Goal: Task Accomplishment & Management: Manage account settings

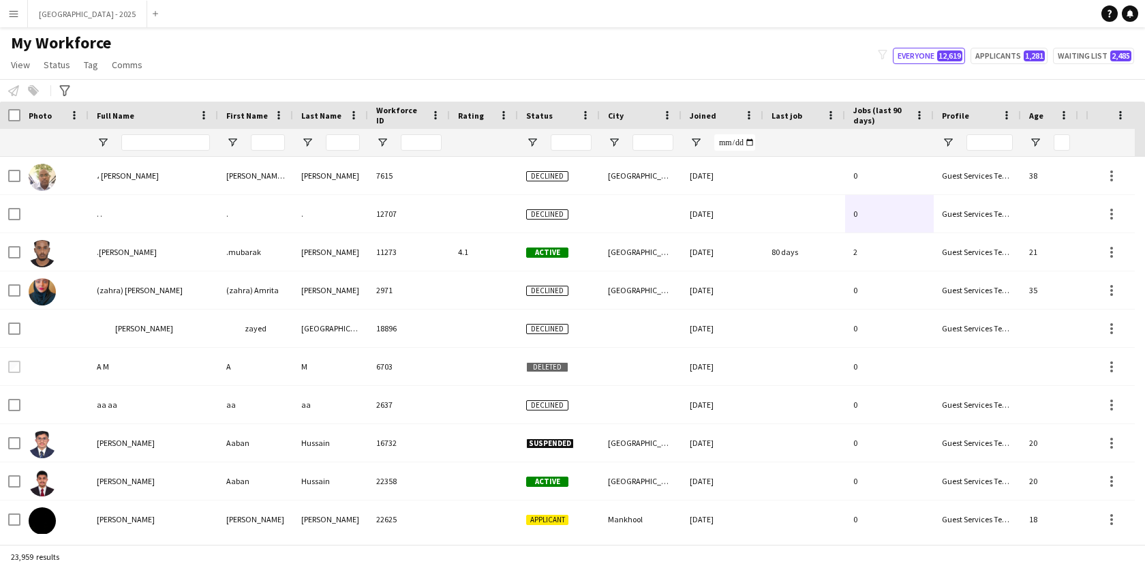
click at [140, 144] on input "Full Name Filter Input" at bounding box center [165, 142] width 89 height 16
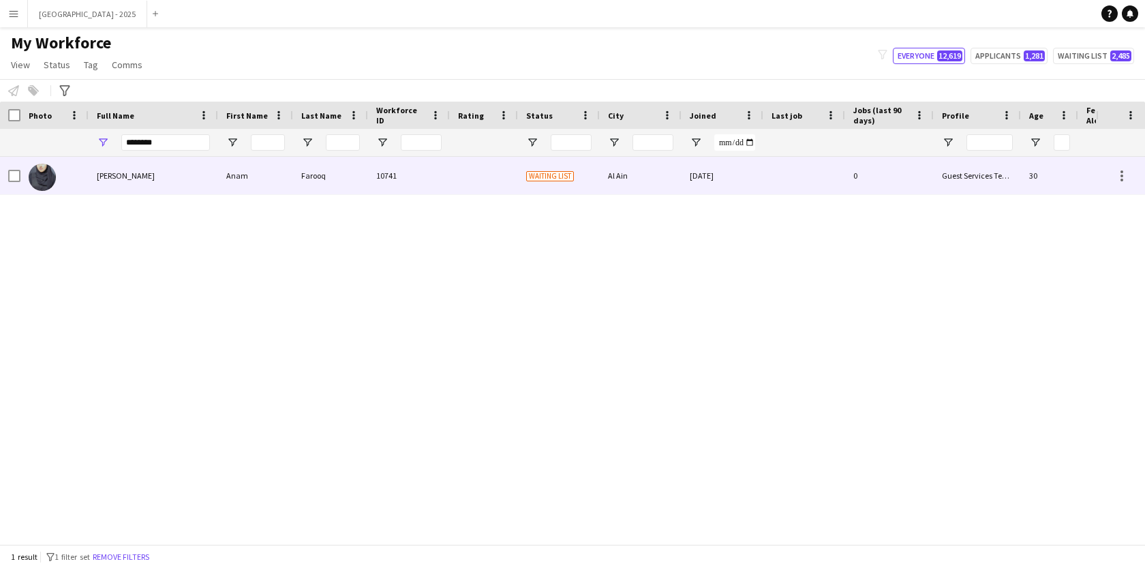
type input "********"
click at [141, 182] on div "[PERSON_NAME]" at bounding box center [153, 175] width 129 height 37
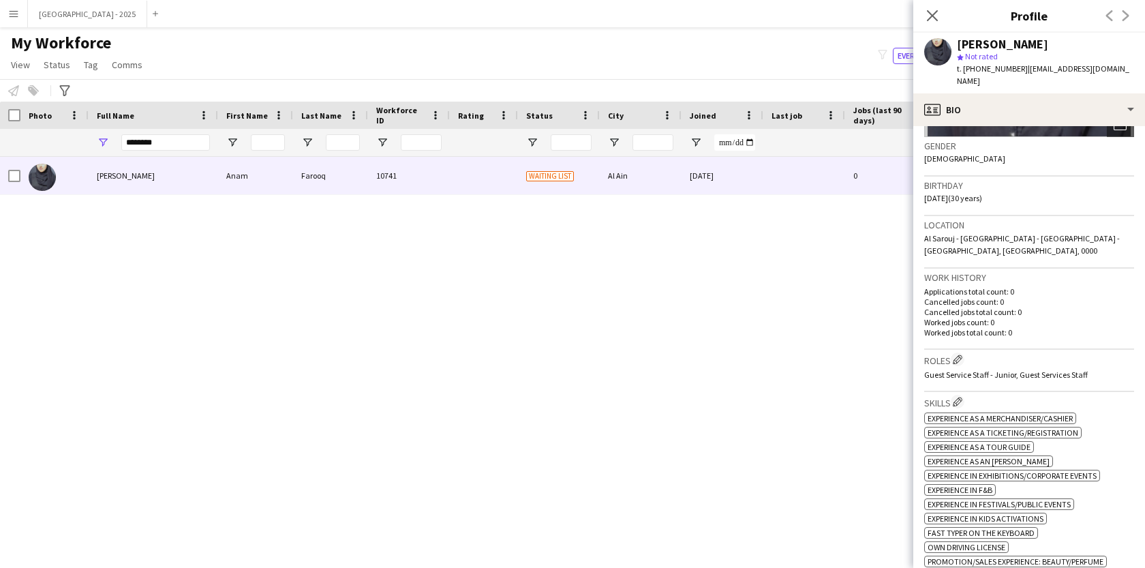
scroll to position [245, 0]
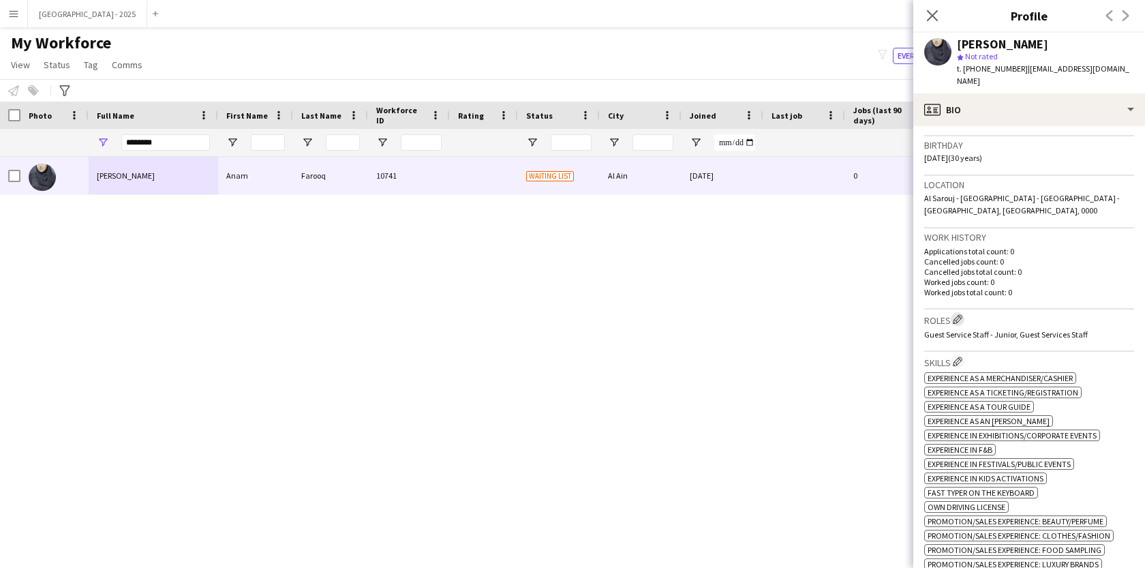
click at [957, 314] on app-icon "Edit crew company roles" at bounding box center [958, 319] width 10 height 10
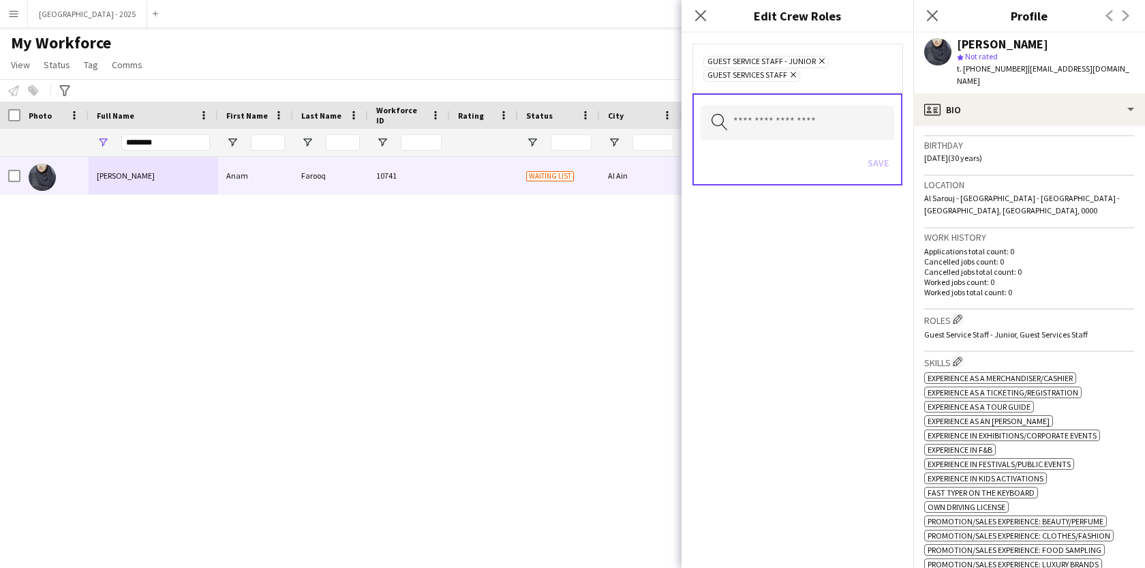
click at [824, 59] on icon at bounding box center [821, 61] width 5 height 5
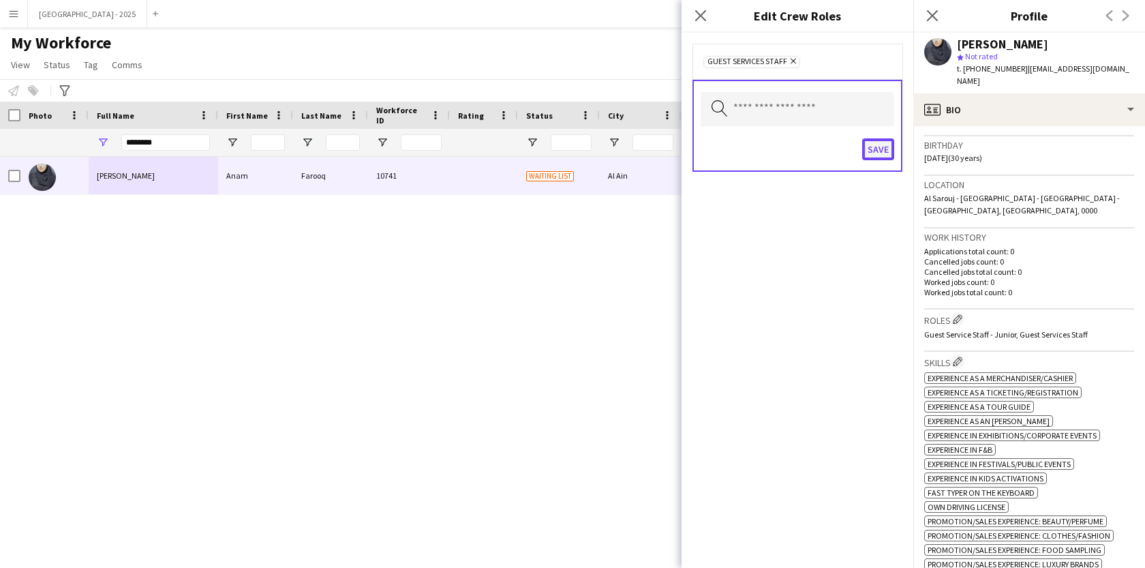
click at [872, 148] on button "Save" at bounding box center [878, 149] width 32 height 22
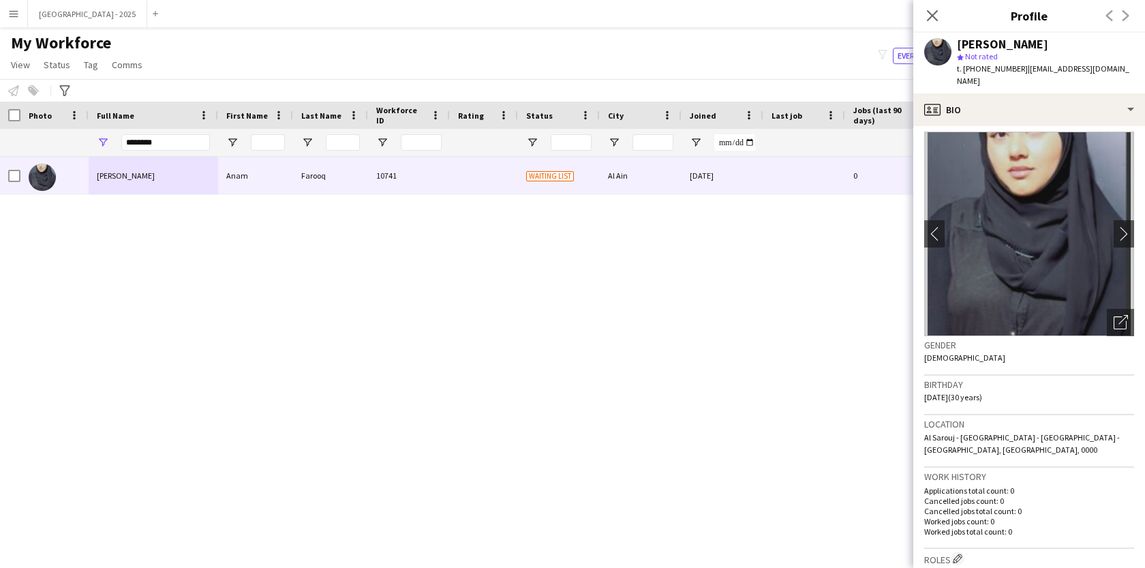
scroll to position [0, 0]
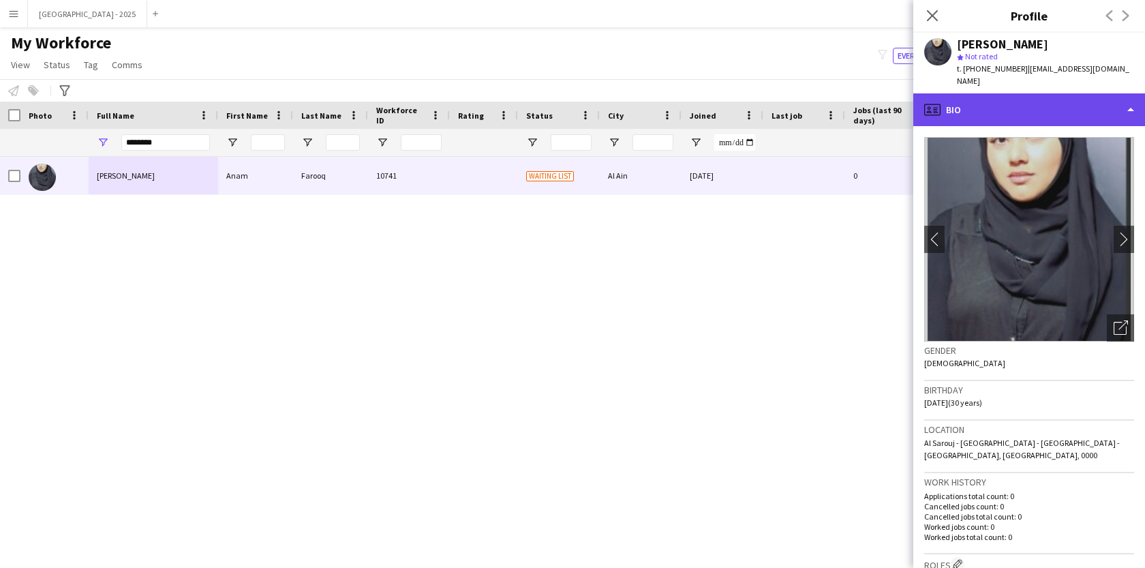
click at [1064, 112] on div "profile Bio" at bounding box center [1029, 109] width 232 height 33
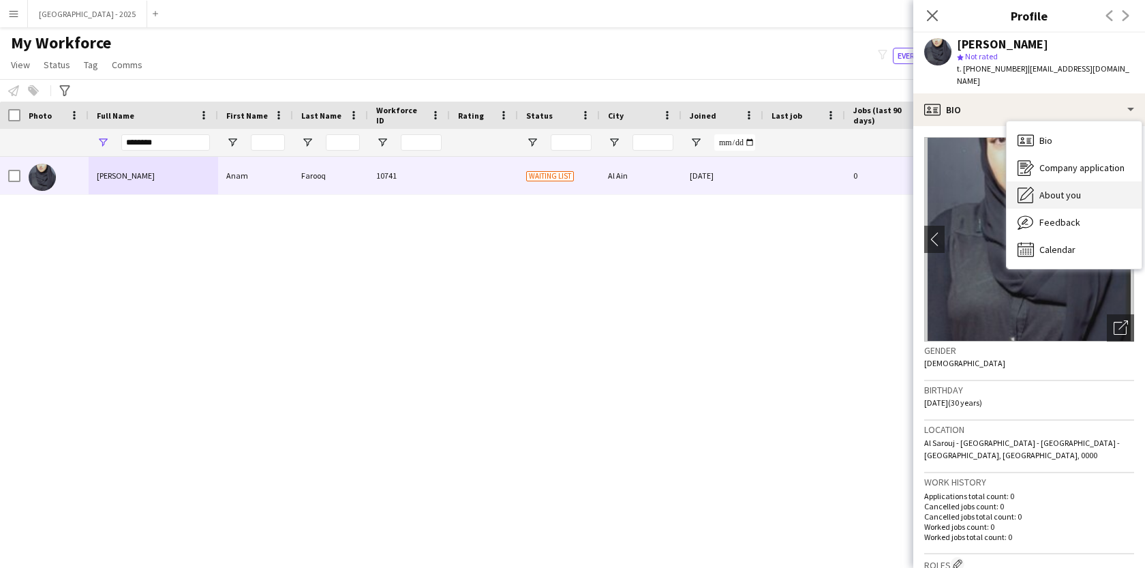
click at [1075, 189] on span "About you" at bounding box center [1060, 195] width 42 height 12
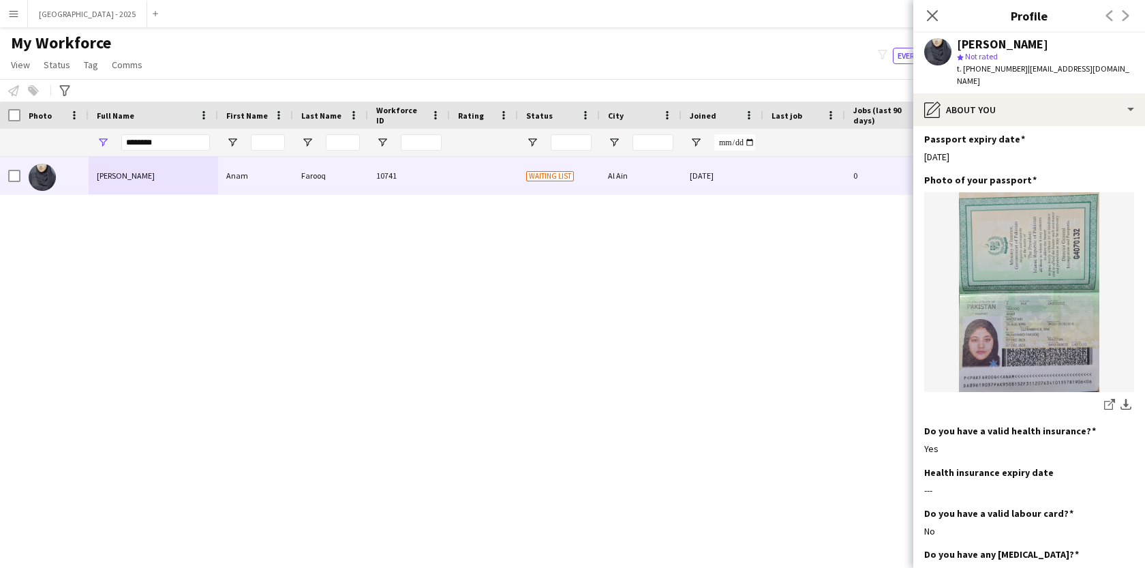
scroll to position [1063, 0]
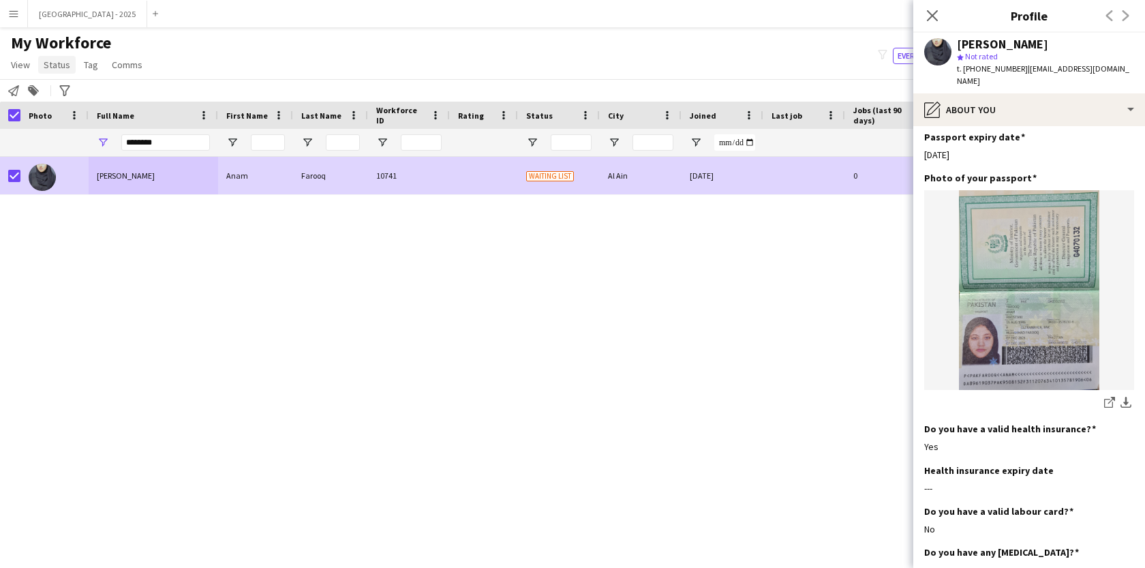
click at [58, 69] on span "Status" at bounding box center [57, 65] width 27 height 12
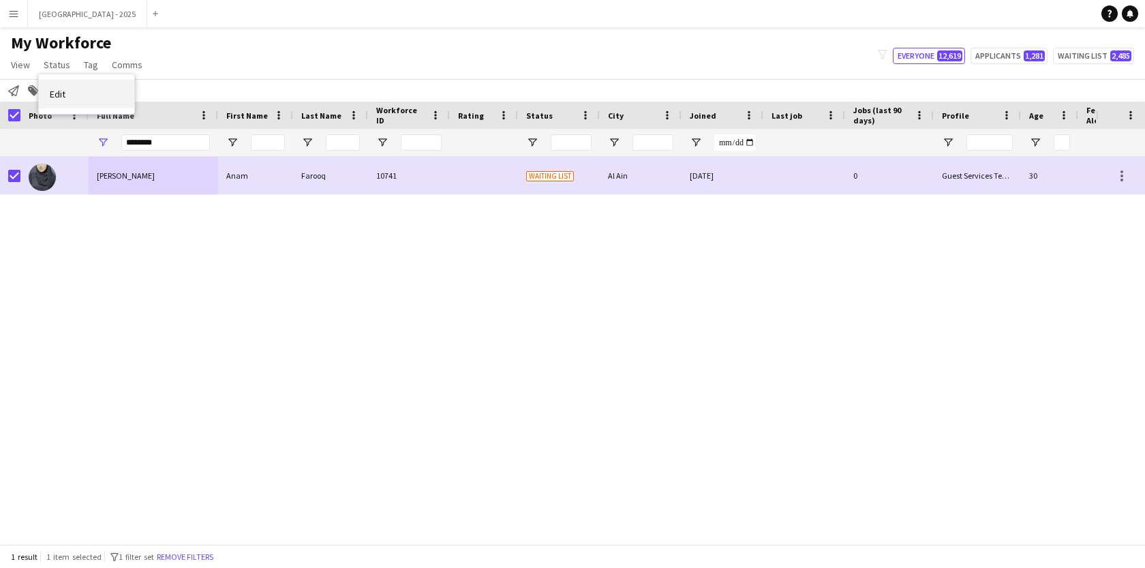
click at [67, 86] on link "Edit" at bounding box center [86, 94] width 95 height 29
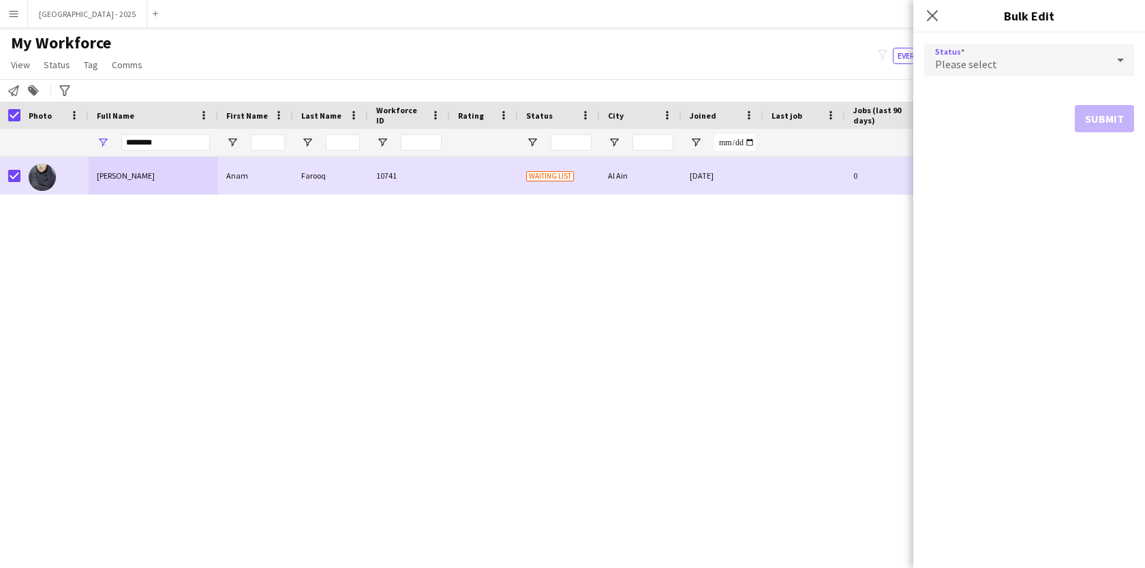
click at [942, 77] on mat-select "Please select" at bounding box center [1029, 61] width 210 height 34
click at [950, 57] on span "Please select" at bounding box center [966, 64] width 62 height 14
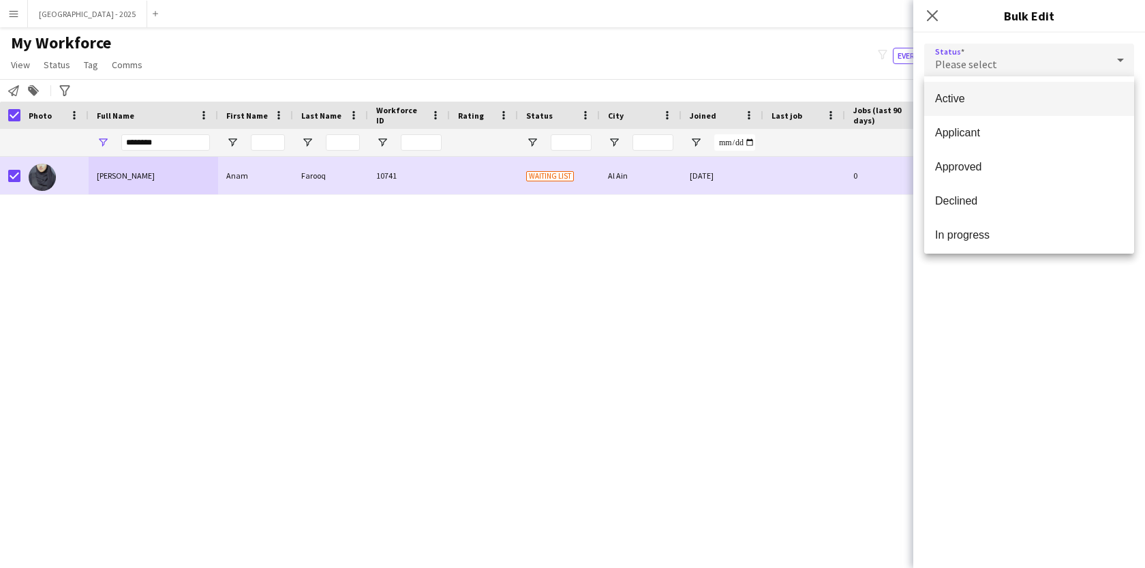
click at [955, 87] on mat-option "Active" at bounding box center [1029, 99] width 210 height 34
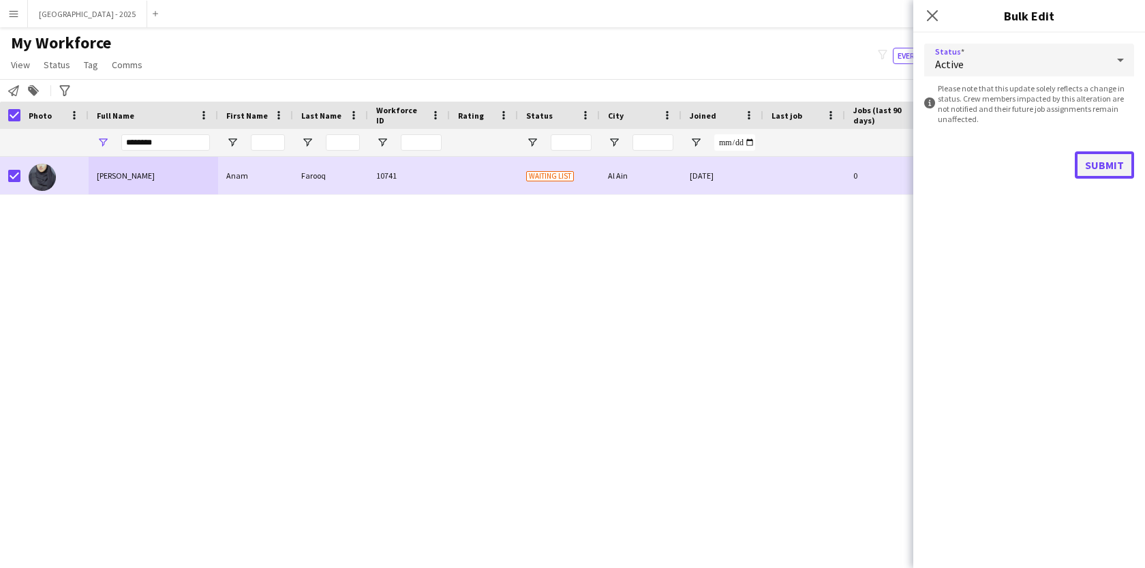
click at [1104, 161] on button "Submit" at bounding box center [1104, 164] width 59 height 27
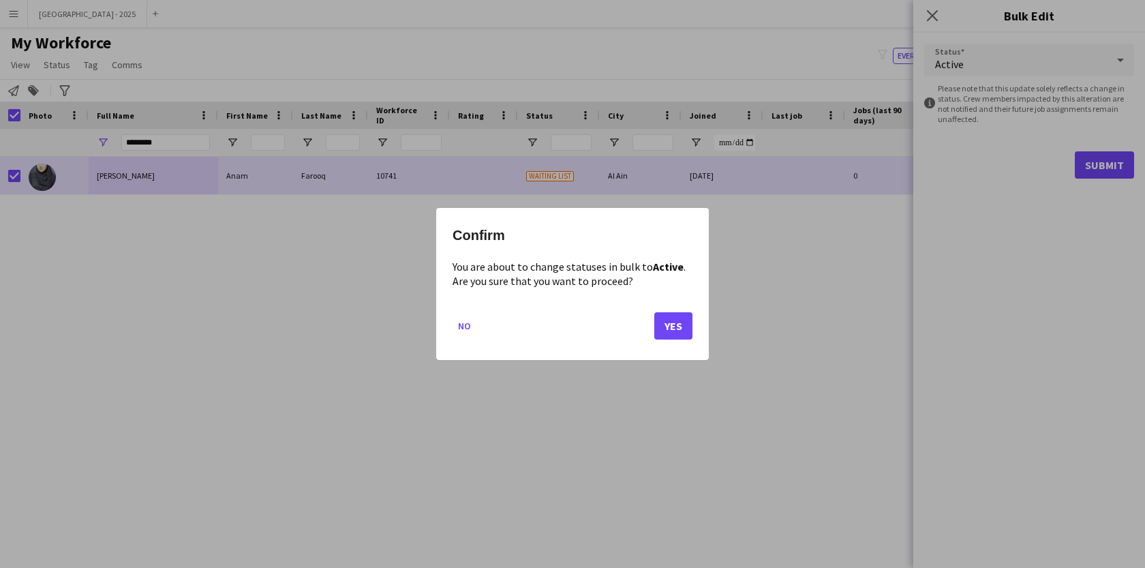
click at [683, 340] on mat-dialog-actions "No Yes" at bounding box center [572, 331] width 240 height 58
click at [682, 333] on button "Yes" at bounding box center [673, 325] width 38 height 27
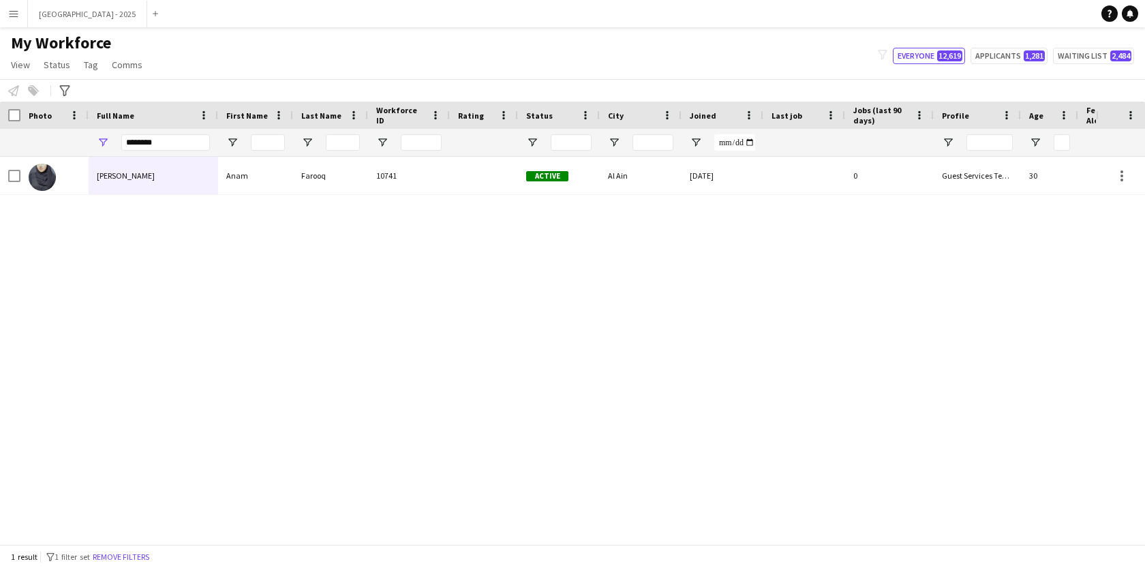
click at [123, 548] on div "1 result filter-1 1 filter set Remove filters" at bounding box center [572, 555] width 1145 height 23
click at [123, 551] on button "Remove filters" at bounding box center [121, 556] width 62 height 15
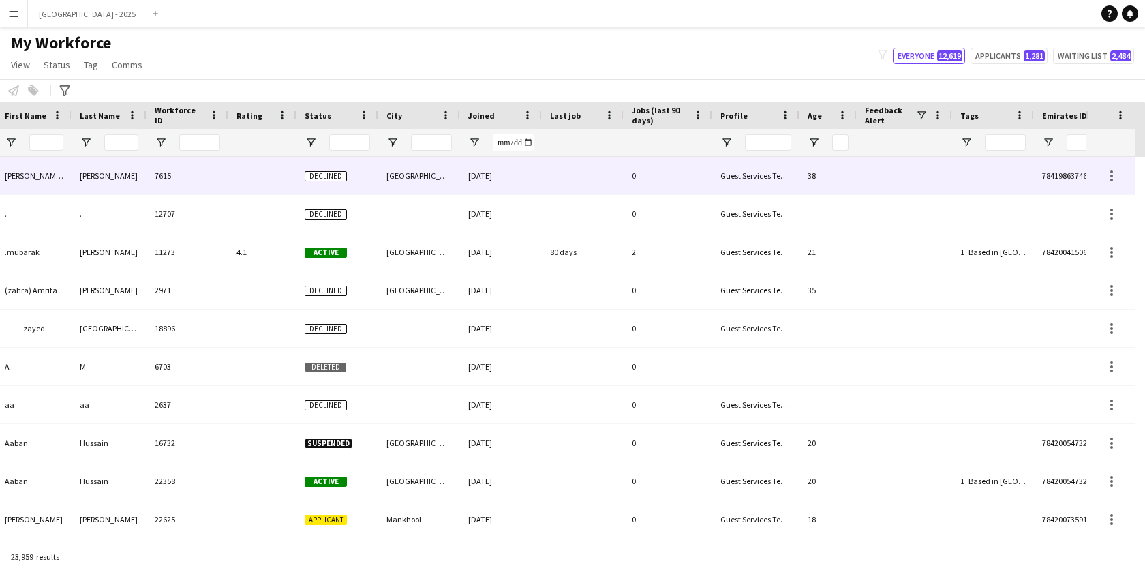
scroll to position [0, 306]
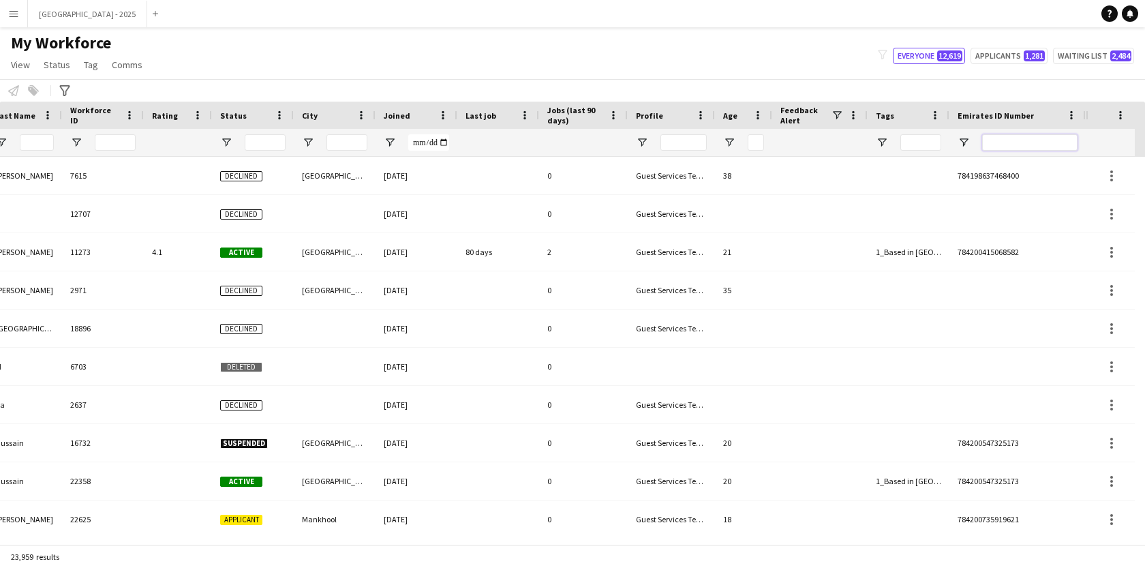
click at [1050, 137] on input "Emirates ID Number Filter Input" at bounding box center [1029, 142] width 95 height 16
paste input "*******"
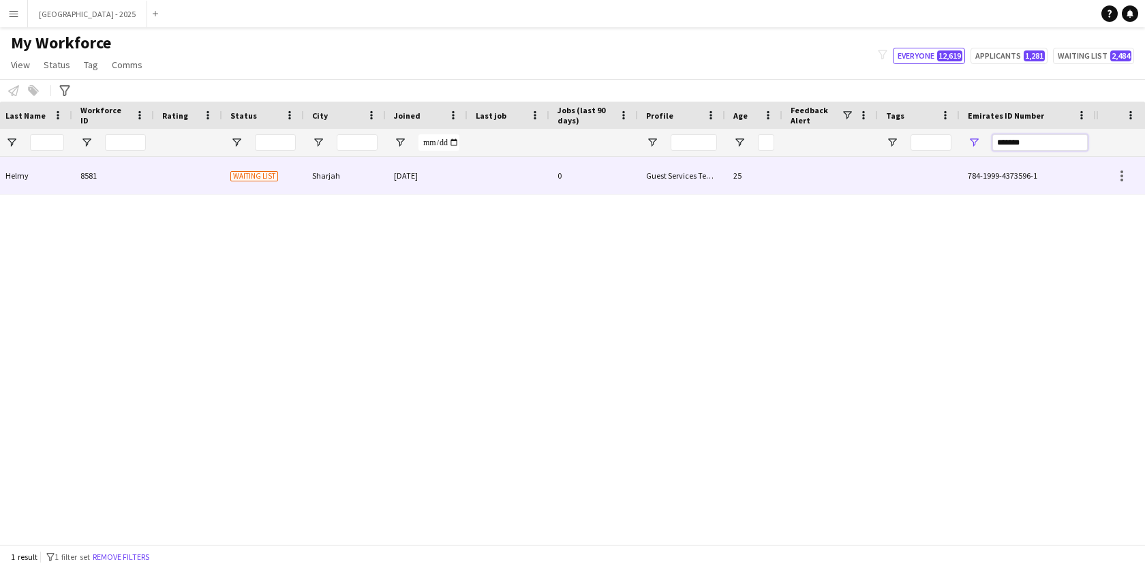
type input "*******"
click at [779, 179] on div "25" at bounding box center [753, 175] width 57 height 37
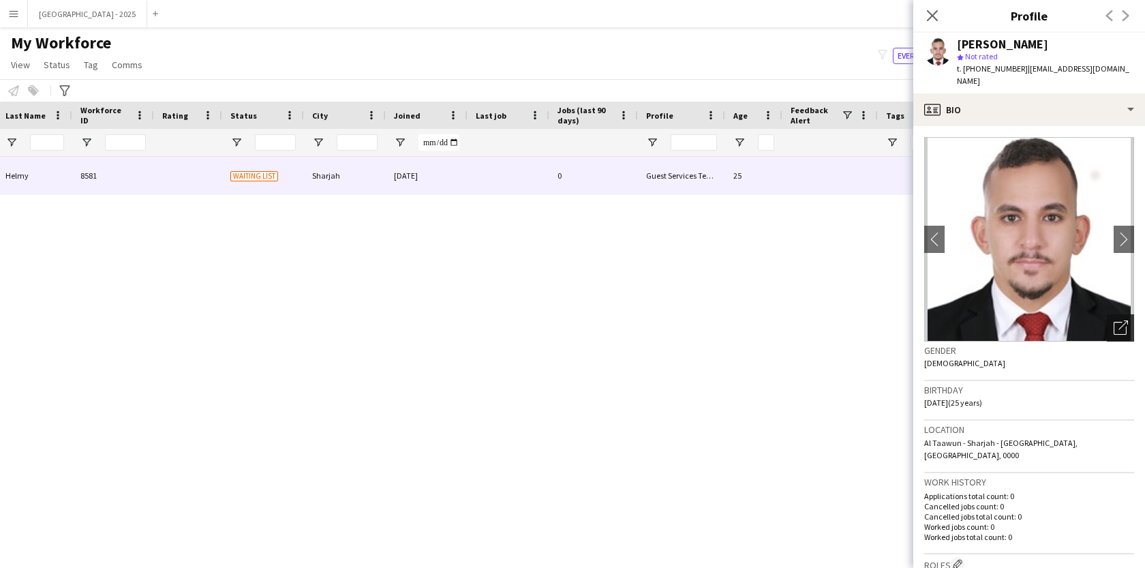
click at [1116, 320] on icon "Open photos pop-in" at bounding box center [1120, 327] width 14 height 14
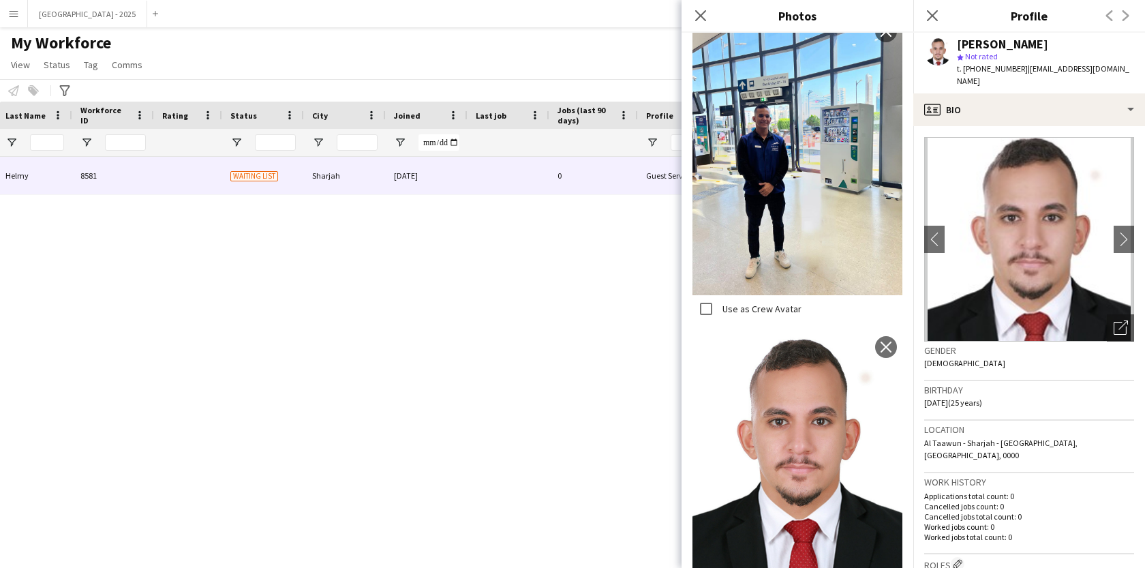
scroll to position [643, 0]
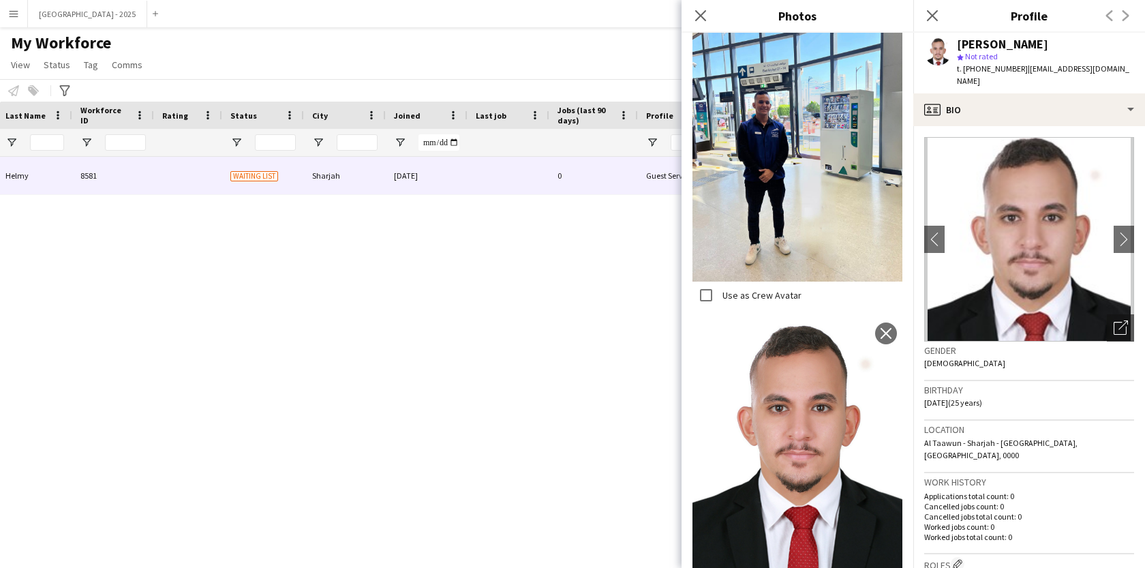
click at [966, 423] on h3 "Location" at bounding box center [1029, 429] width 210 height 12
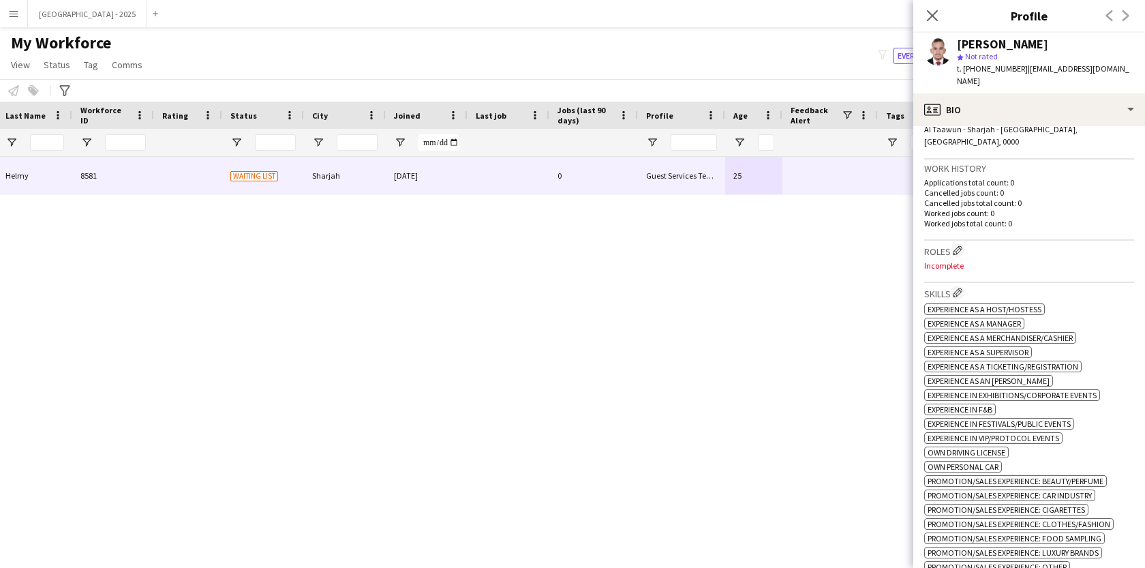
scroll to position [307, 0]
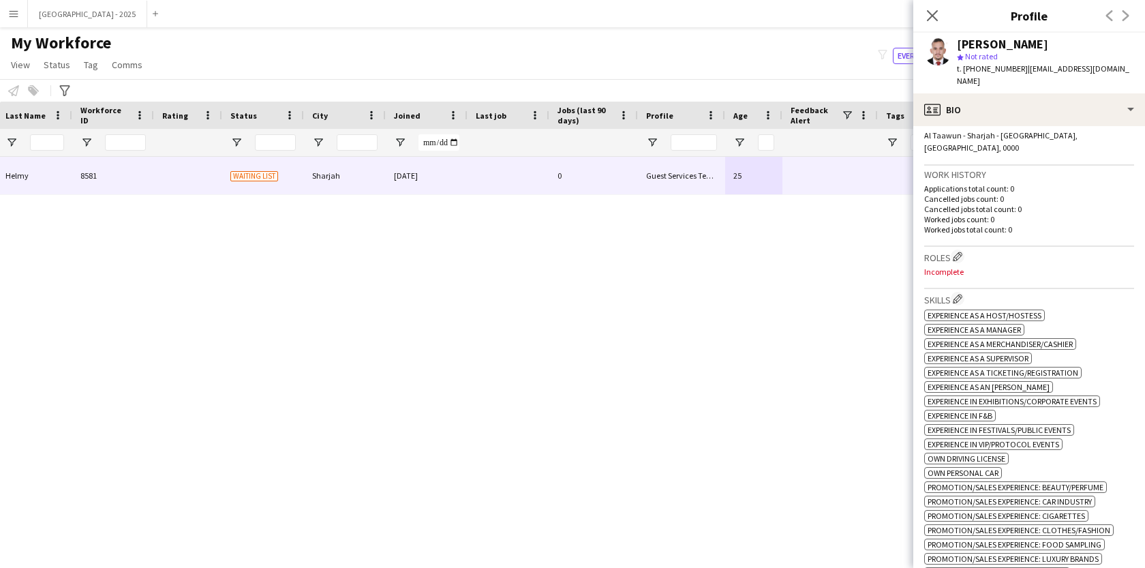
click at [959, 266] on p "Incomplete" at bounding box center [1029, 271] width 210 height 10
click at [959, 251] on app-icon "Edit crew company roles" at bounding box center [958, 256] width 10 height 10
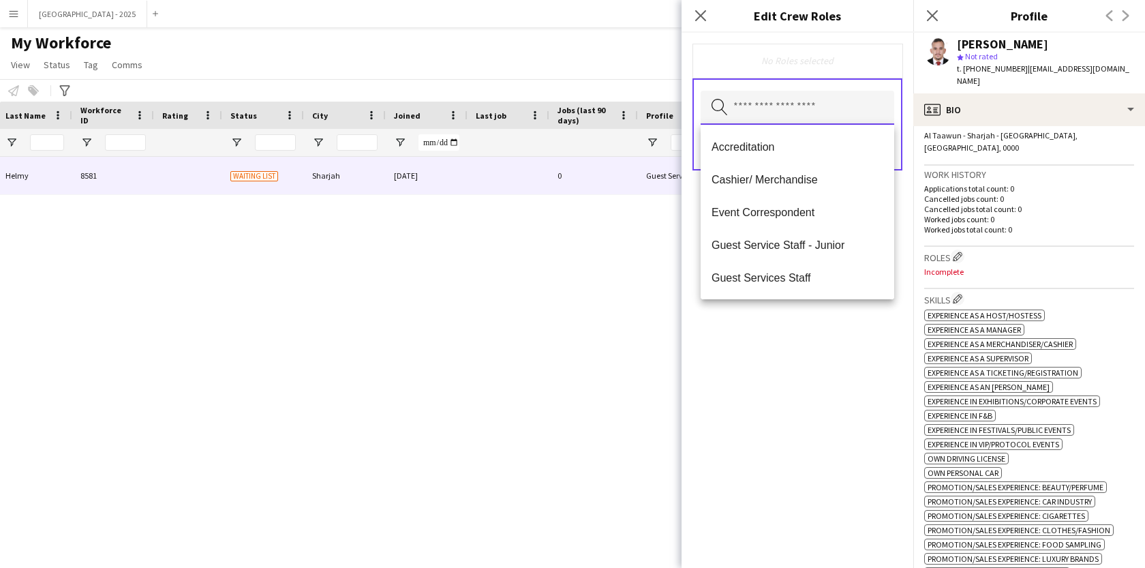
click at [802, 108] on input "text" at bounding box center [798, 108] width 194 height 34
click at [781, 288] on mat-option "Guest Services Staff" at bounding box center [798, 277] width 194 height 33
click at [808, 337] on div "Guest Services Staff Remove Search by role type Save" at bounding box center [797, 300] width 232 height 535
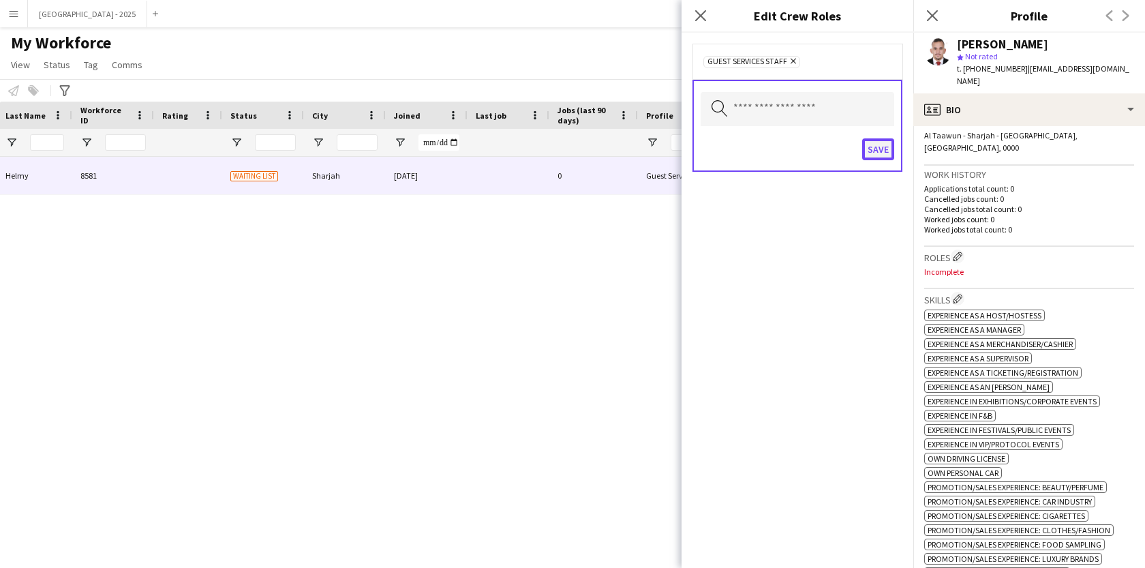
click at [875, 156] on button "Save" at bounding box center [878, 149] width 32 height 22
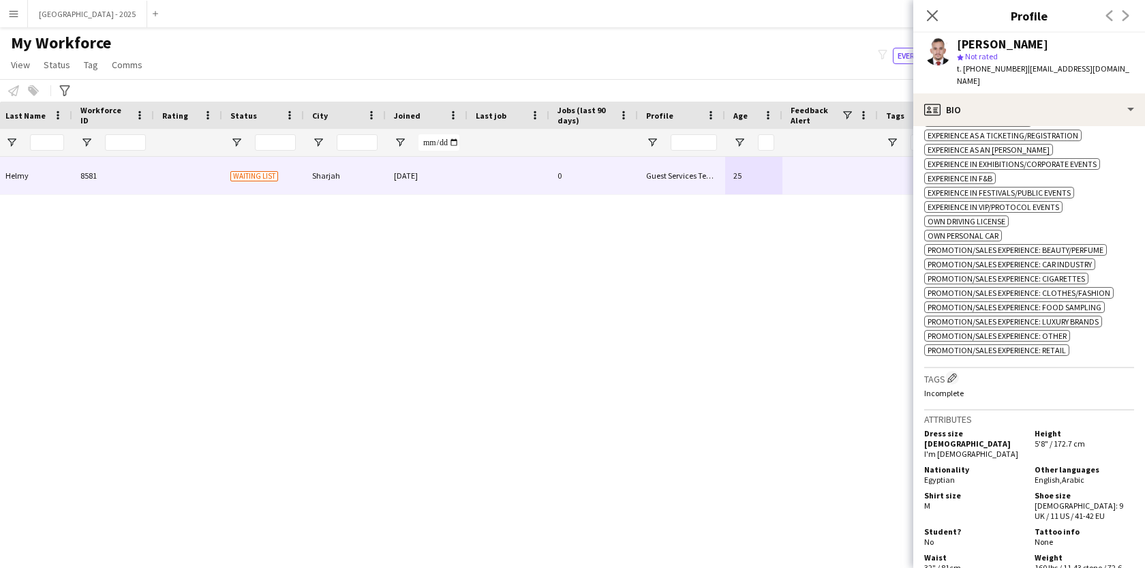
scroll to position [552, 0]
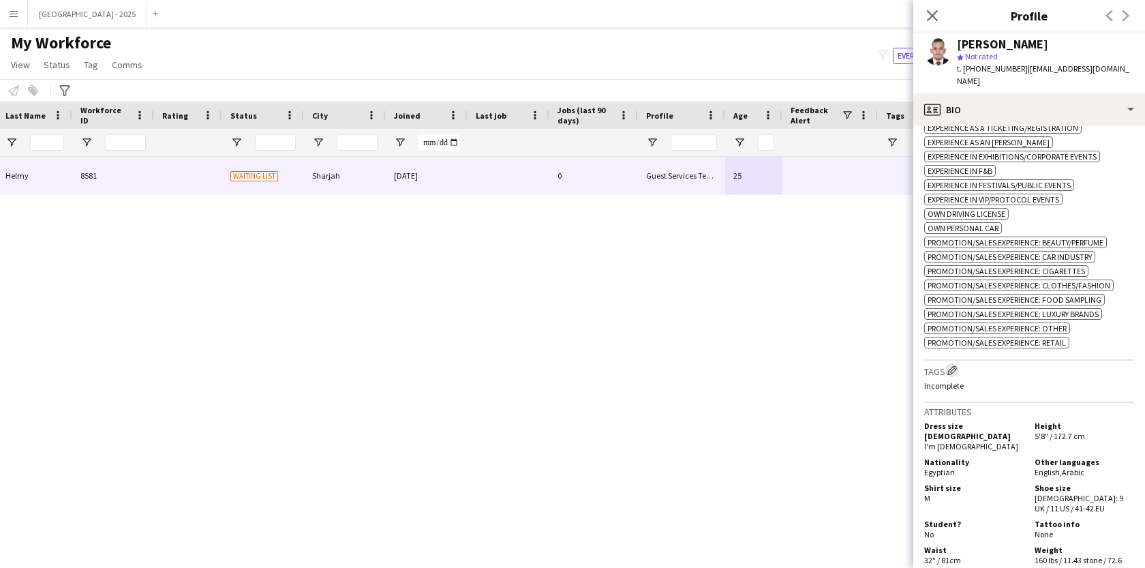
click at [958, 363] on button "Edit crew company tags" at bounding box center [952, 370] width 14 height 14
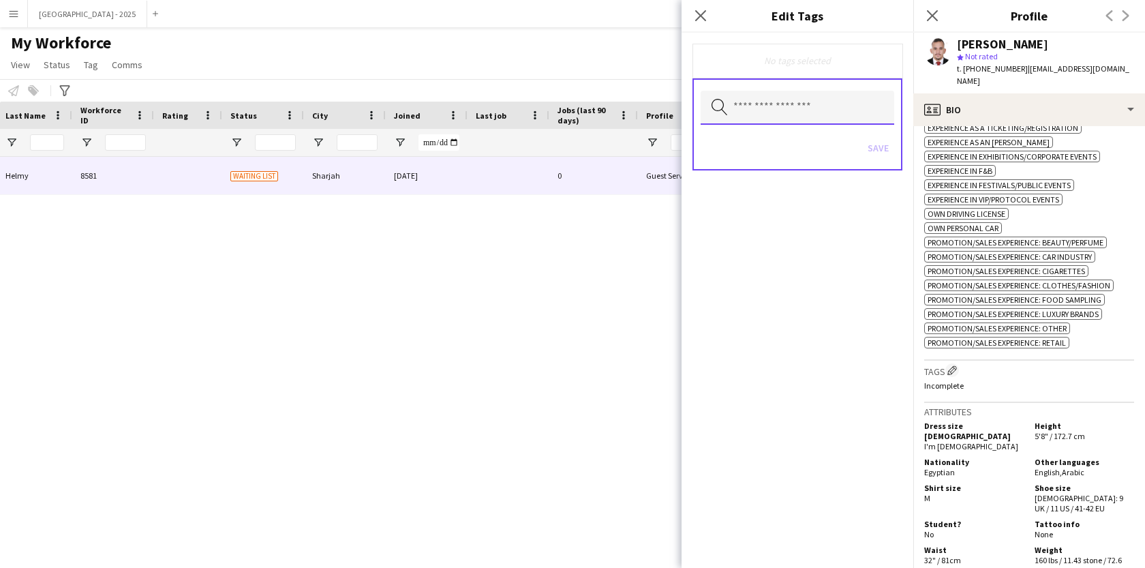
click at [790, 111] on input "text" at bounding box center [798, 108] width 194 height 34
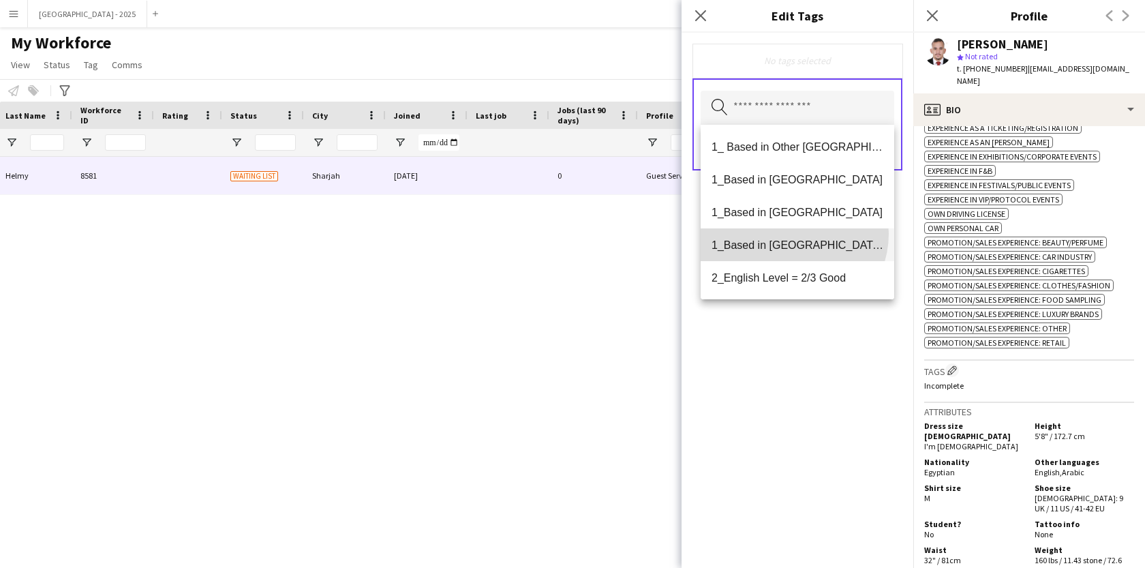
click at [793, 234] on mat-option "1_Based in [GEOGRAPHIC_DATA]/[GEOGRAPHIC_DATA]/Ajman" at bounding box center [798, 244] width 194 height 33
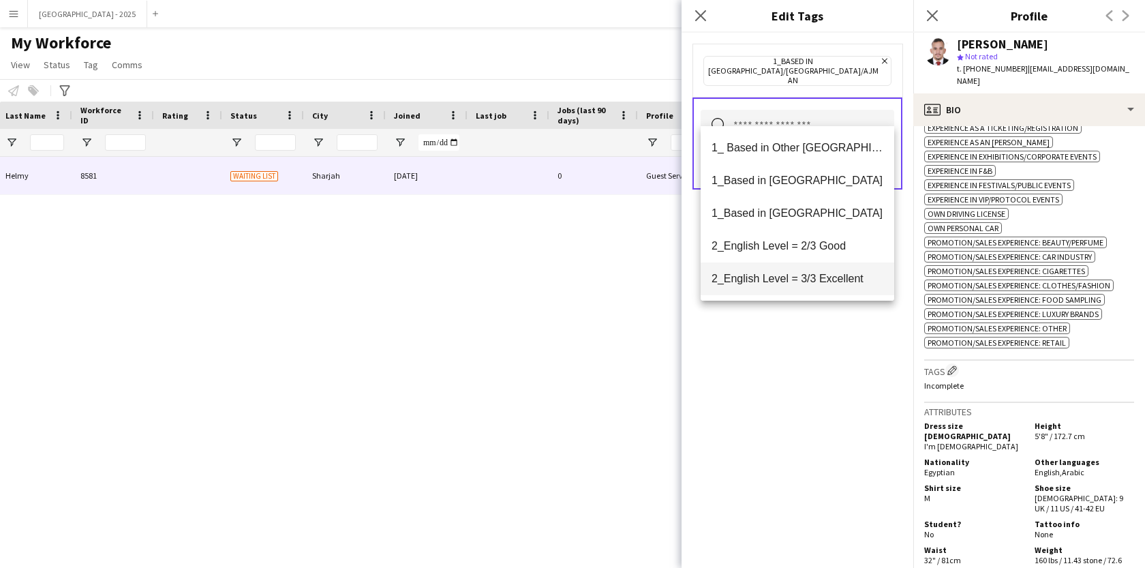
click at [791, 268] on mat-option "2_English Level = 3/3 Excellent" at bounding box center [798, 278] width 194 height 33
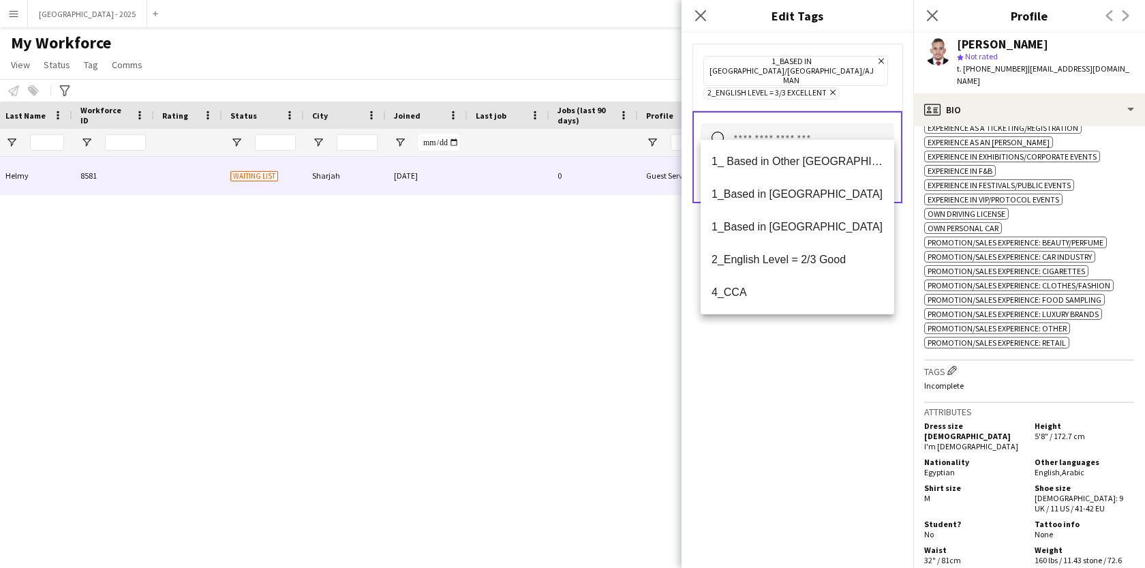
click at [832, 87] on span "2_English Level = 3/3 Excellent Remove" at bounding box center [771, 93] width 136 height 12
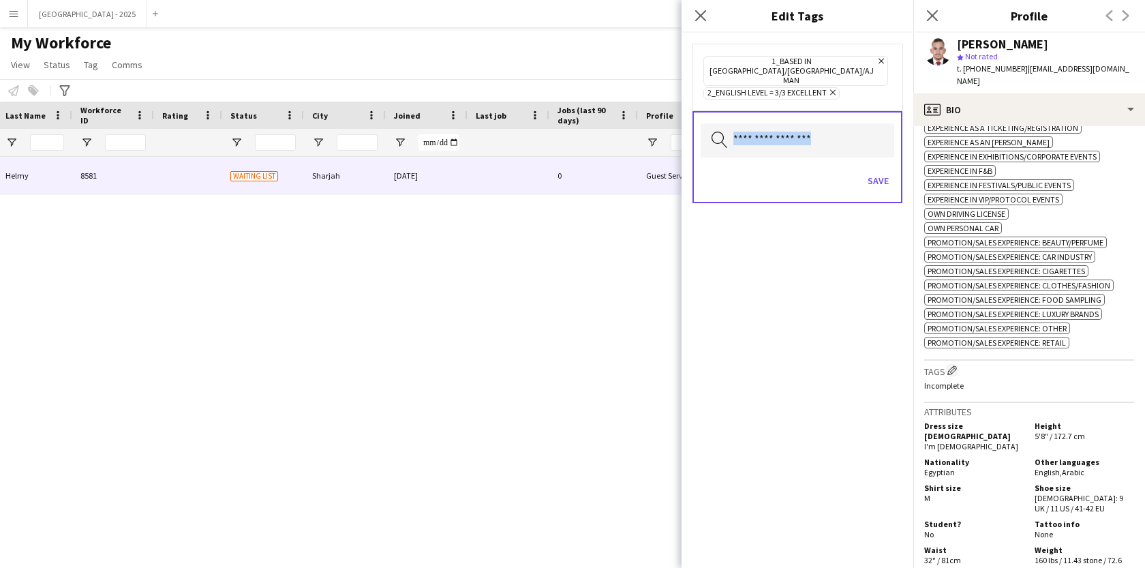
click at [832, 87] on span "2_English Level = 3/3 Excellent Remove" at bounding box center [771, 93] width 136 height 12
click at [833, 88] on icon "Remove" at bounding box center [831, 92] width 9 height 9
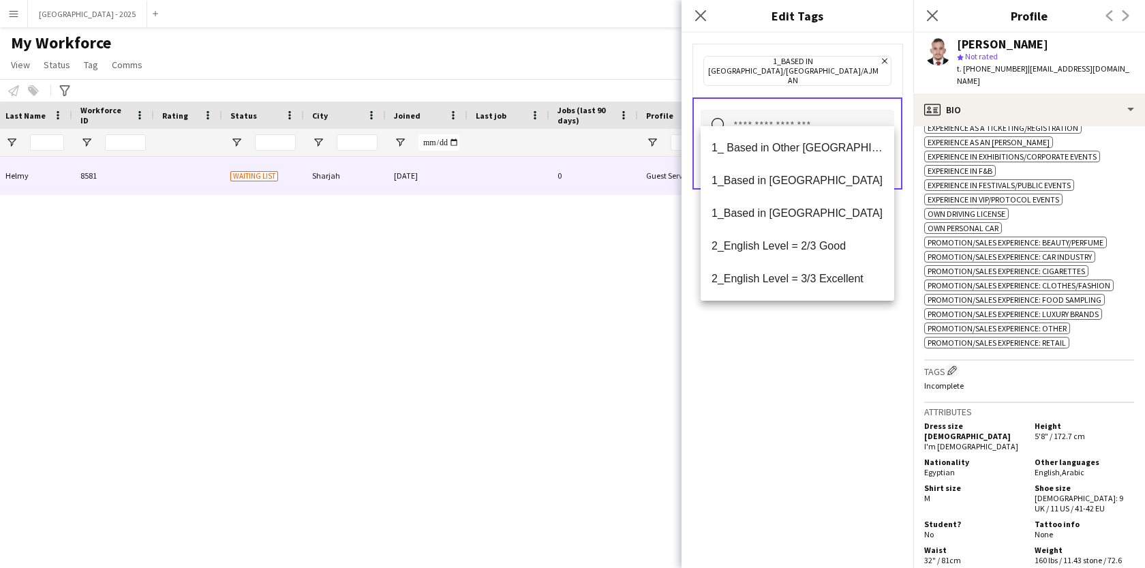
click at [825, 110] on input "text" at bounding box center [798, 127] width 194 height 34
click at [816, 253] on mat-option "2_English Level = 2/3 Good" at bounding box center [798, 246] width 194 height 33
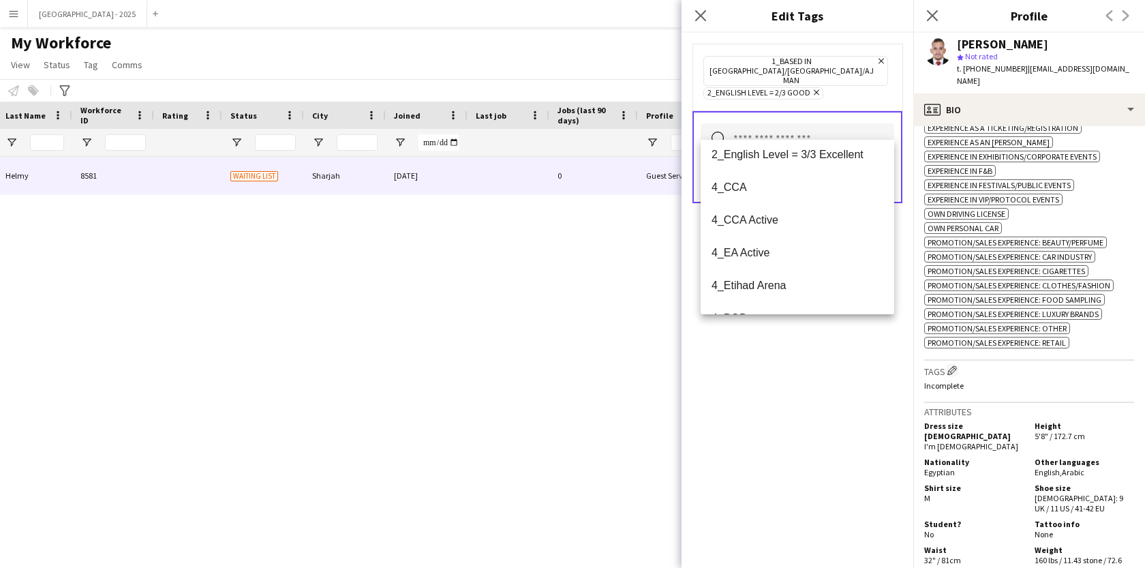
scroll to position [147, 0]
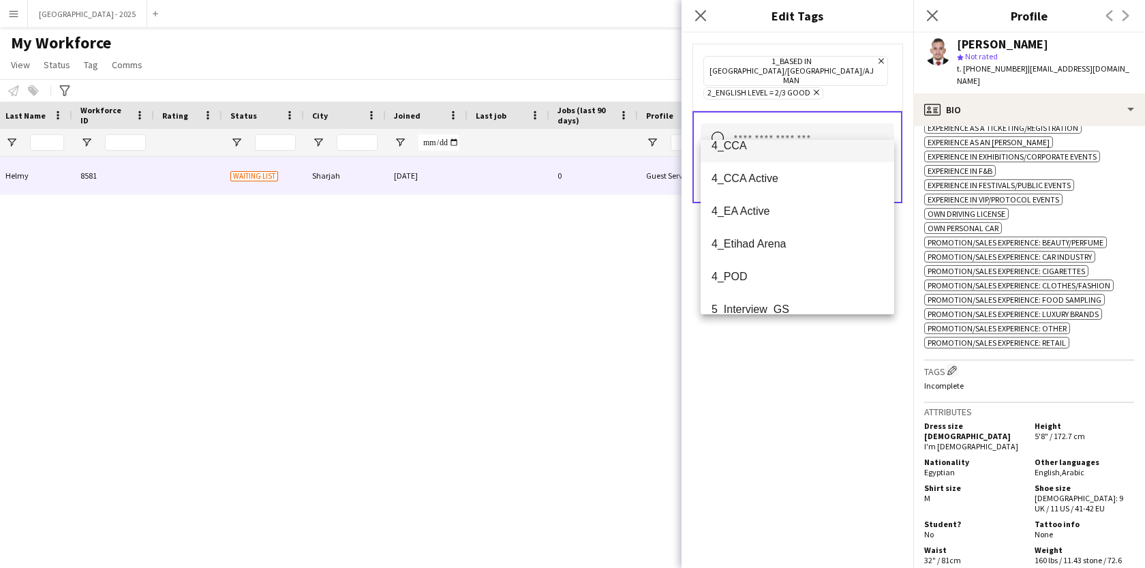
click at [818, 154] on mat-option "4_CCA" at bounding box center [798, 145] width 194 height 33
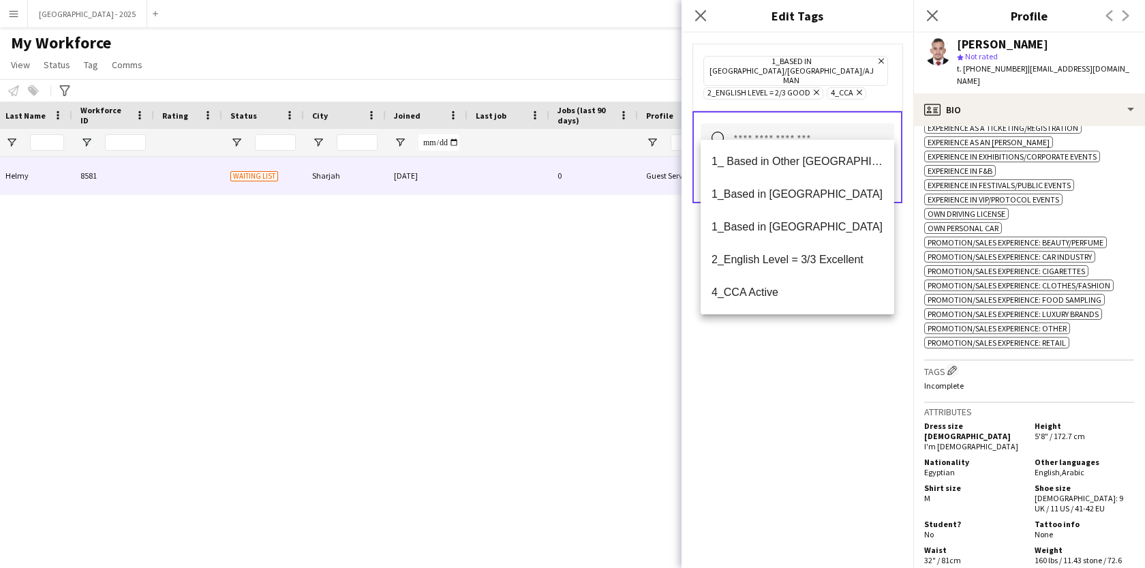
click at [805, 352] on div "1_Based in [GEOGRAPHIC_DATA]/[GEOGRAPHIC_DATA]/Ajman Remove 2_English Level = 2…" at bounding box center [797, 300] width 232 height 535
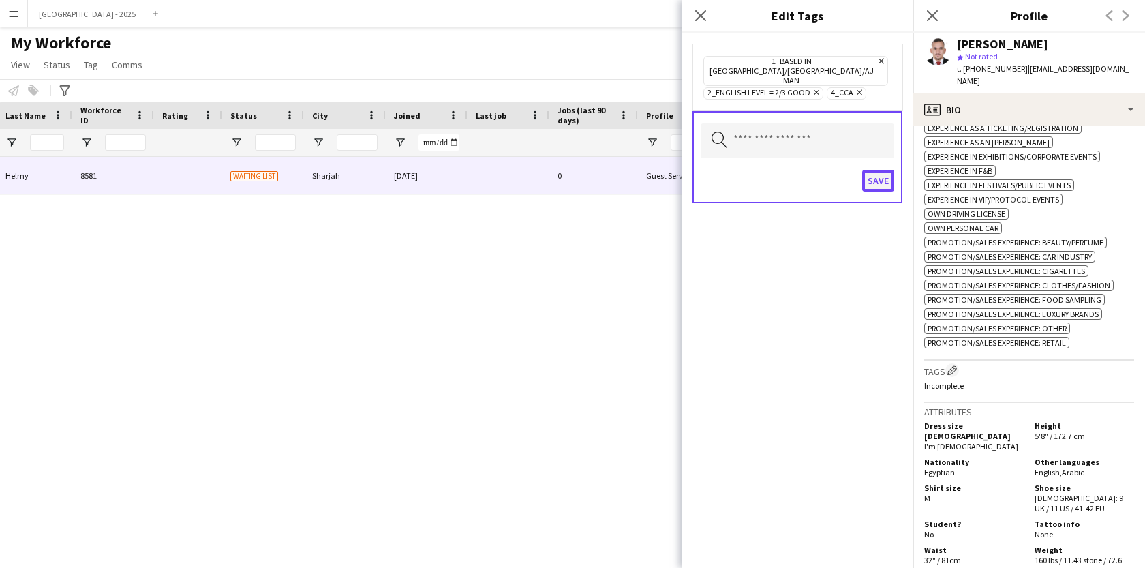
click at [873, 170] on button "Save" at bounding box center [878, 181] width 32 height 22
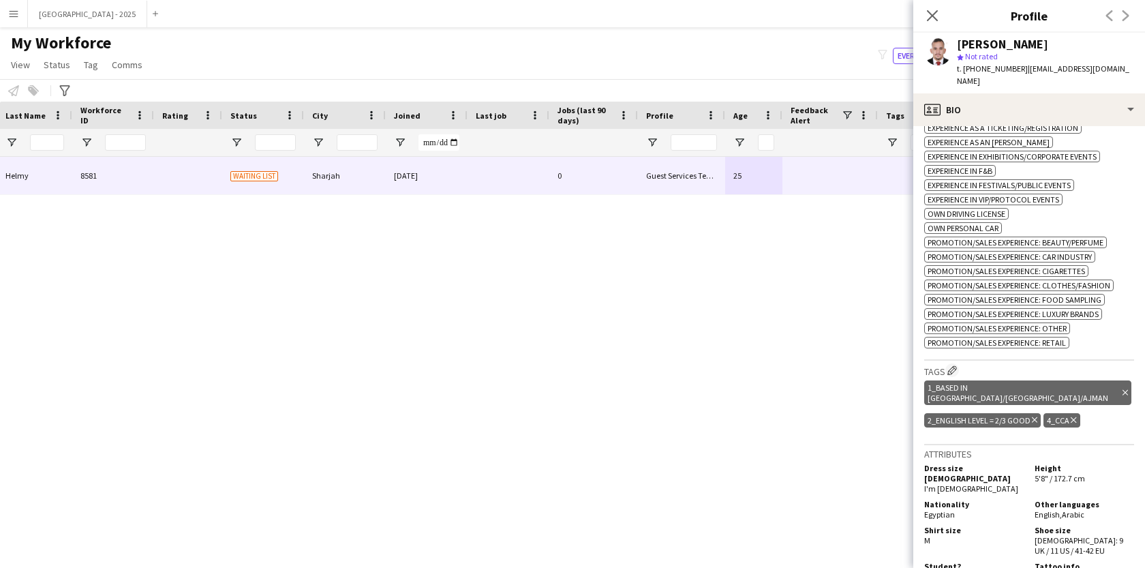
click at [1019, 78] on div "[PERSON_NAME] star Not rated t. [PHONE_NUMBER] | [EMAIL_ADDRESS][DOMAIN_NAME]" at bounding box center [1029, 63] width 232 height 61
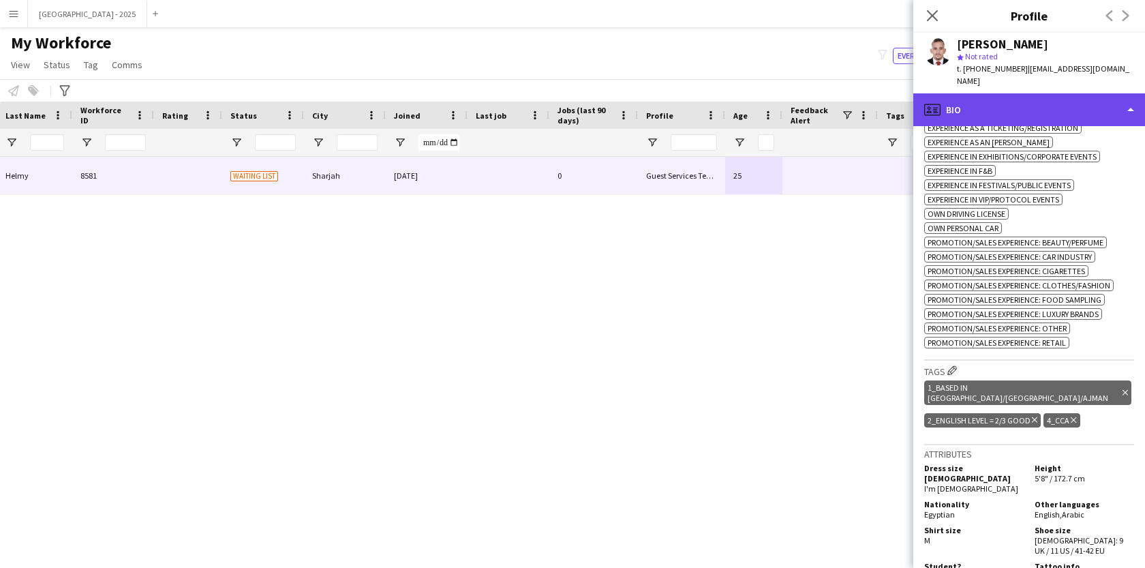
click at [1019, 93] on div "profile Bio" at bounding box center [1029, 109] width 232 height 33
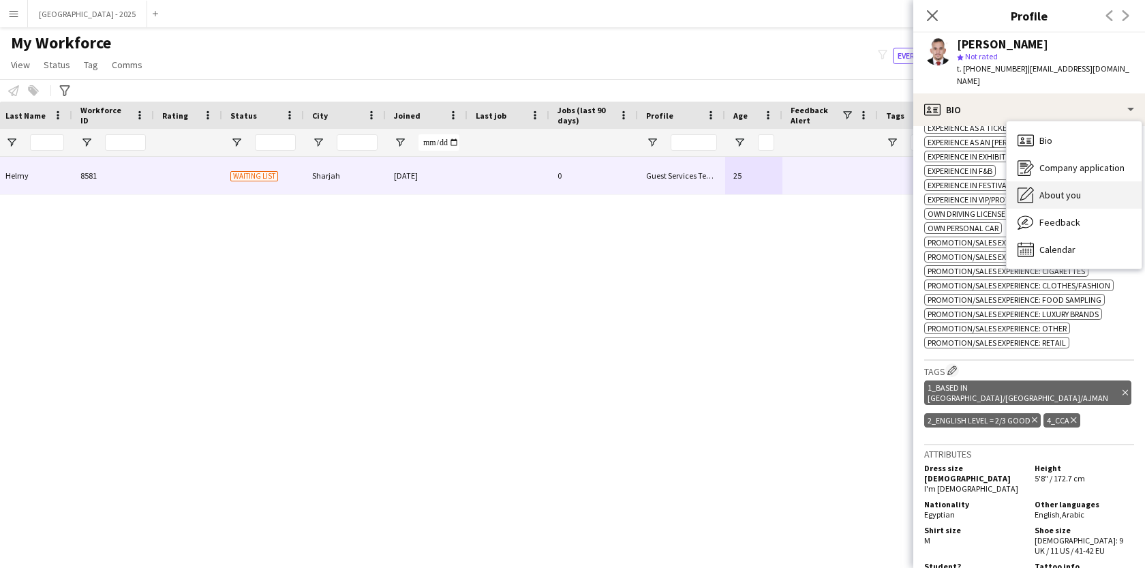
click at [1039, 181] on div "About you About you" at bounding box center [1073, 194] width 135 height 27
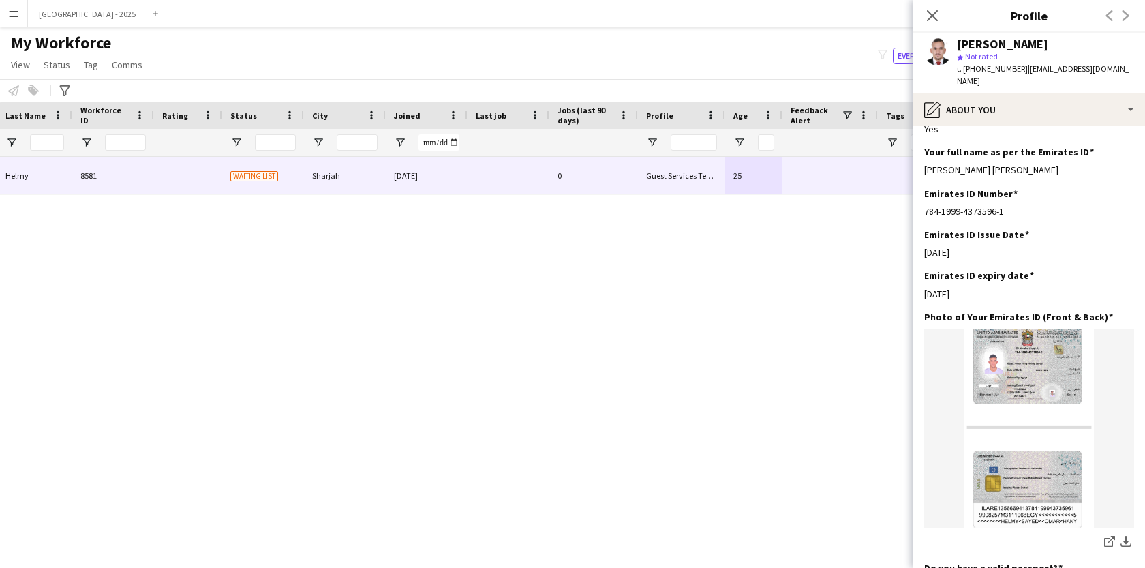
scroll to position [176, 0]
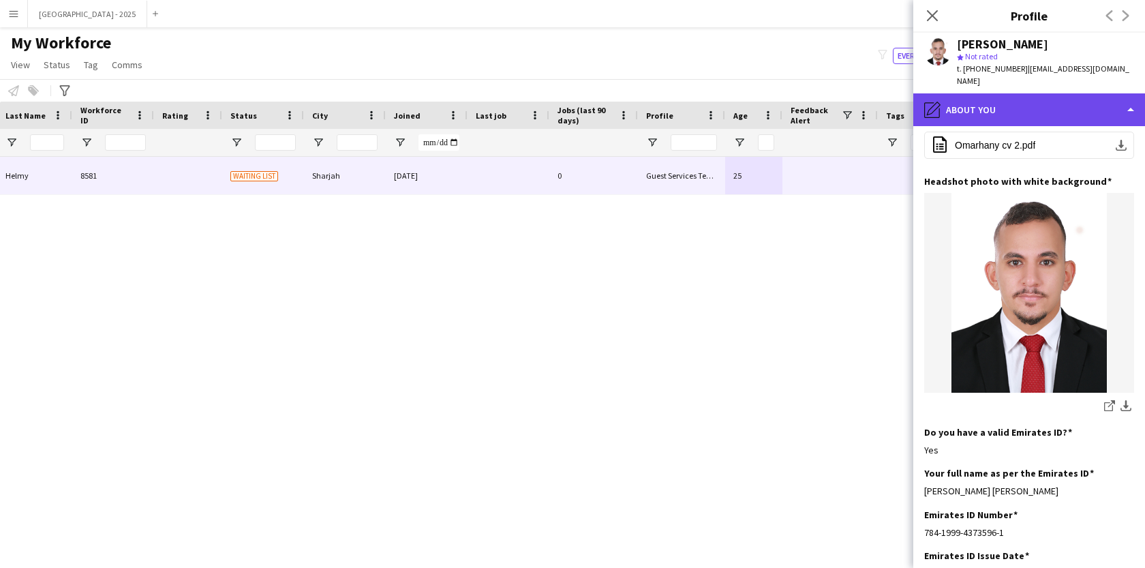
click at [1030, 100] on div "pencil4 About you" at bounding box center [1029, 109] width 232 height 33
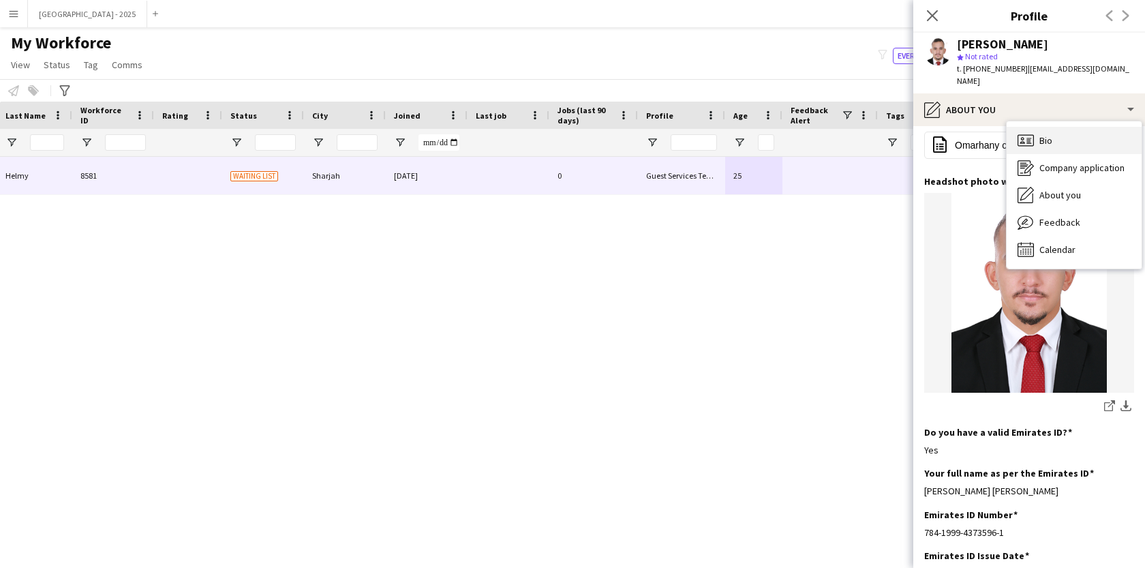
click at [1058, 136] on div "Bio Bio" at bounding box center [1073, 140] width 135 height 27
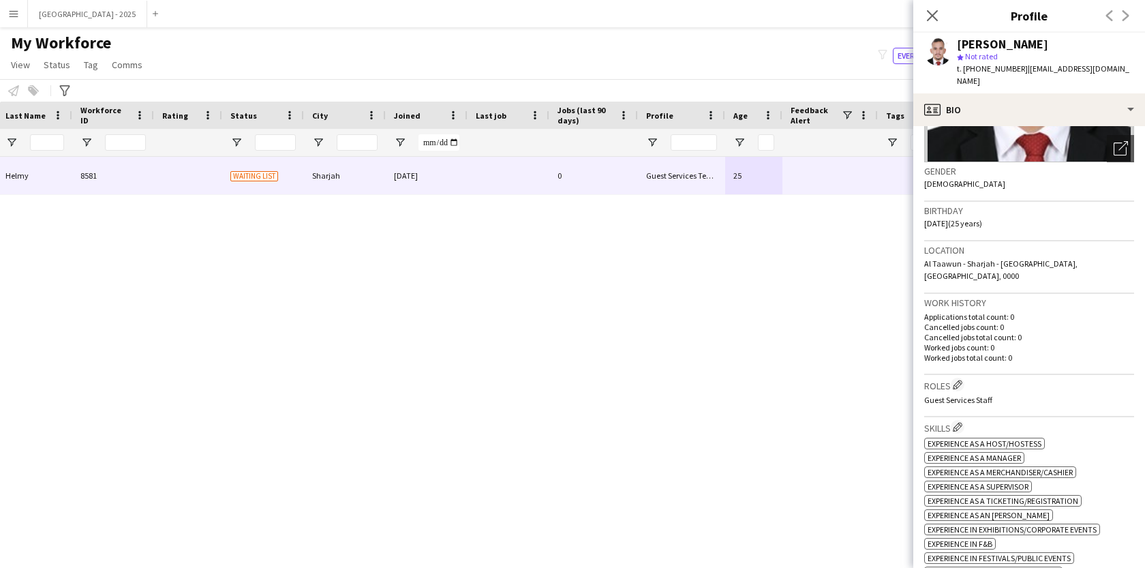
scroll to position [198, 0]
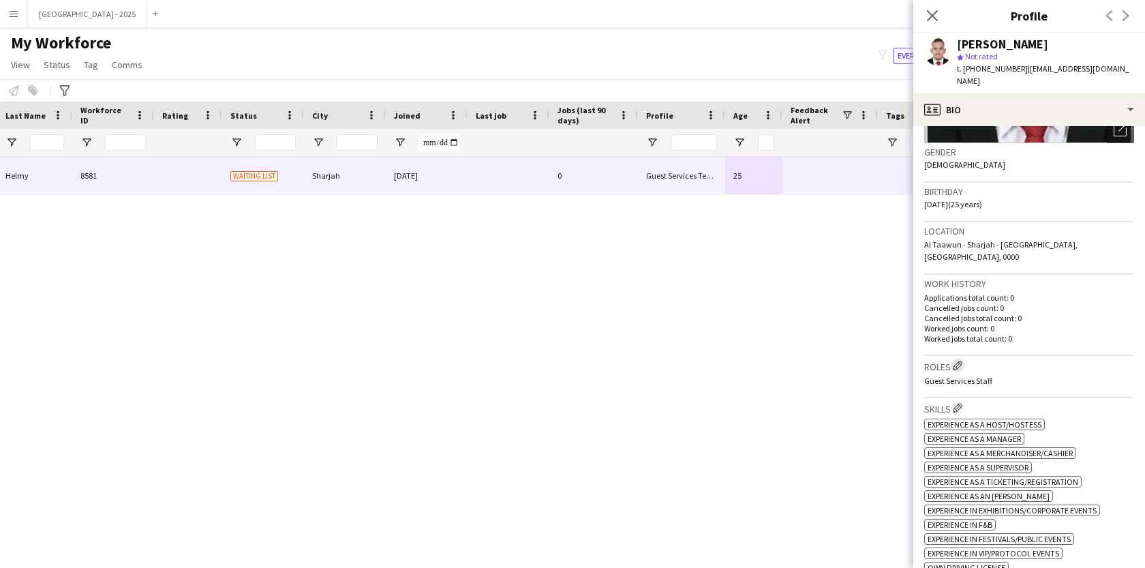
click at [959, 360] on app-icon "Edit crew company roles" at bounding box center [958, 365] width 10 height 10
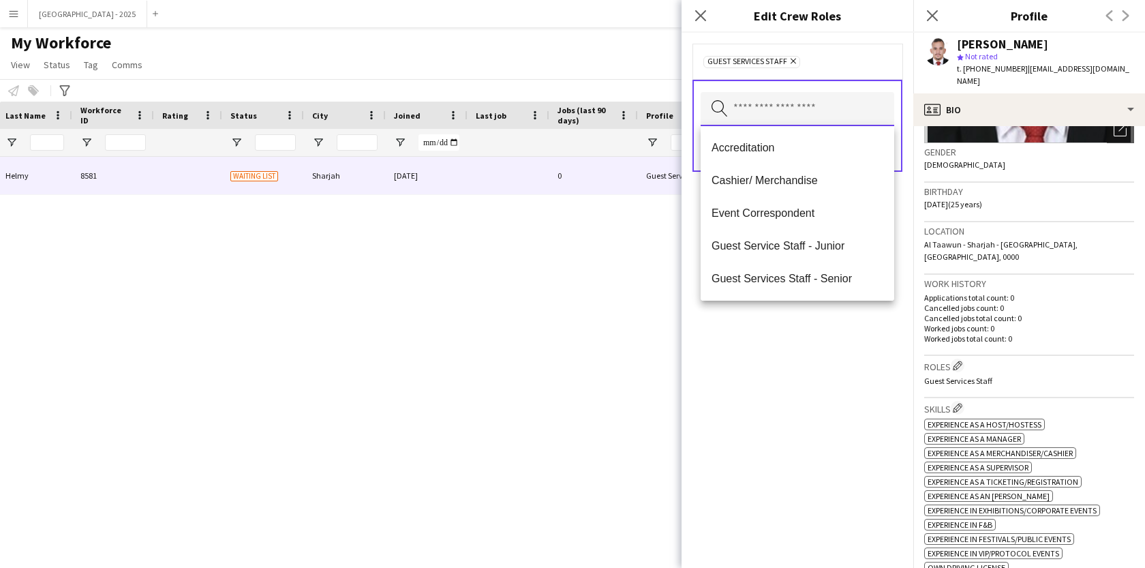
click at [793, 116] on input "text" at bounding box center [798, 109] width 194 height 34
click at [797, 271] on mat-option "Guest Services Staff - Senior" at bounding box center [798, 278] width 194 height 33
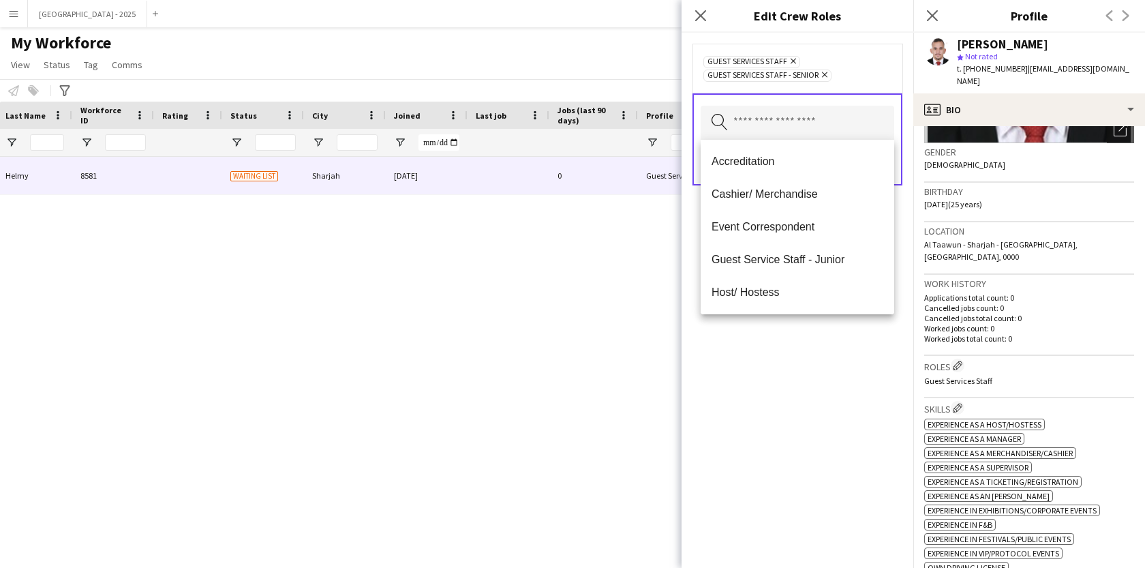
click at [795, 339] on div "Guest Services Staff Remove Guest Services Staff - Senior Remove Search by role…" at bounding box center [797, 300] width 232 height 535
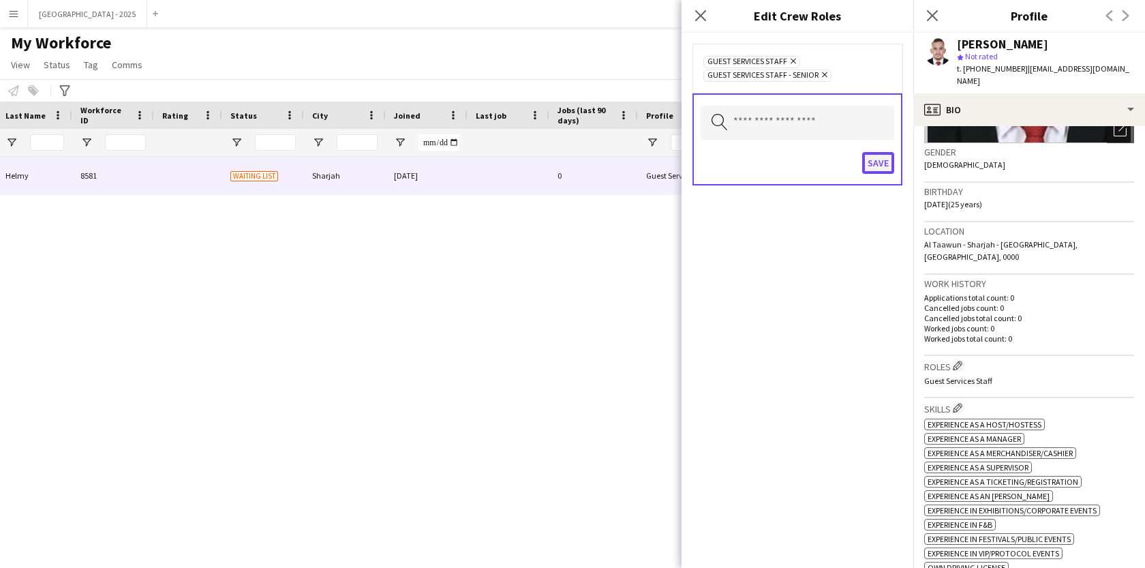
click at [880, 154] on button "Save" at bounding box center [878, 163] width 32 height 22
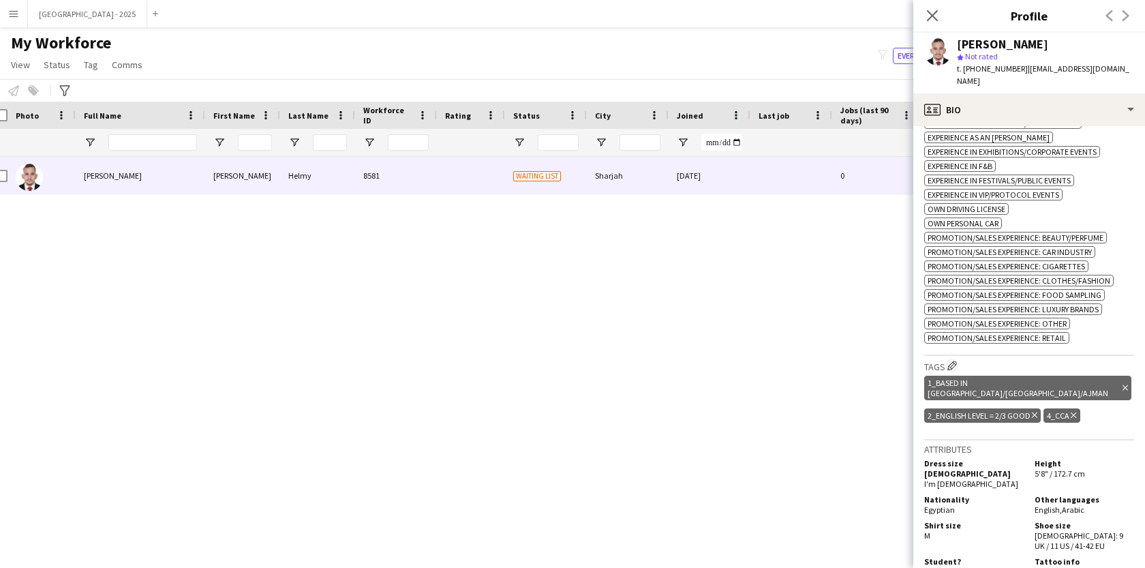
scroll to position [0, 0]
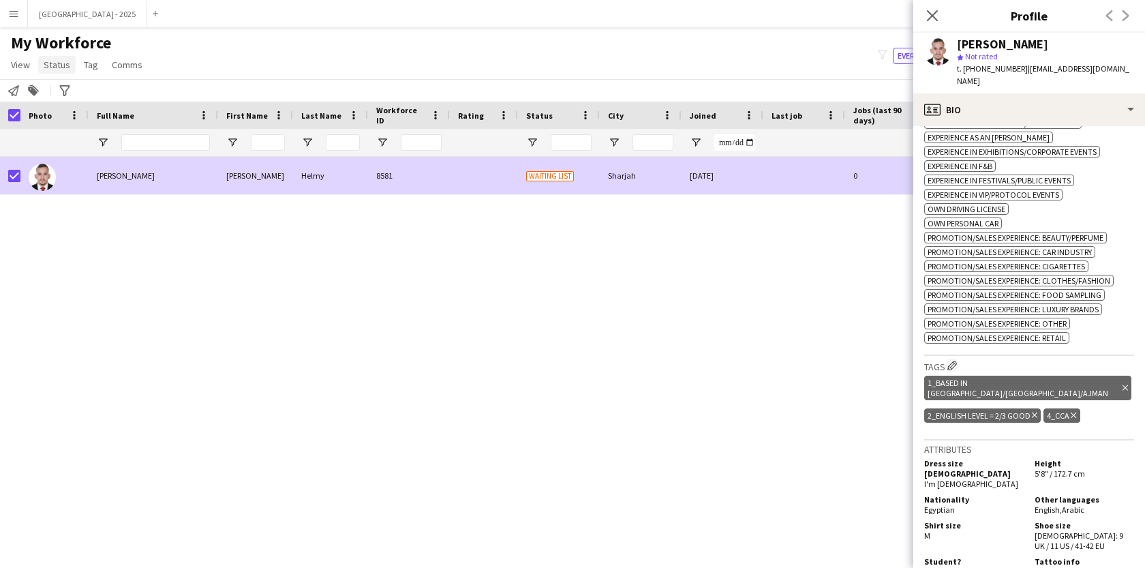
click at [62, 64] on span "Status" at bounding box center [57, 65] width 27 height 12
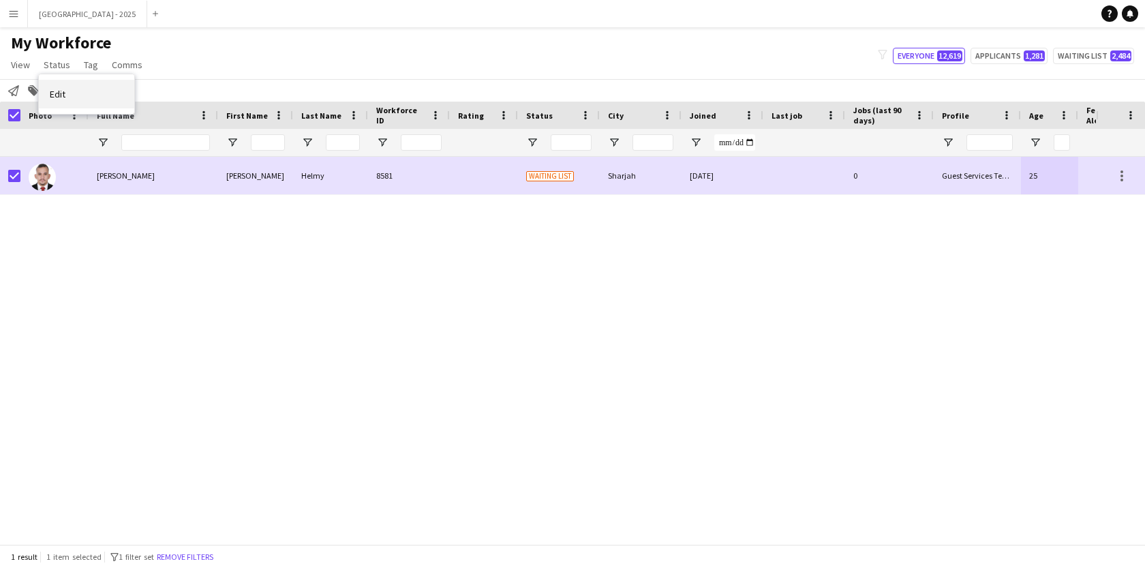
click at [71, 91] on link "Edit" at bounding box center [86, 94] width 95 height 29
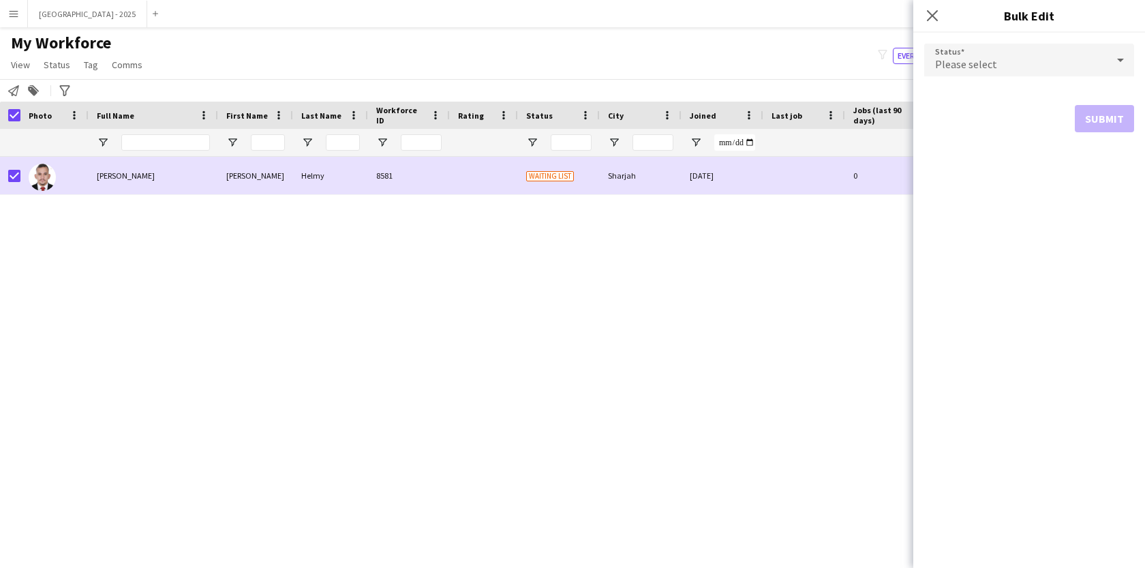
click at [996, 69] on div "Please select" at bounding box center [1015, 60] width 183 height 33
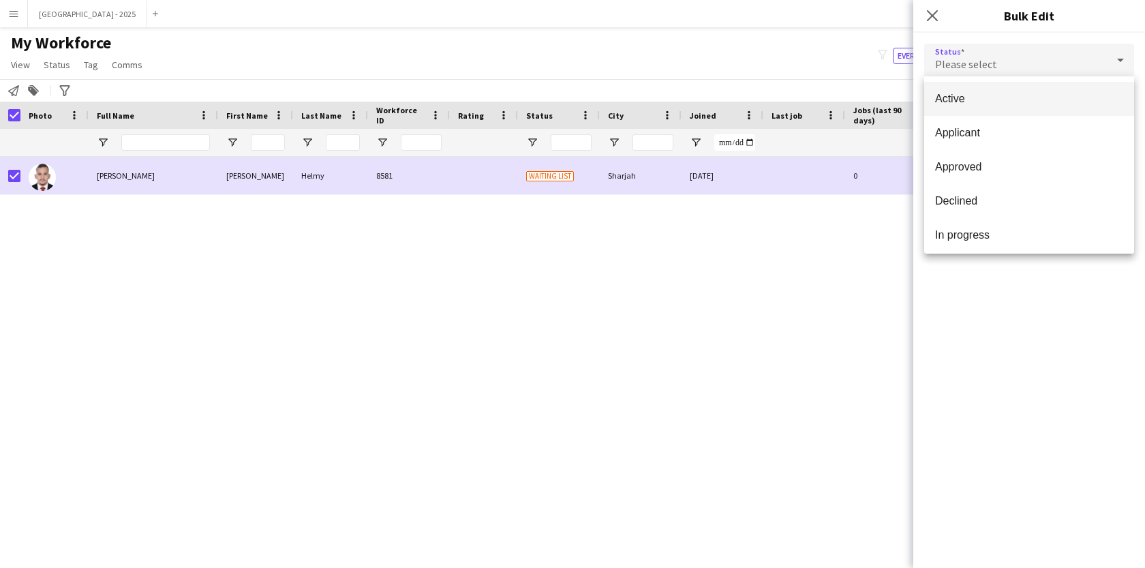
click at [996, 106] on mat-option "Active" at bounding box center [1029, 99] width 210 height 34
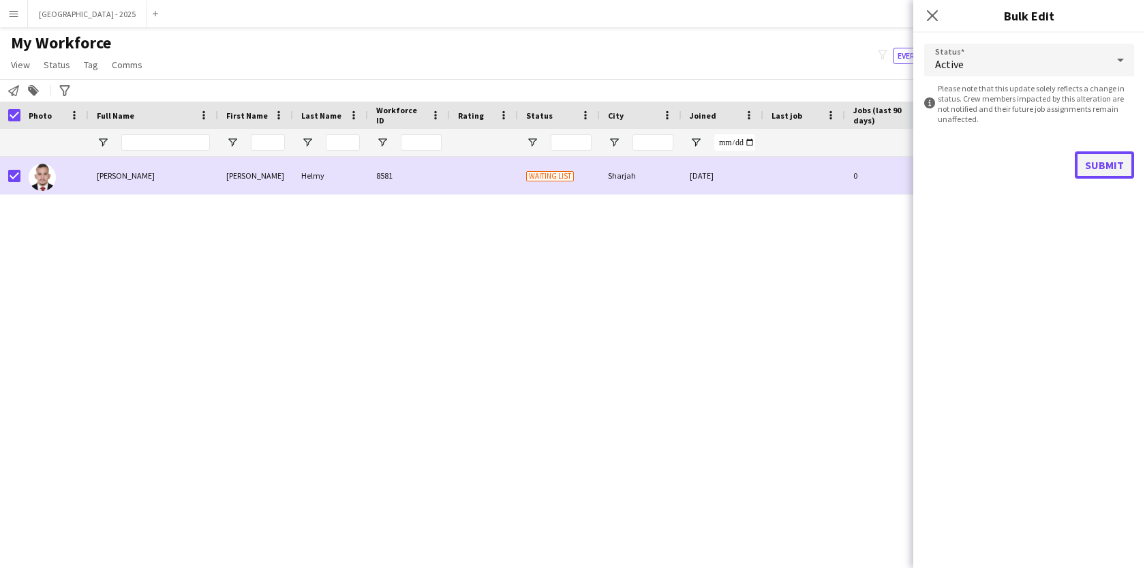
click at [1109, 170] on button "Submit" at bounding box center [1104, 164] width 59 height 27
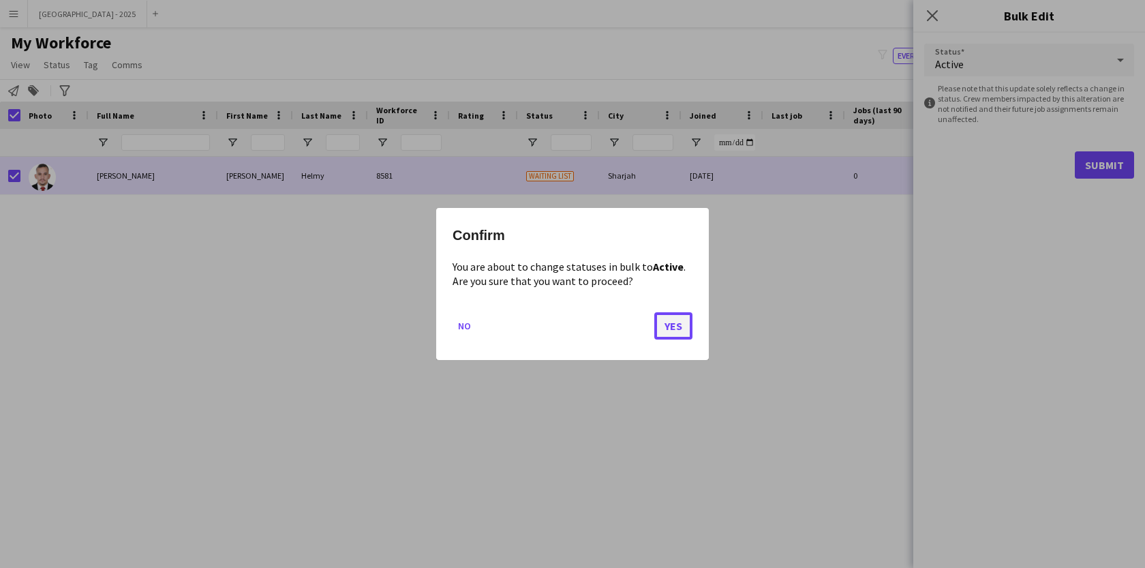
click at [664, 323] on button "Yes" at bounding box center [673, 325] width 38 height 27
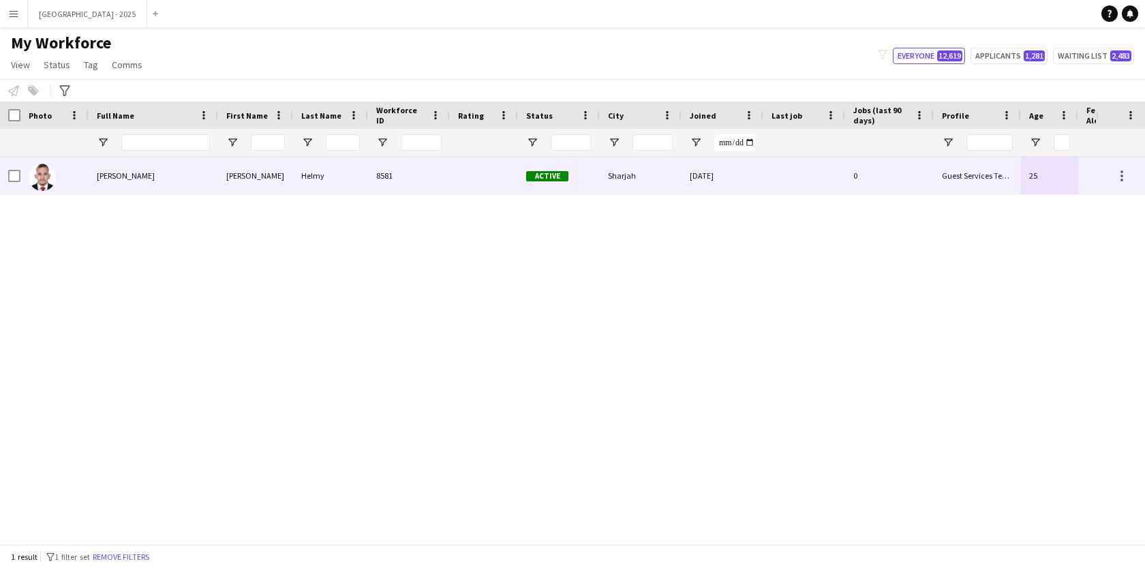
click at [80, 170] on div at bounding box center [54, 175] width 68 height 37
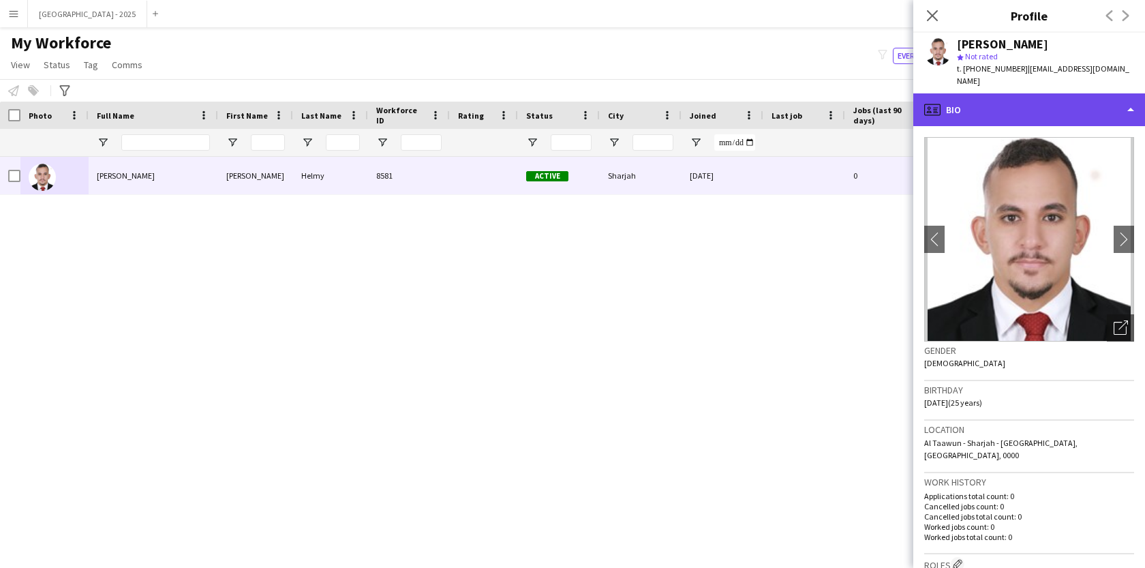
click at [1077, 95] on div "profile Bio" at bounding box center [1029, 109] width 232 height 33
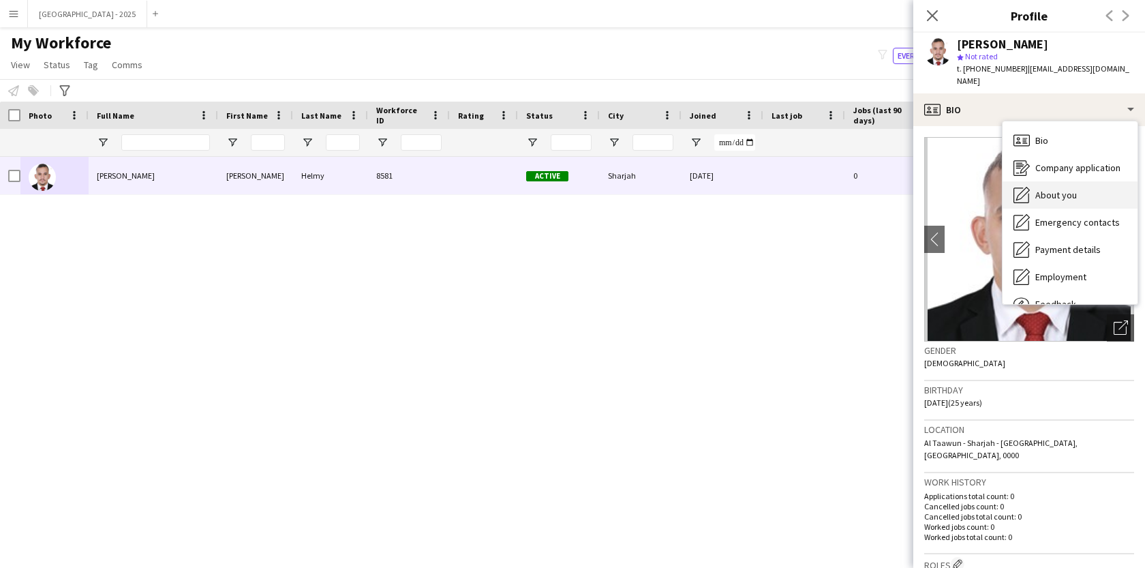
click at [1079, 181] on div "About you About you" at bounding box center [1069, 194] width 135 height 27
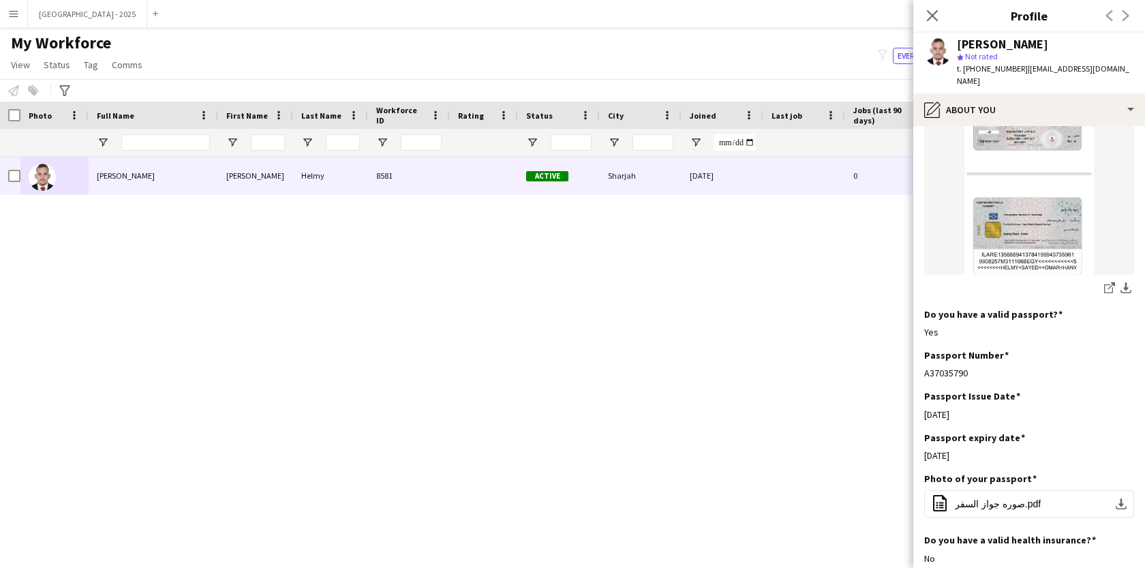
scroll to position [814, 0]
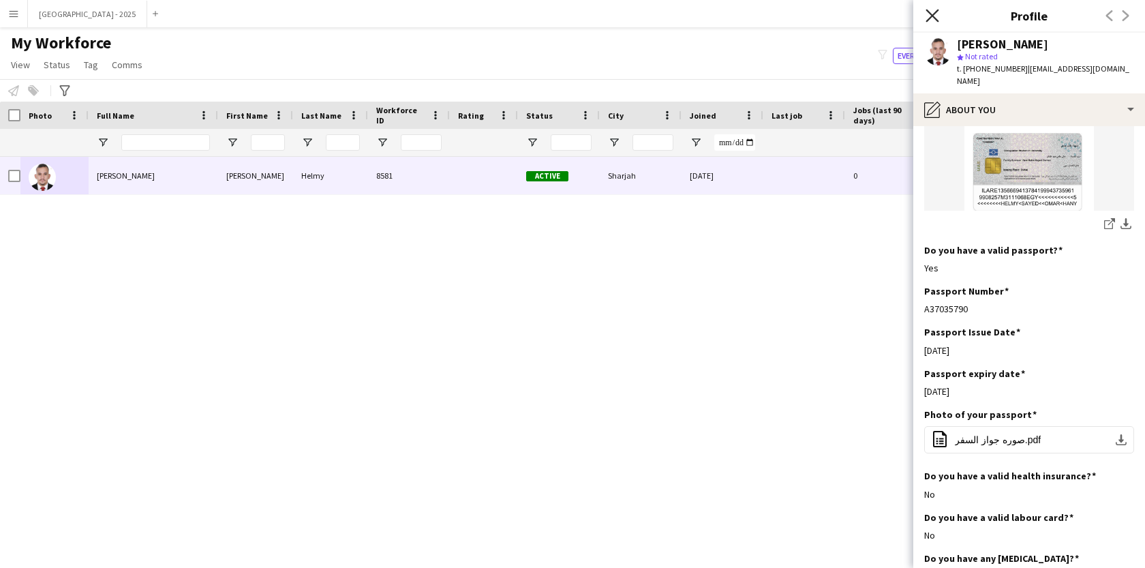
click at [934, 18] on icon at bounding box center [931, 15] width 13 height 13
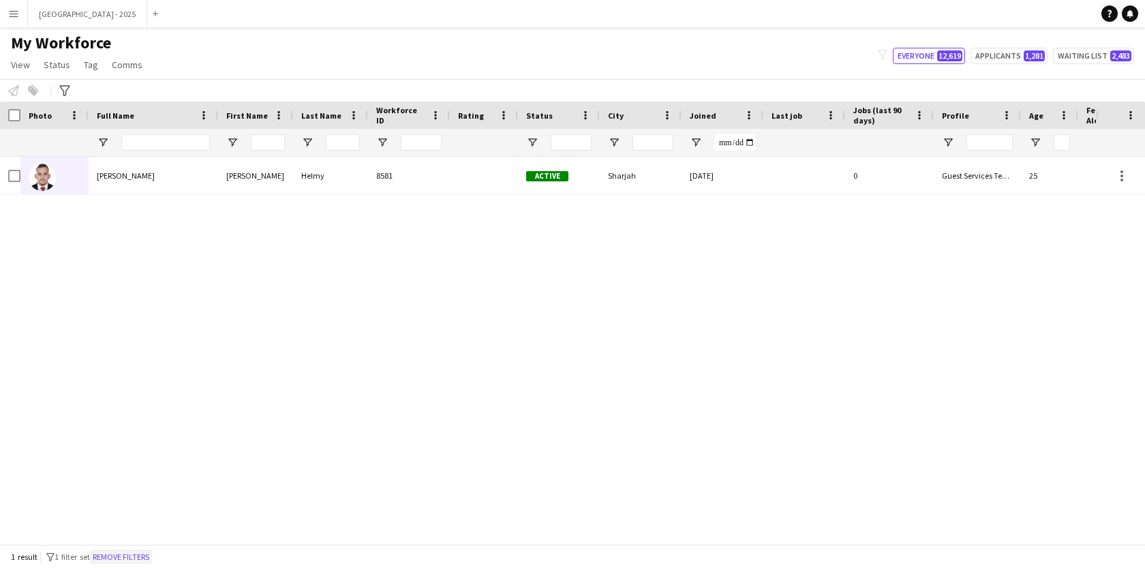
click at [149, 558] on button "Remove filters" at bounding box center [121, 556] width 62 height 15
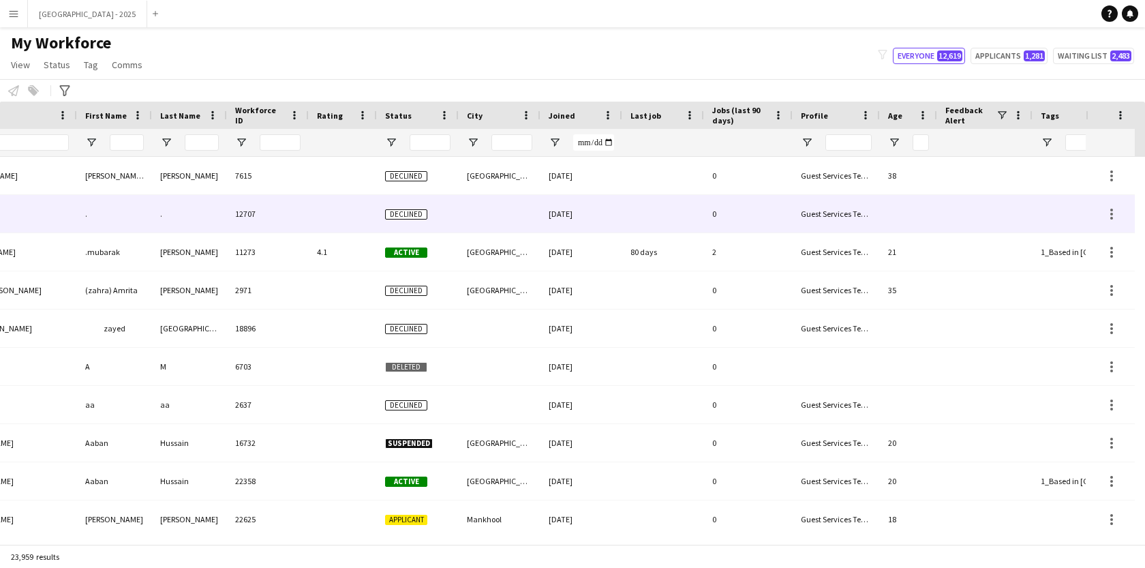
scroll to position [0, 306]
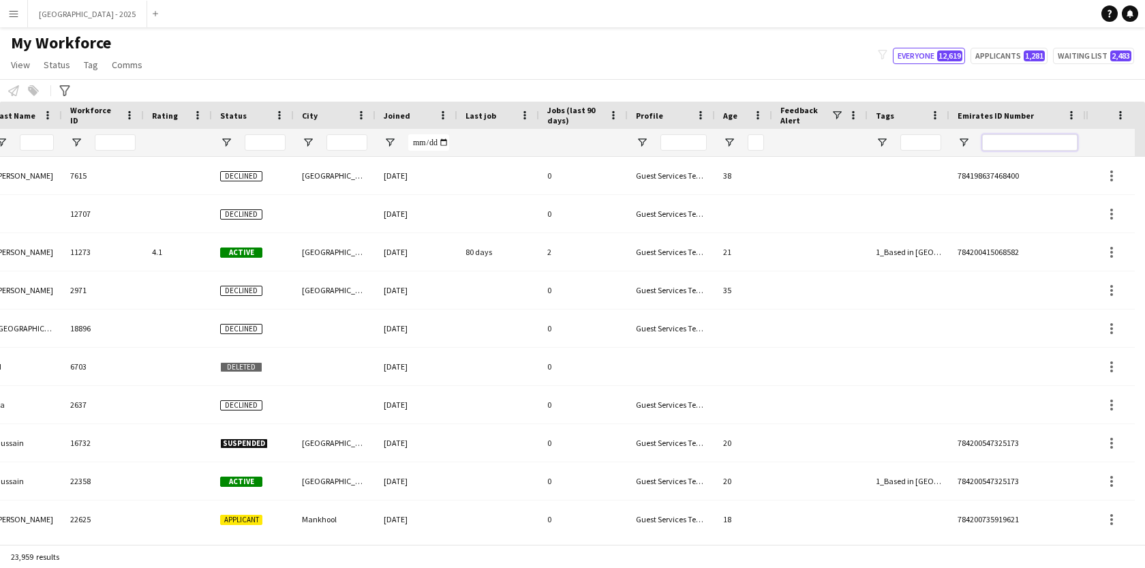
click at [1012, 146] on input "Emirates ID Number Filter Input" at bounding box center [1029, 142] width 95 height 16
paste input "*******"
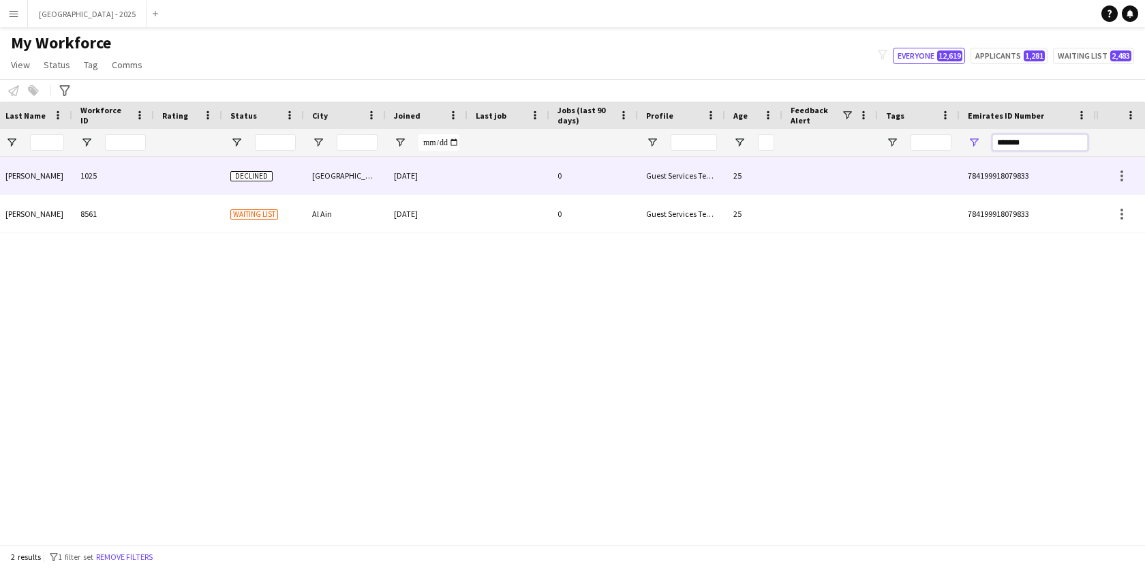
scroll to position [0, 0]
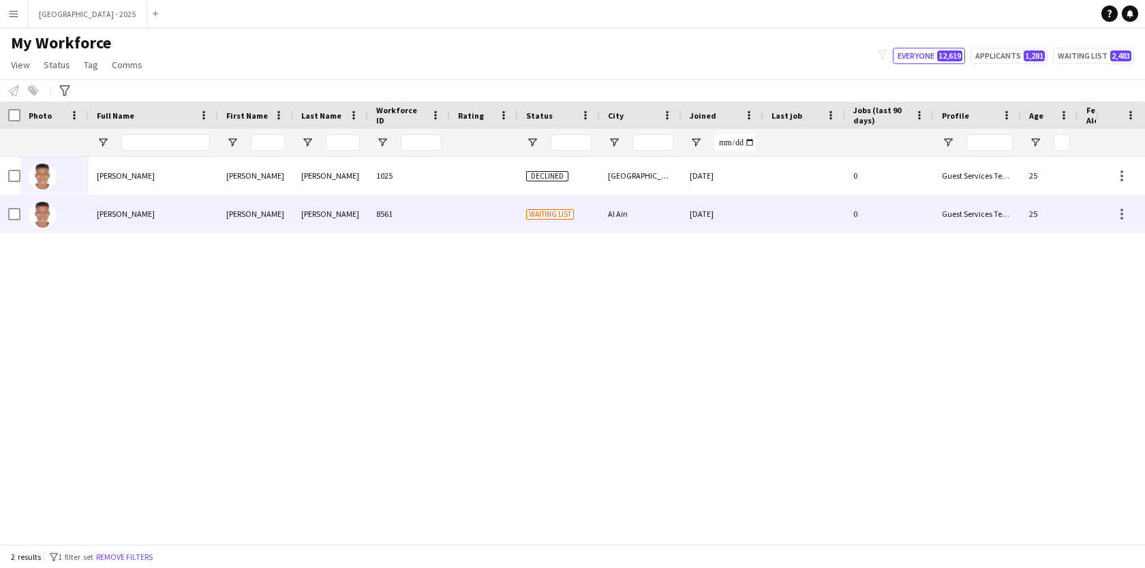
type input "*******"
click at [604, 229] on div "Al Ain" at bounding box center [641, 213] width 82 height 37
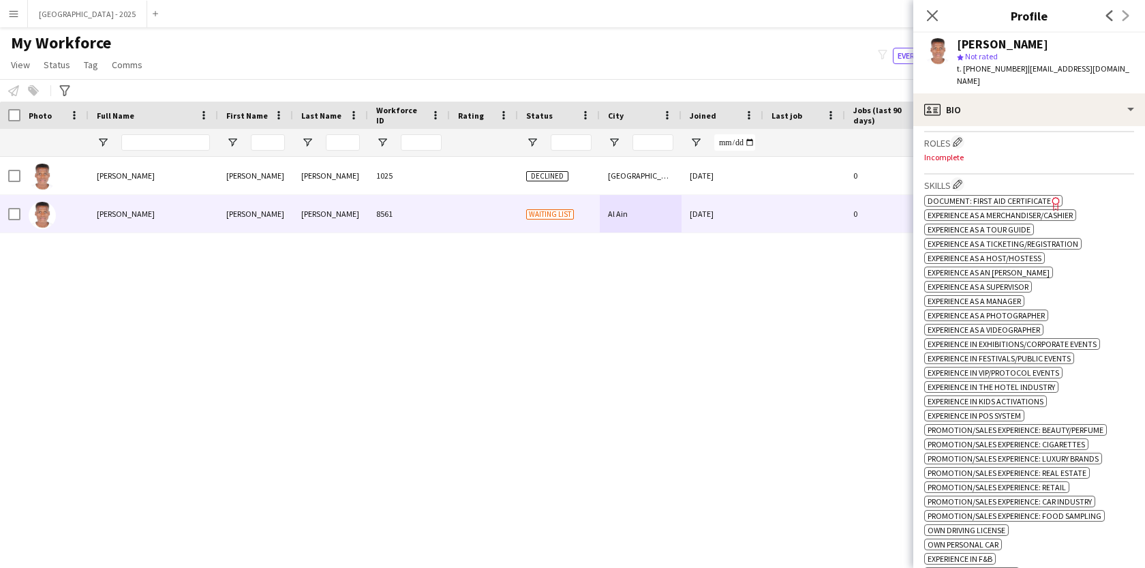
scroll to position [421, 0]
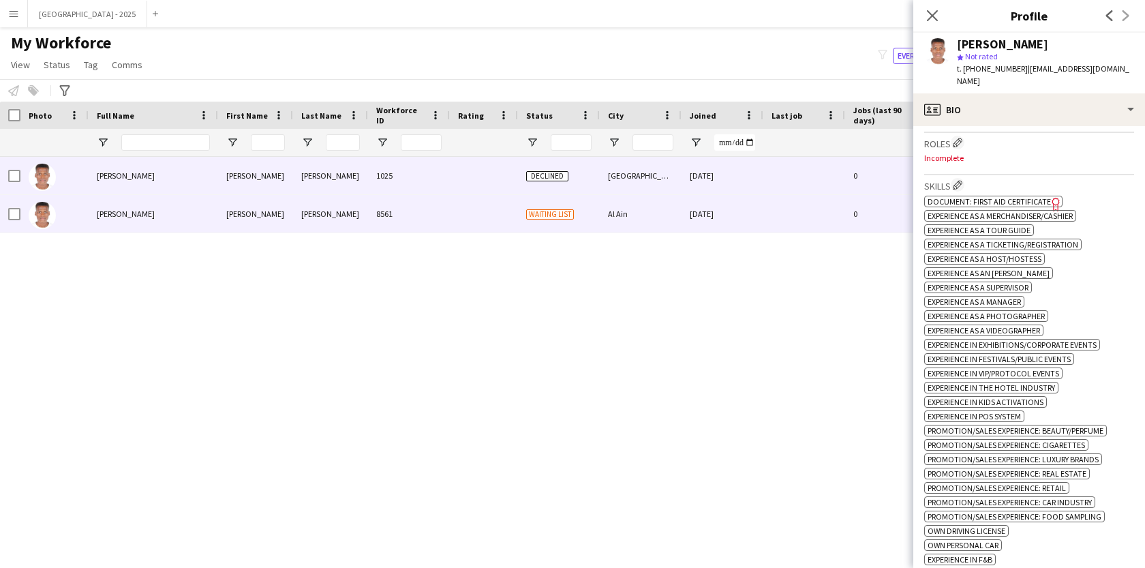
click at [845, 175] on div "0" at bounding box center [889, 175] width 89 height 37
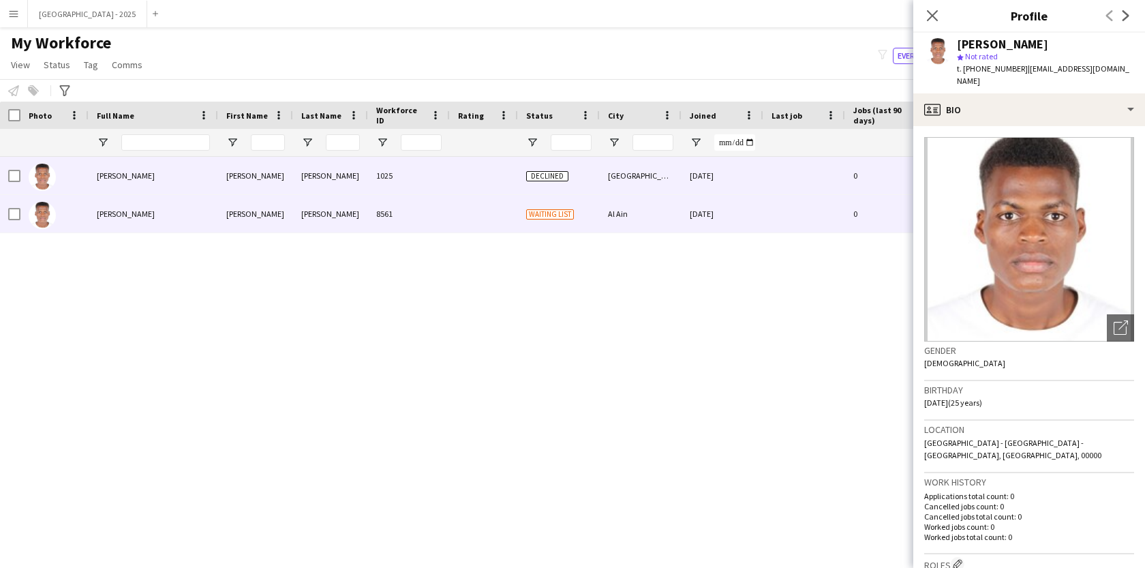
click at [832, 210] on div at bounding box center [804, 213] width 82 height 37
click at [826, 183] on div at bounding box center [804, 175] width 82 height 37
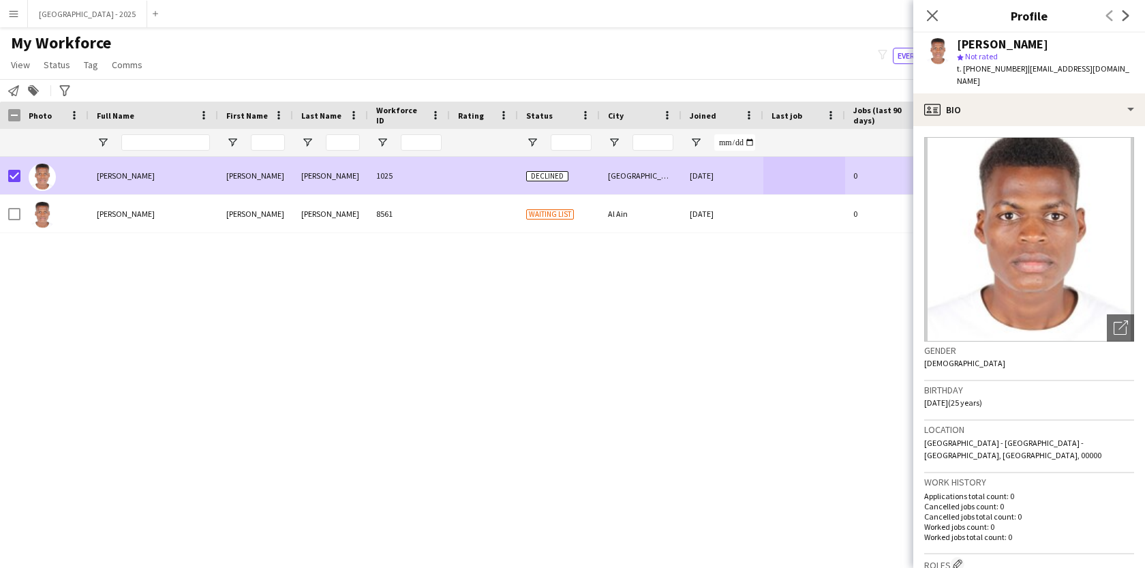
click at [1066, 423] on h3 "Location" at bounding box center [1029, 429] width 210 height 12
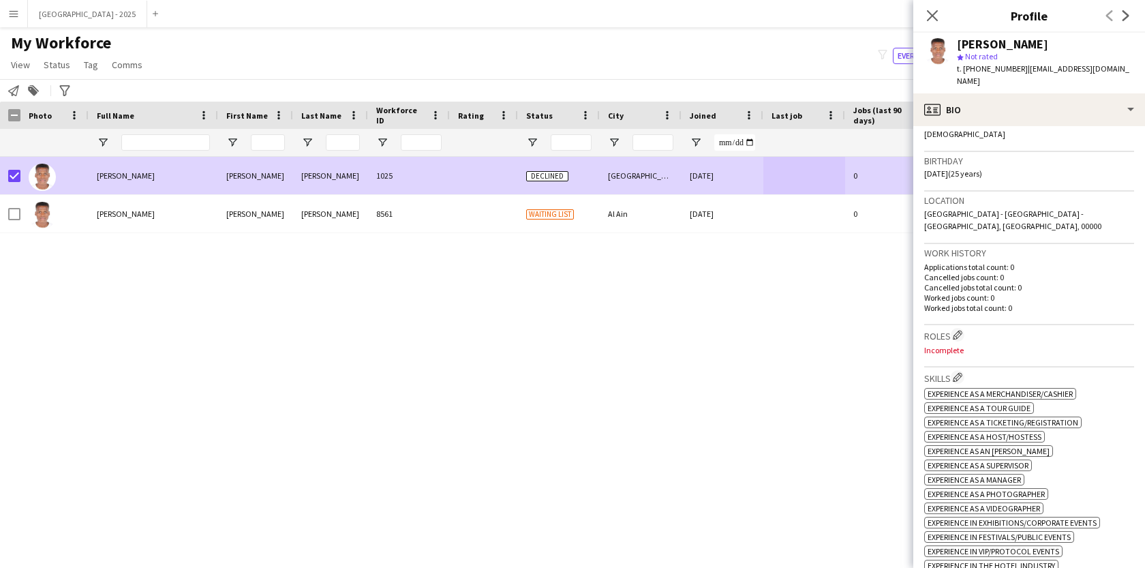
scroll to position [241, 0]
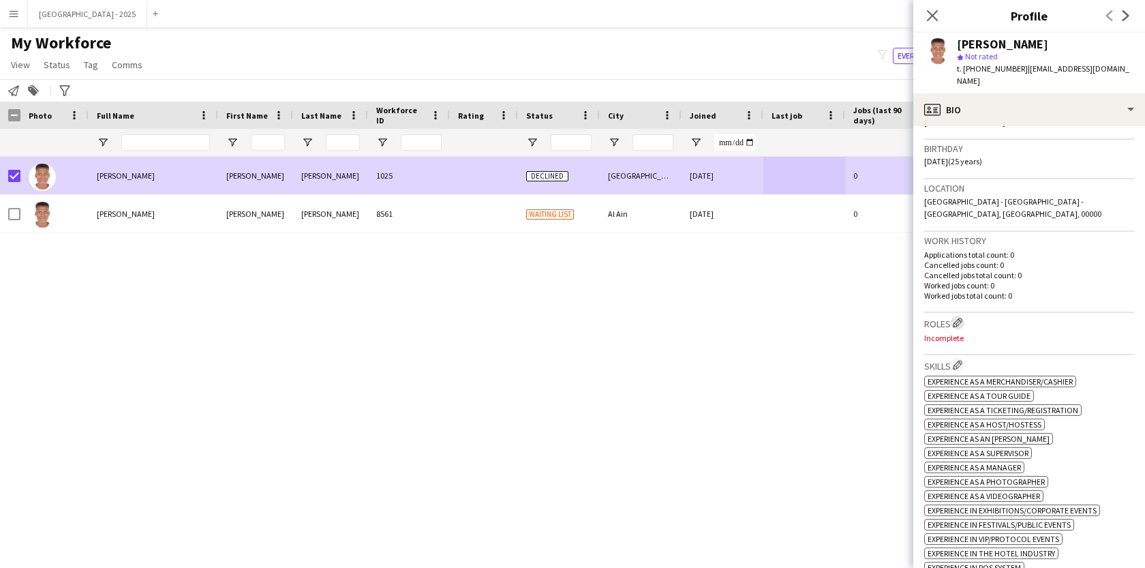
click at [960, 318] on app-icon "Edit crew company roles" at bounding box center [958, 323] width 10 height 10
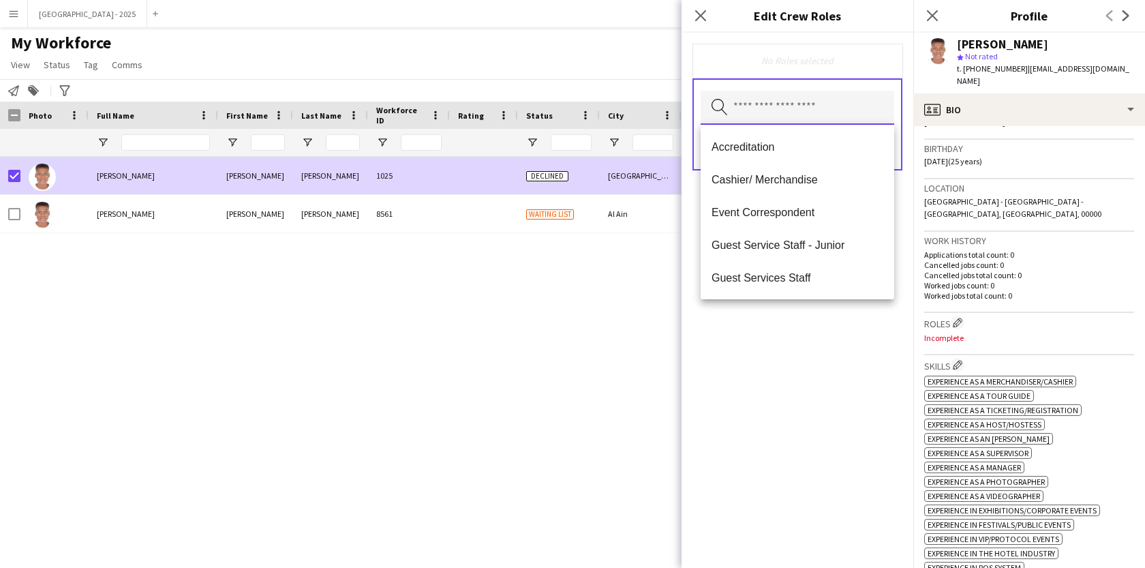
click at [810, 108] on input "text" at bounding box center [798, 108] width 194 height 34
click at [818, 281] on span "Guest Services Staff" at bounding box center [797, 277] width 172 height 13
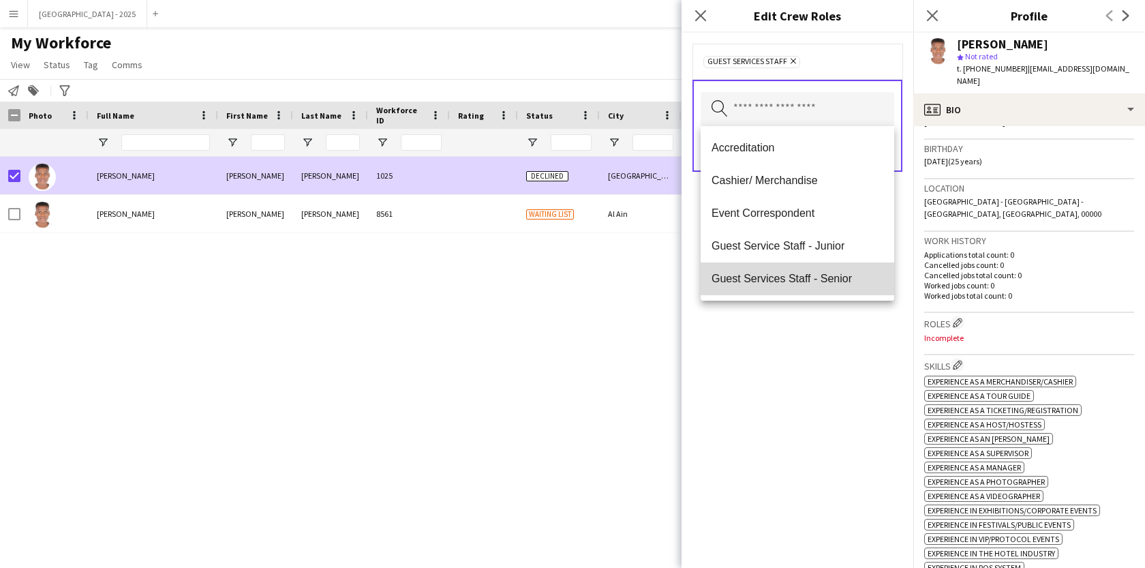
click at [833, 285] on span "Guest Services Staff - Senior" at bounding box center [797, 278] width 172 height 13
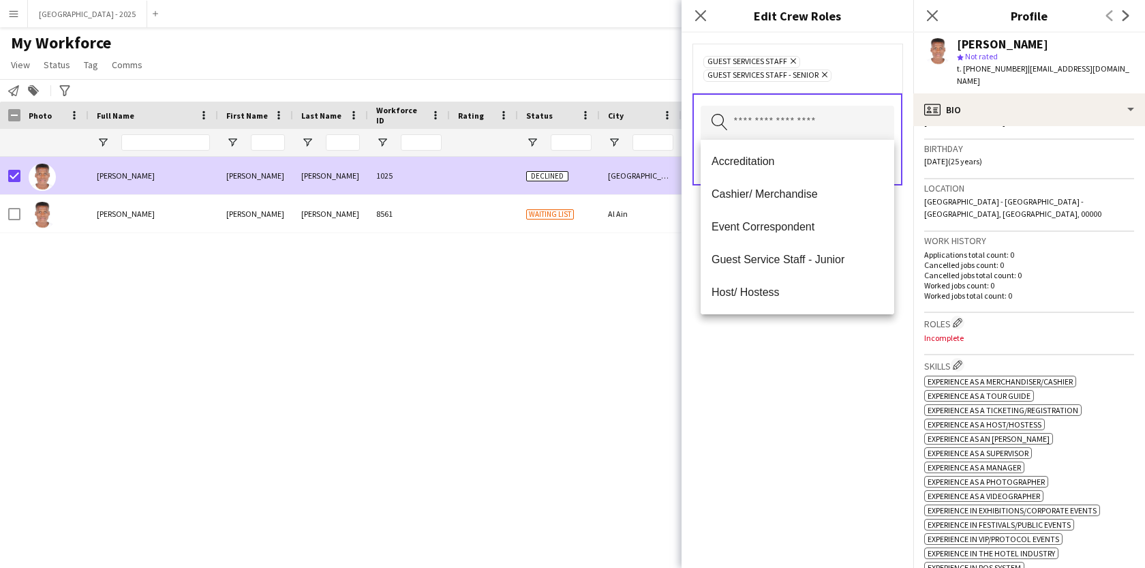
click at [846, 355] on div "Guest Services Staff Remove Guest Services Staff - Senior Remove Search by role…" at bounding box center [797, 300] width 232 height 535
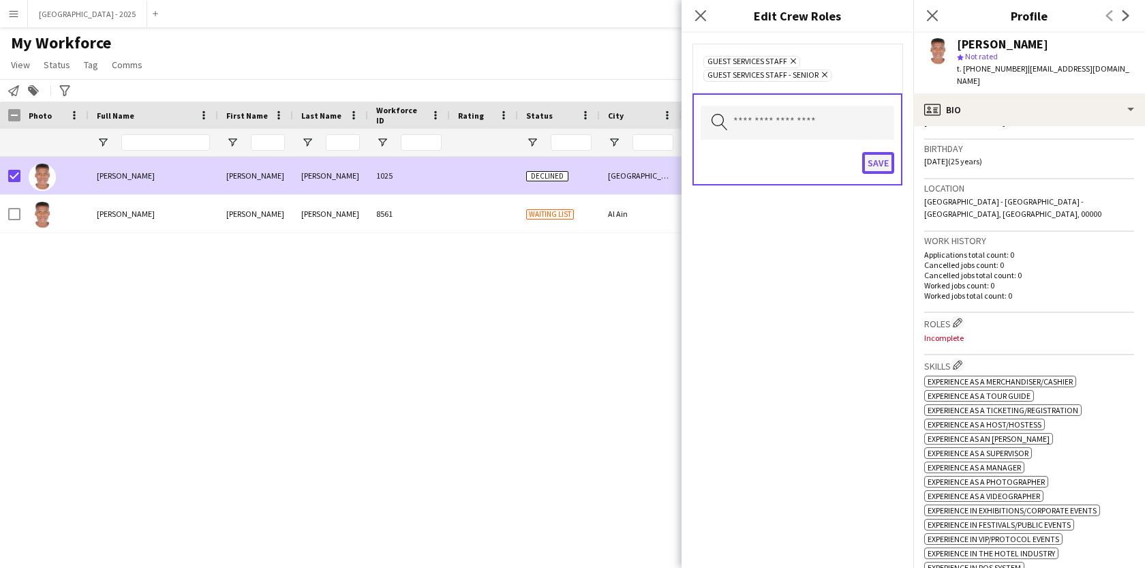
click at [880, 170] on button "Save" at bounding box center [878, 163] width 32 height 22
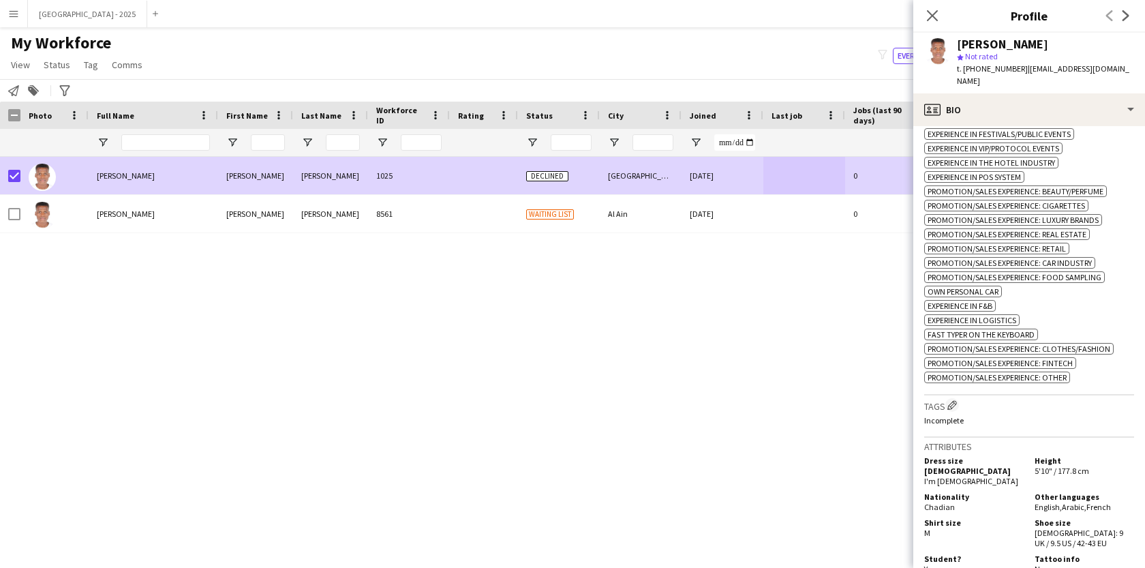
scroll to position [636, 0]
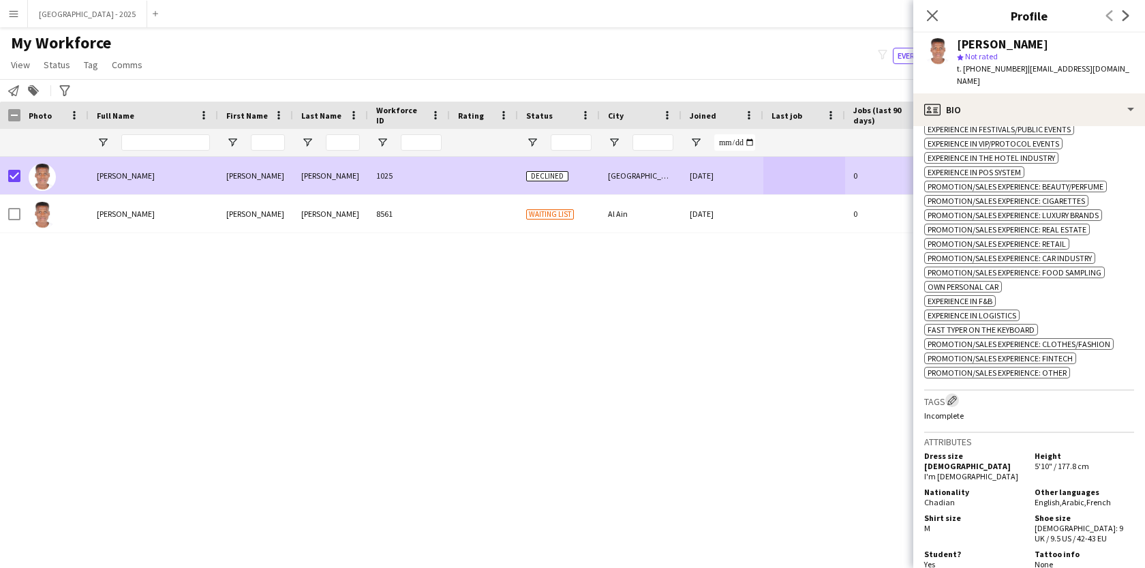
click at [957, 401] on app-icon "Edit crew company tags" at bounding box center [952, 400] width 10 height 10
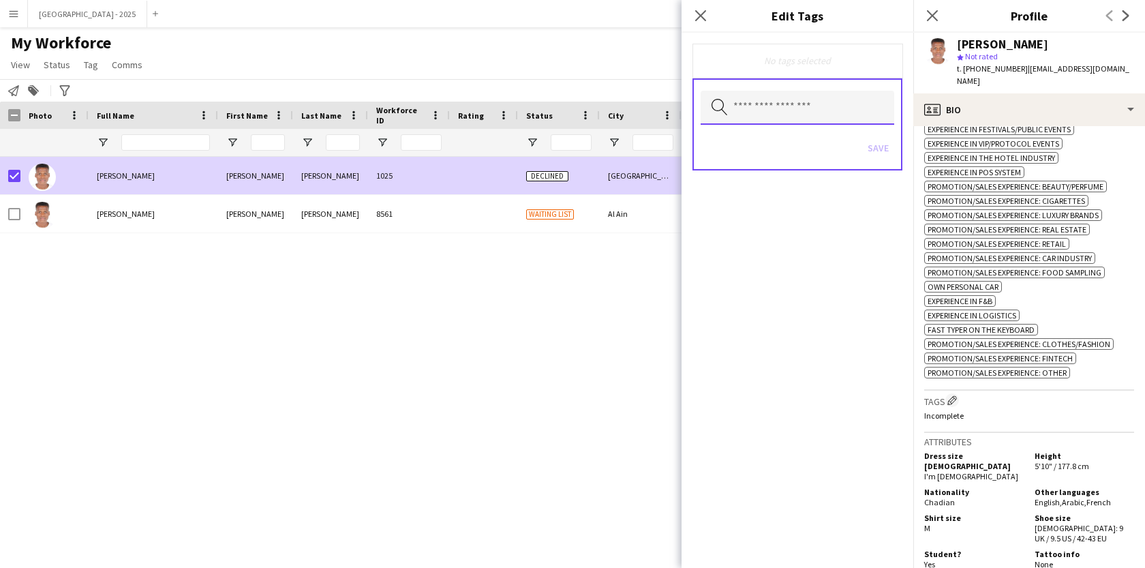
click at [786, 106] on input "text" at bounding box center [798, 108] width 194 height 34
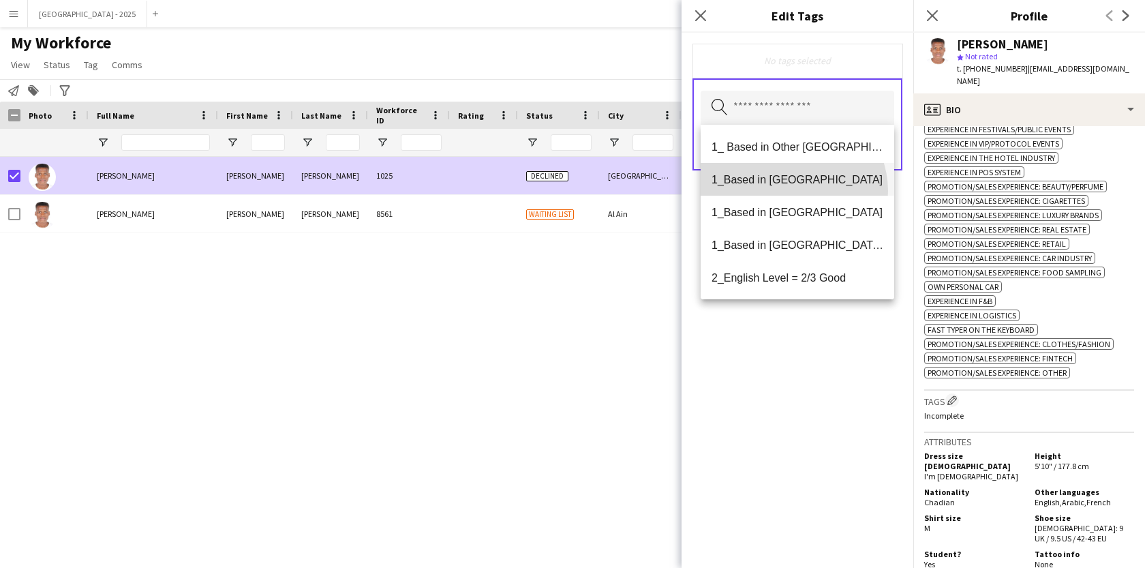
click at [792, 191] on mat-option "1_Based in [GEOGRAPHIC_DATA]" at bounding box center [798, 179] width 194 height 33
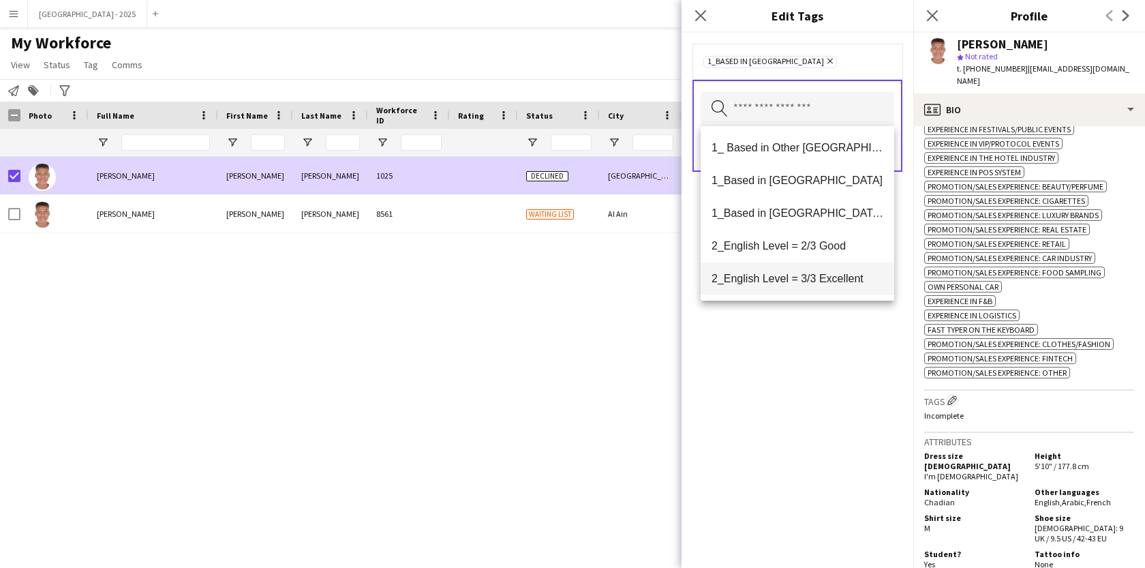
click at [804, 278] on span "2_English Level = 3/3 Excellent" at bounding box center [797, 278] width 172 height 13
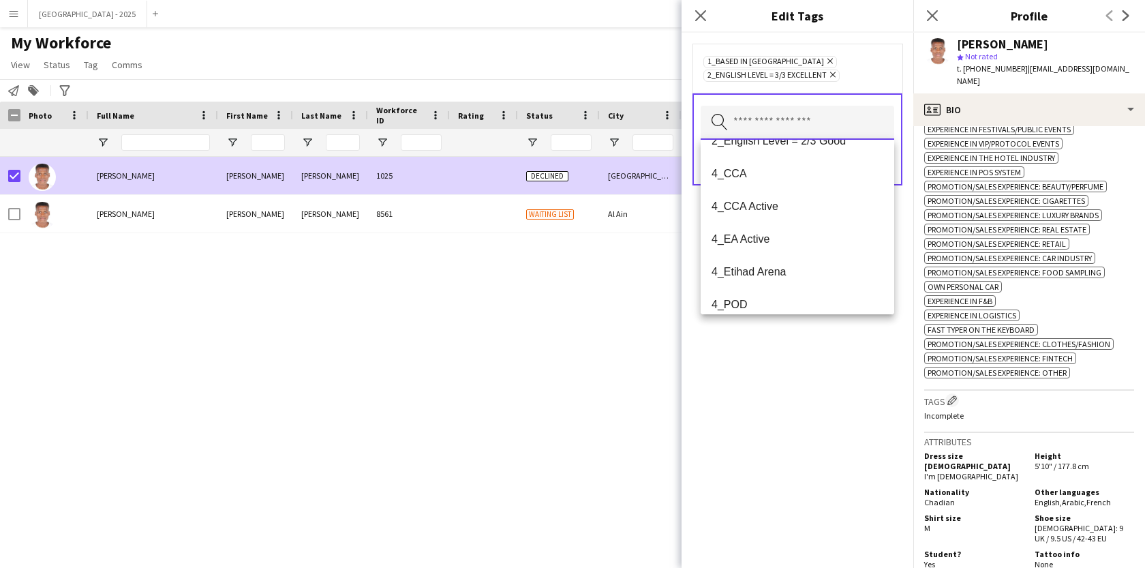
scroll to position [134, 0]
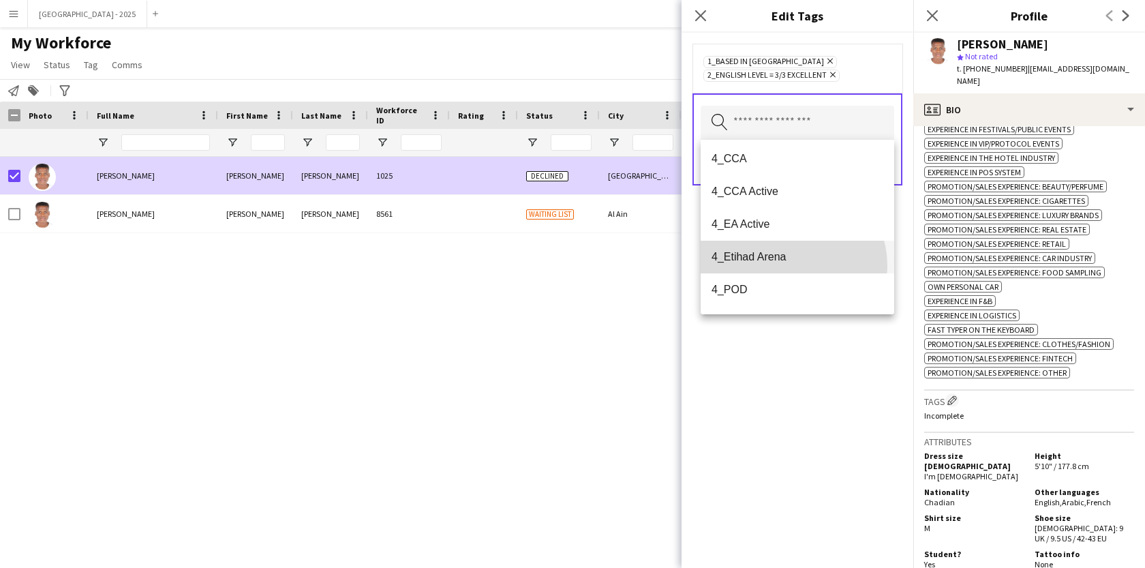
click at [786, 266] on mat-option "4_Etihad Arena" at bounding box center [798, 257] width 194 height 33
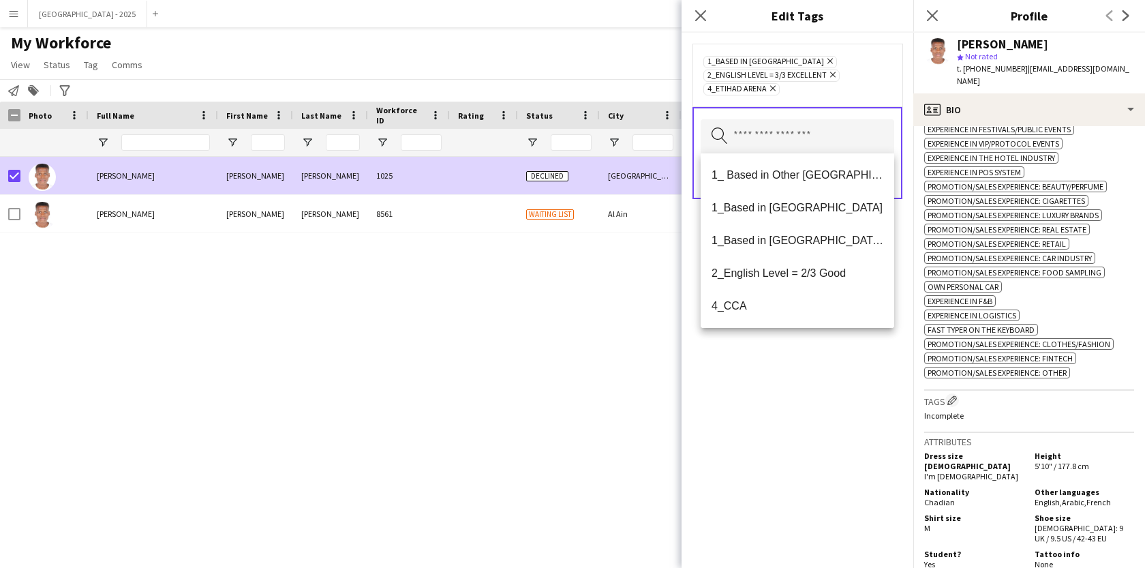
drag, startPoint x: 786, startPoint y: 402, endPoint x: 819, endPoint y: 329, distance: 79.9
click at [786, 402] on div "1_Based in [GEOGRAPHIC_DATA] Remove 2_English Level = 3/3 Excellent Remove 4_Et…" at bounding box center [797, 300] width 232 height 535
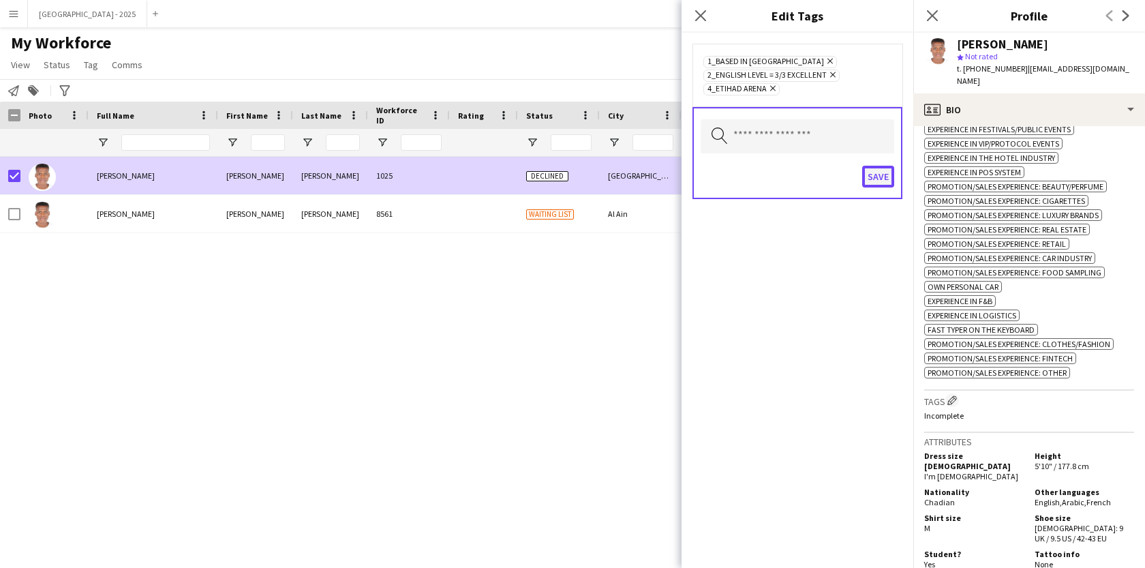
click at [880, 171] on button "Save" at bounding box center [878, 177] width 32 height 22
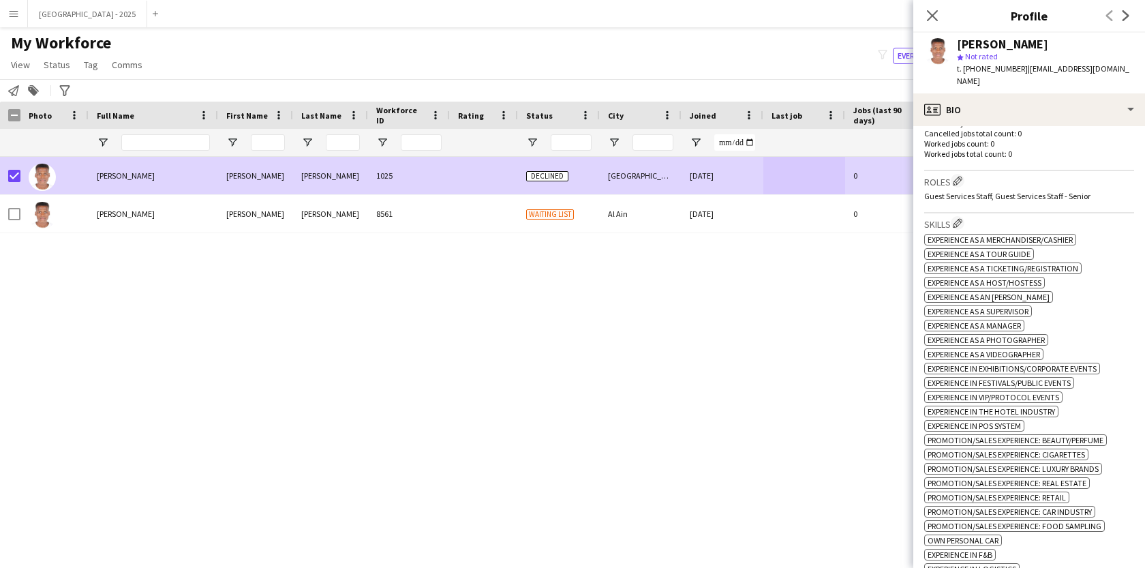
scroll to position [348, 0]
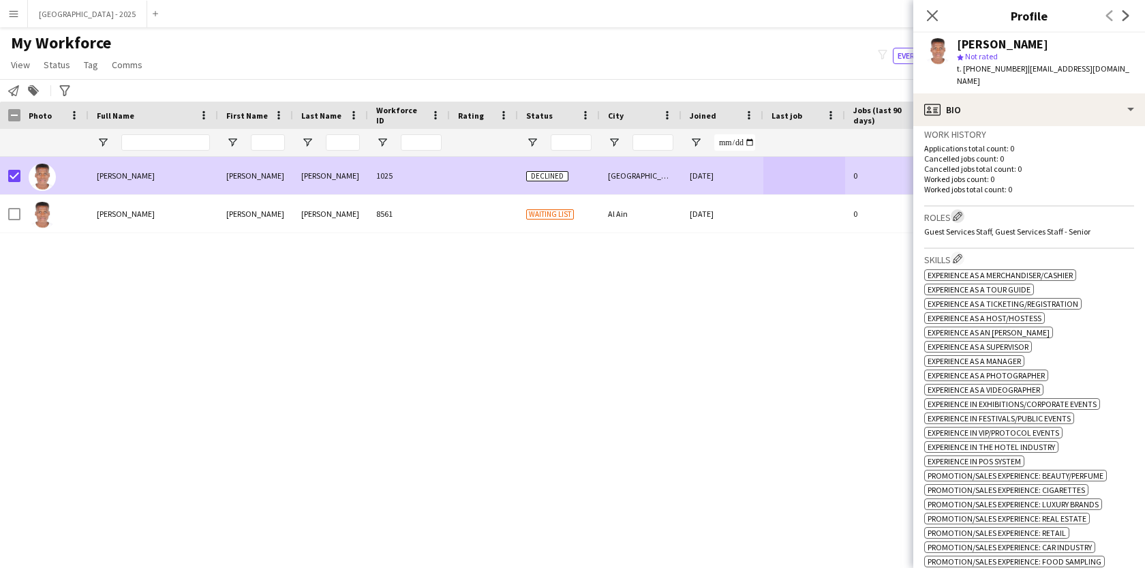
click at [959, 211] on app-icon "Edit crew company roles" at bounding box center [958, 216] width 10 height 10
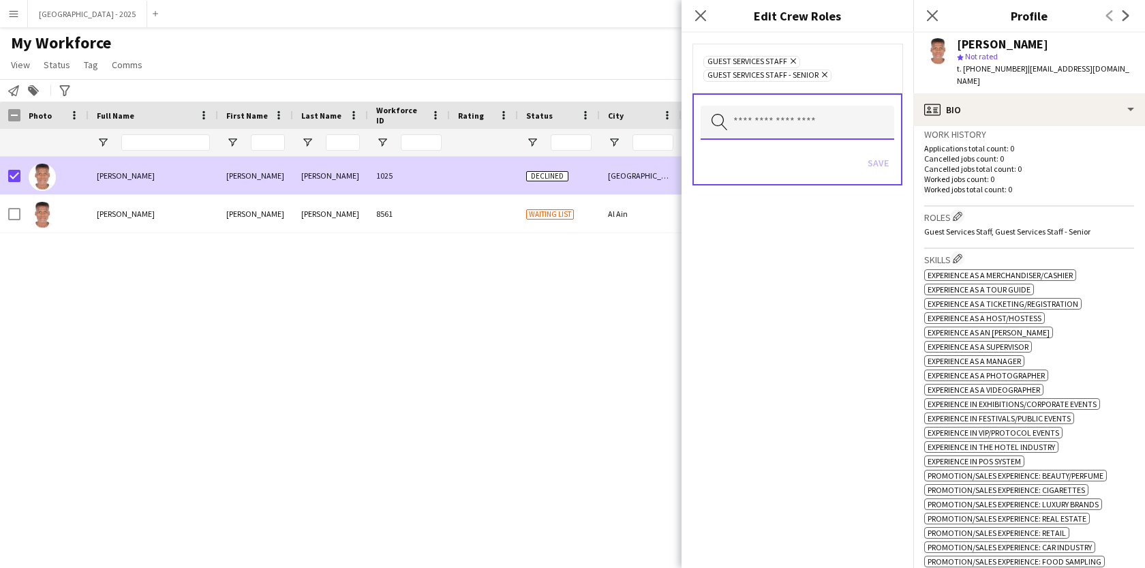
click at [835, 110] on input "text" at bounding box center [798, 123] width 194 height 34
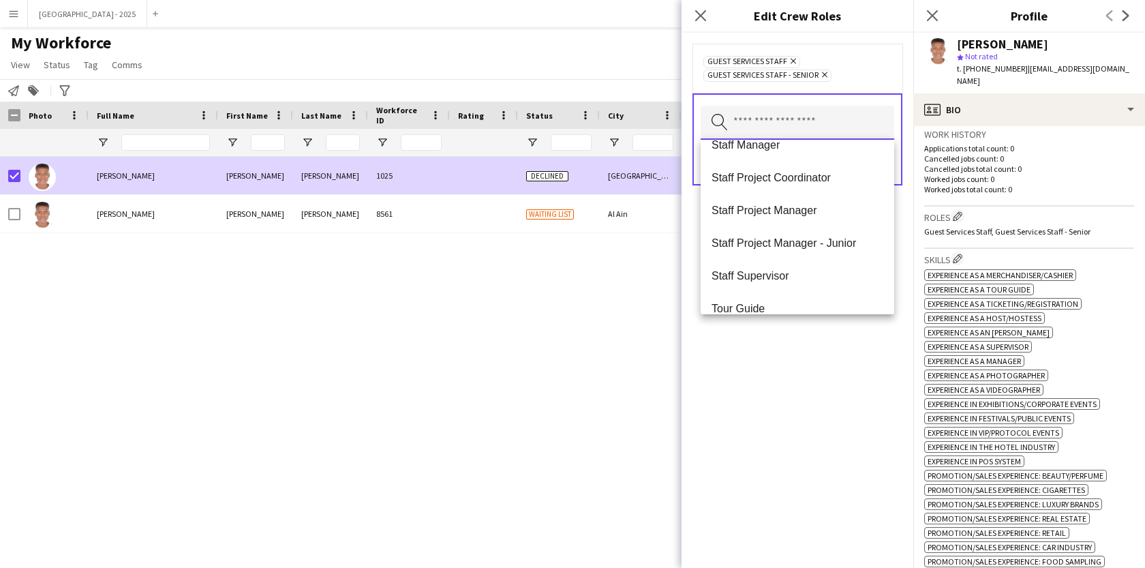
scroll to position [491, 0]
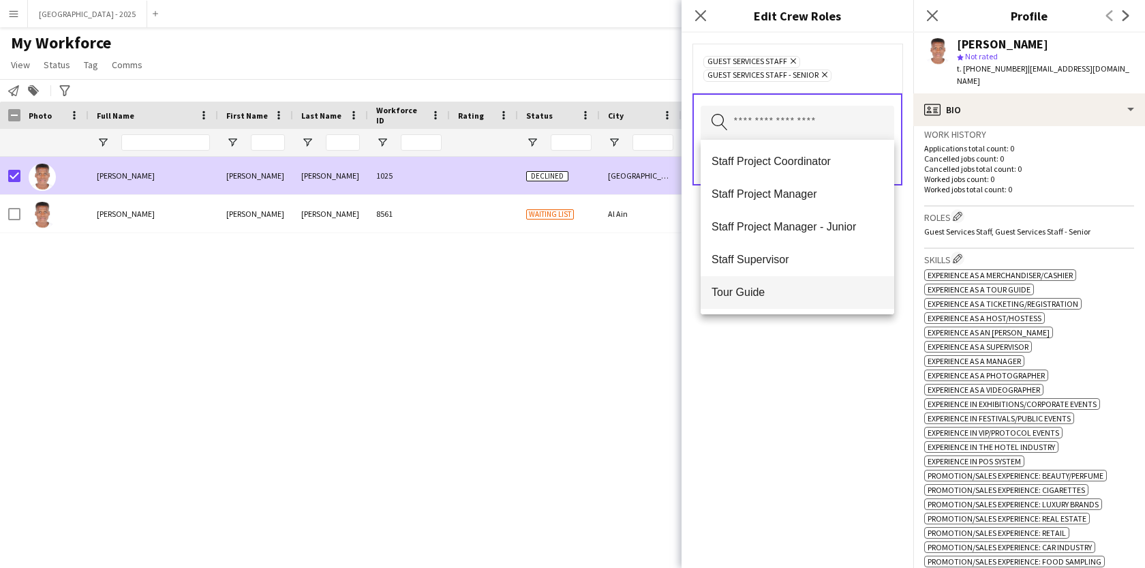
click at [779, 296] on span "Tour Guide" at bounding box center [797, 292] width 172 height 13
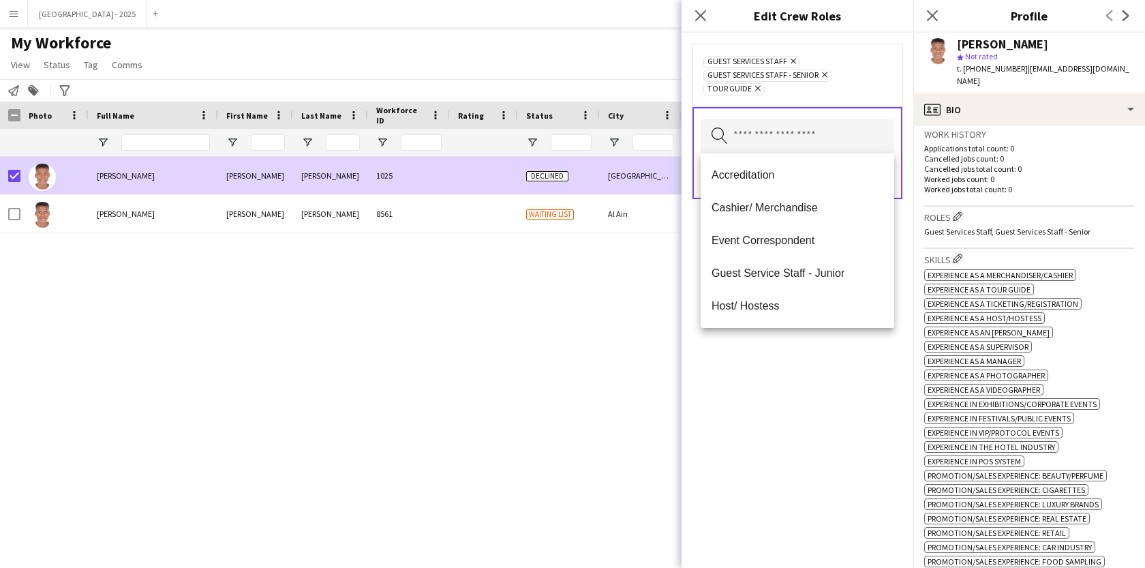
click at [772, 341] on div "Guest Services Staff Remove Guest Services Staff - Senior Remove Tour Guide Rem…" at bounding box center [797, 300] width 232 height 535
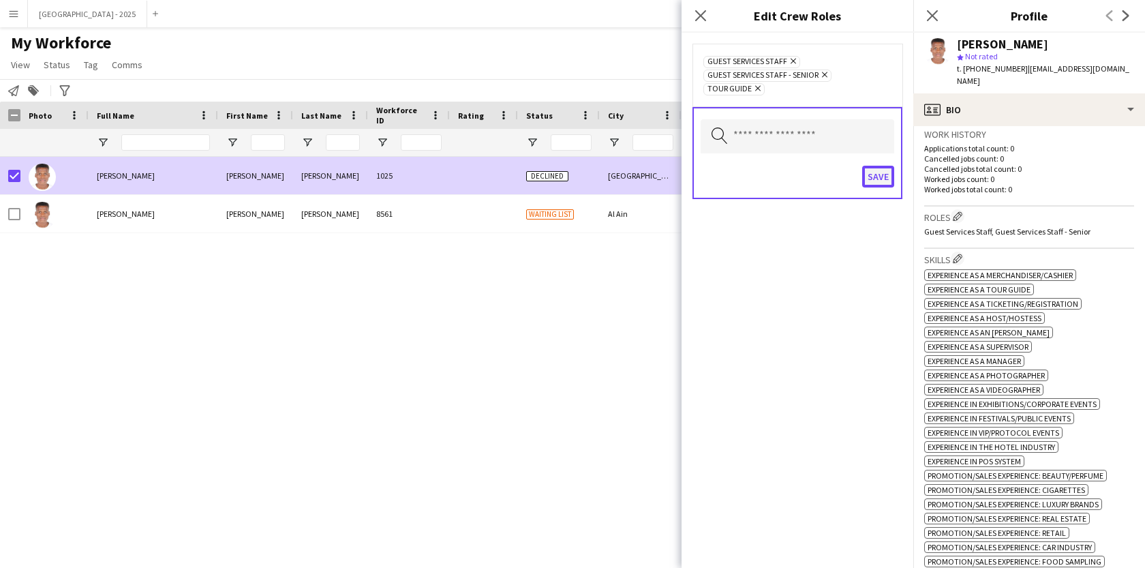
click at [876, 182] on button "Save" at bounding box center [878, 177] width 32 height 22
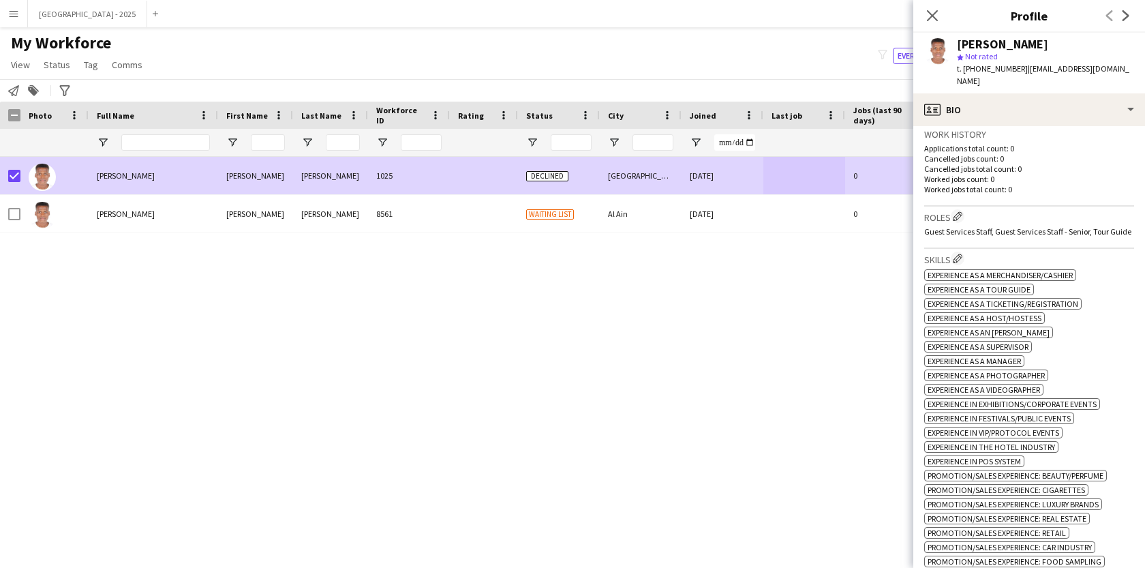
scroll to position [219, 0]
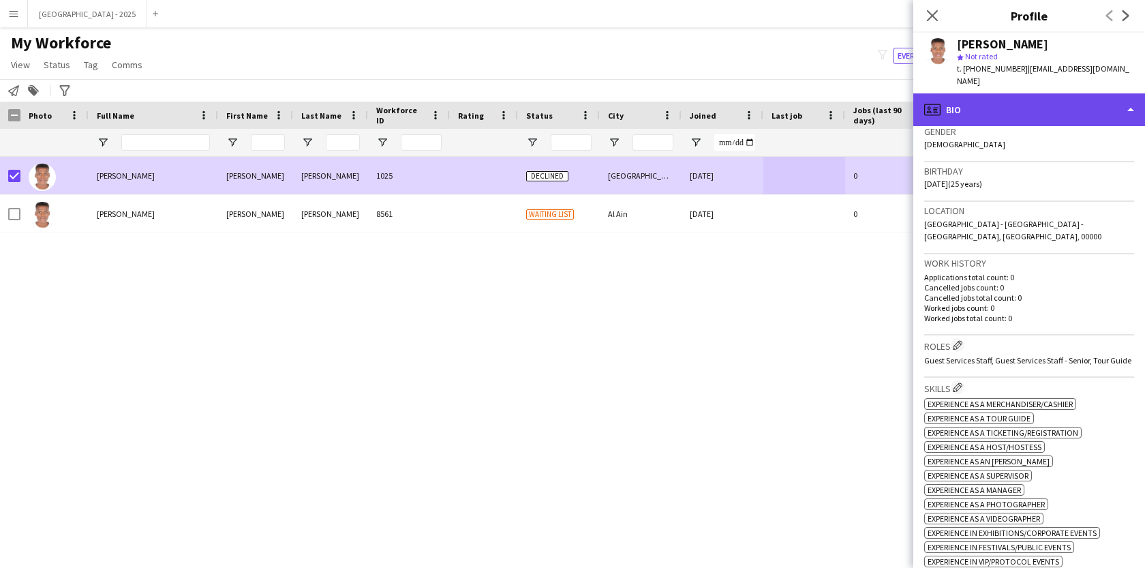
click at [980, 93] on div "profile Bio" at bounding box center [1029, 109] width 232 height 33
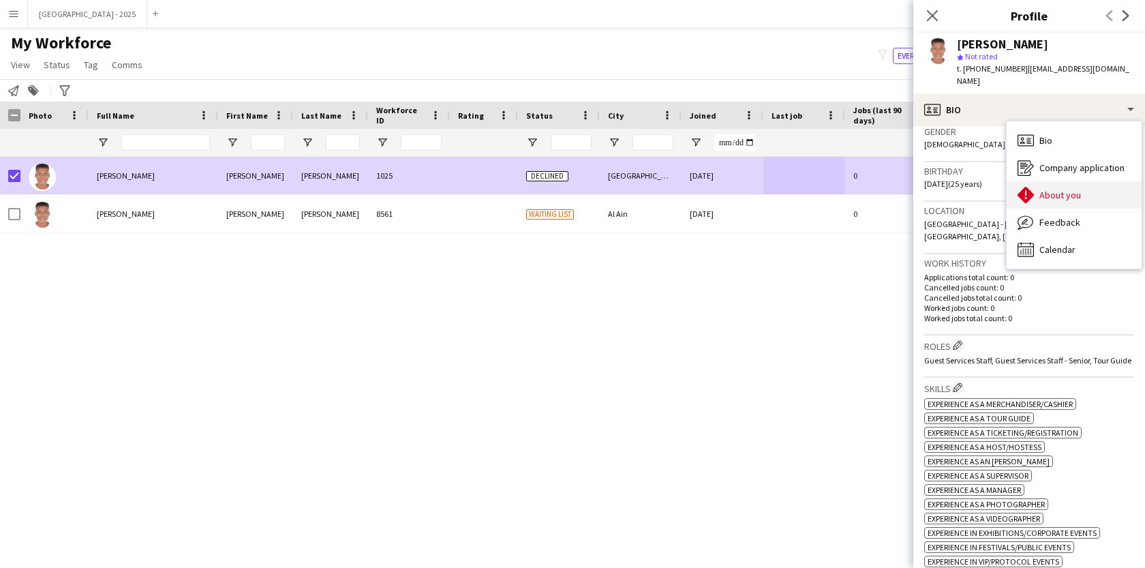
click at [1024, 187] on icon "About you" at bounding box center [1025, 195] width 16 height 16
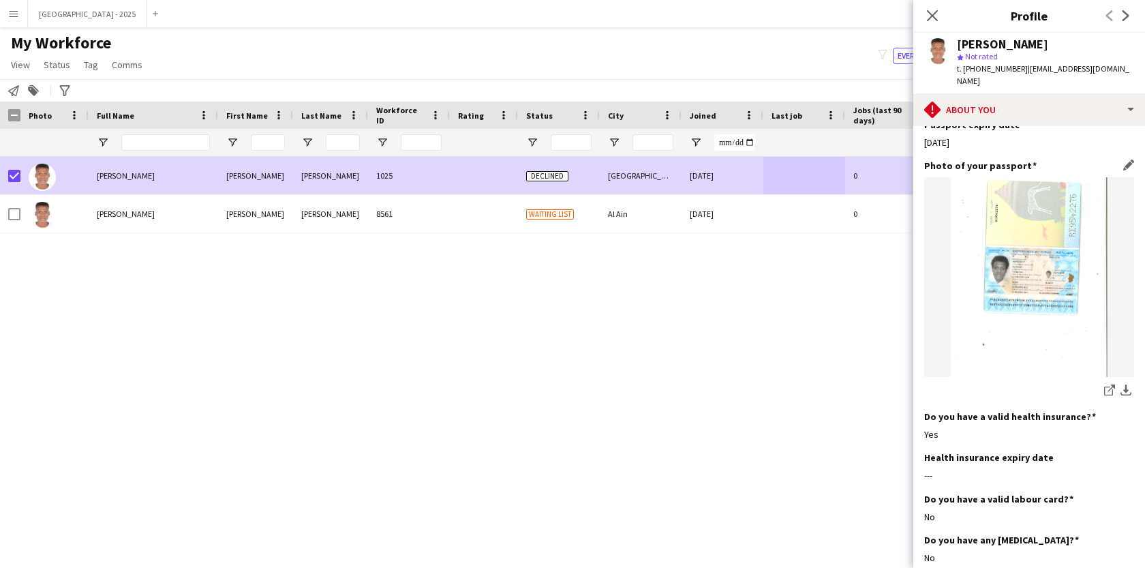
scroll to position [859, 0]
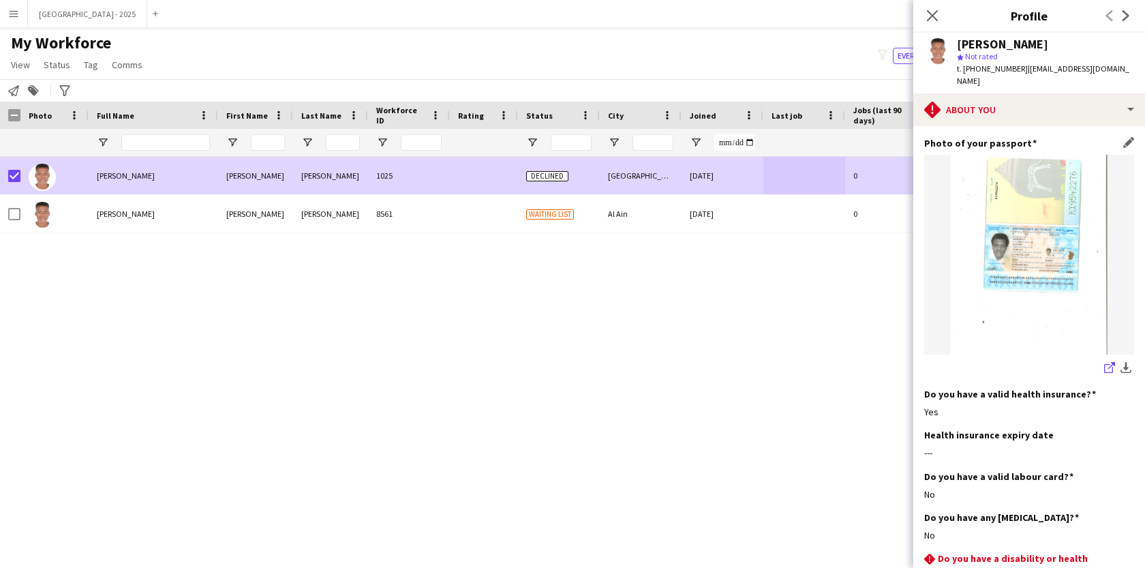
click at [1104, 364] on icon at bounding box center [1108, 368] width 9 height 9
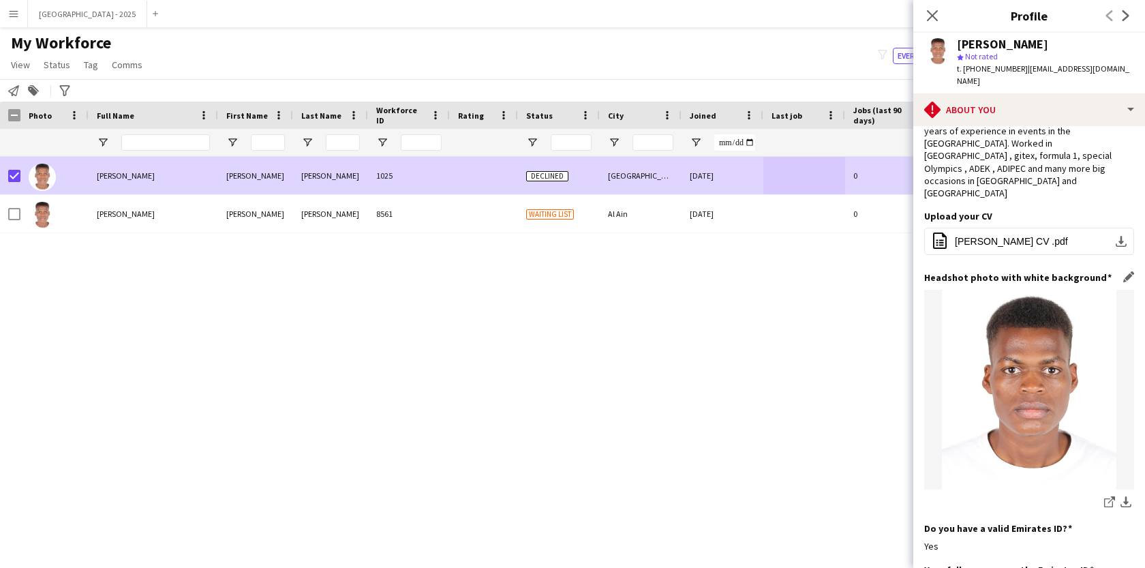
scroll to position [0, 0]
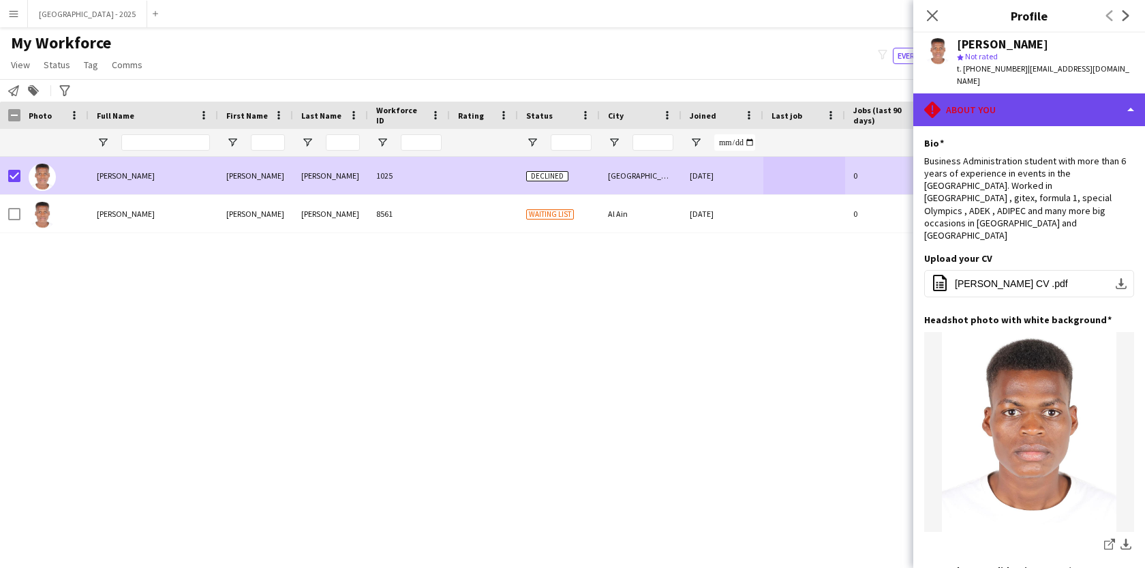
click at [1025, 106] on div "rhombus-alert About you" at bounding box center [1029, 109] width 232 height 33
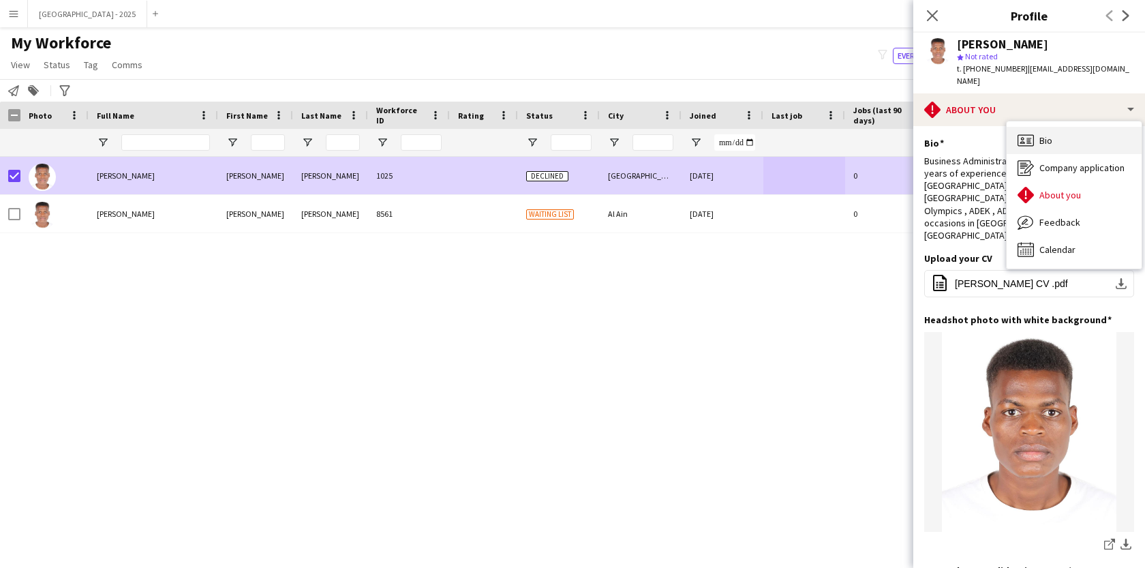
click at [1064, 137] on div "Bio Bio" at bounding box center [1073, 140] width 135 height 27
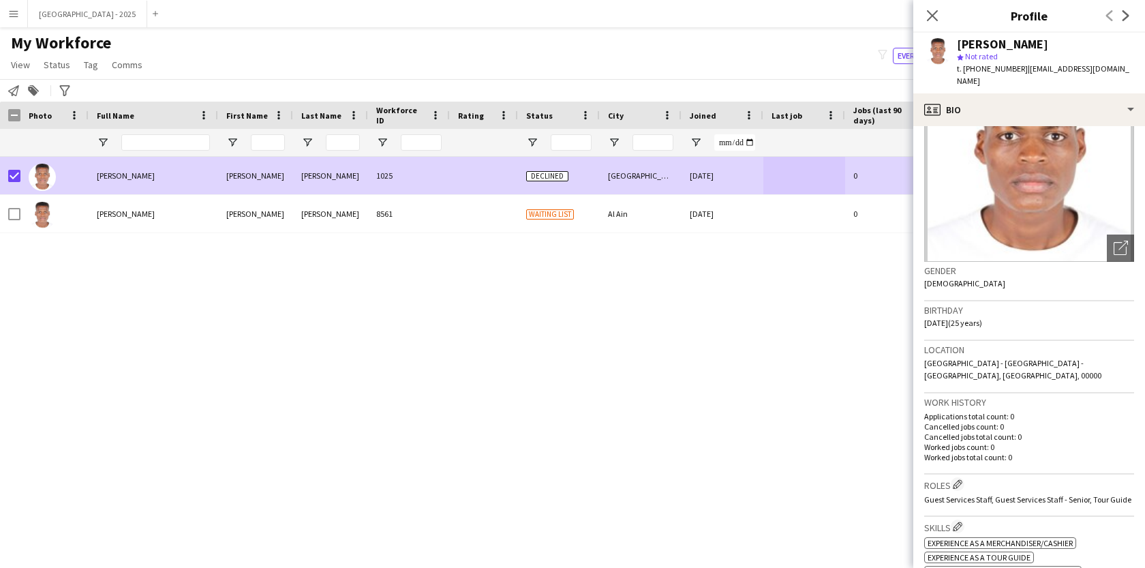
scroll to position [110, 0]
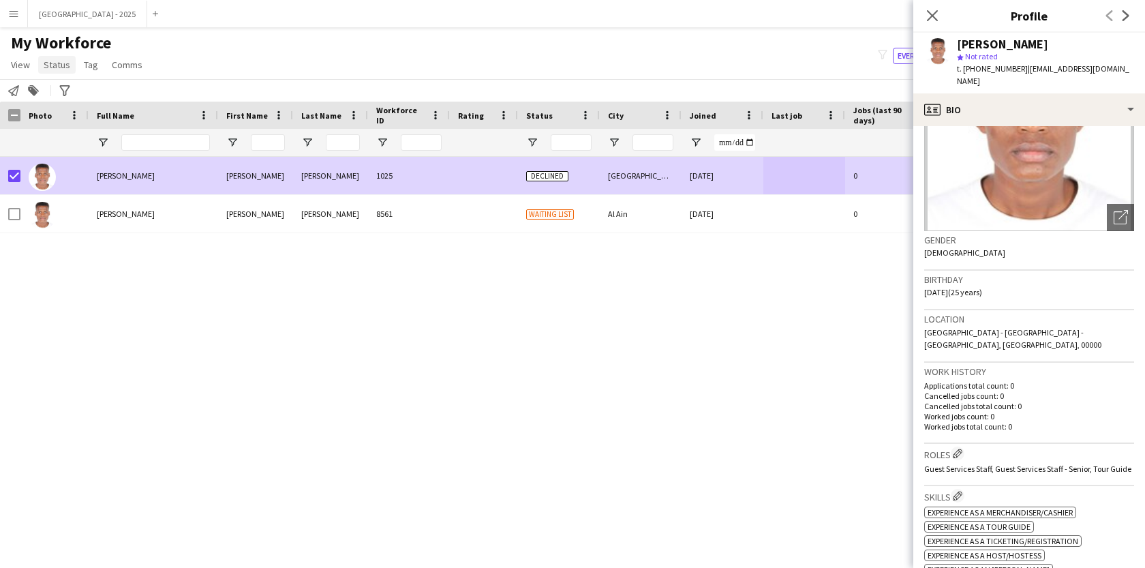
click at [61, 69] on span "Status" at bounding box center [57, 65] width 27 height 12
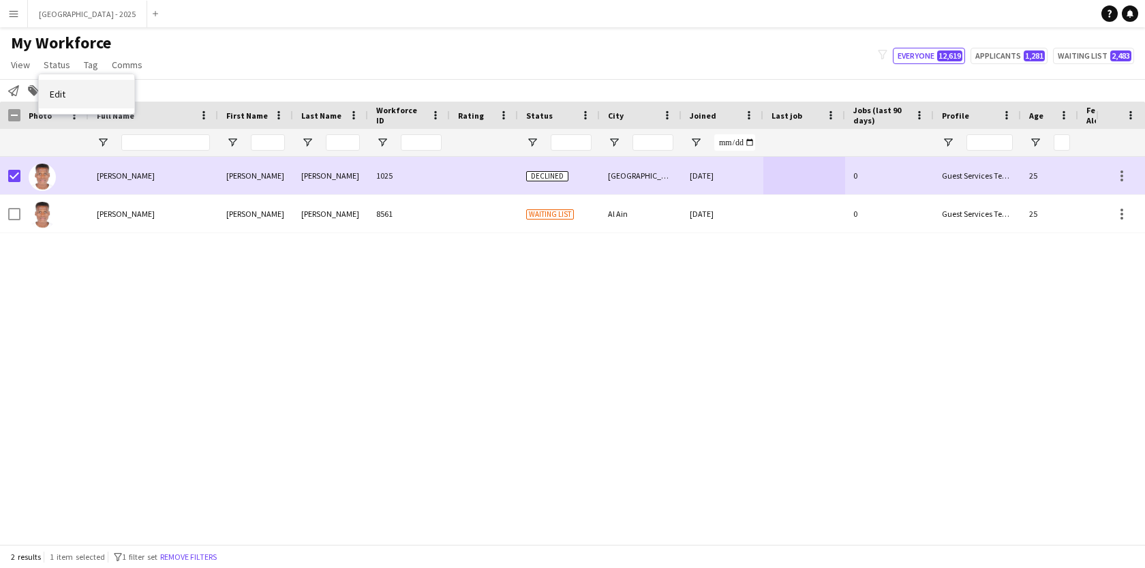
click at [76, 99] on link "Edit" at bounding box center [86, 94] width 95 height 29
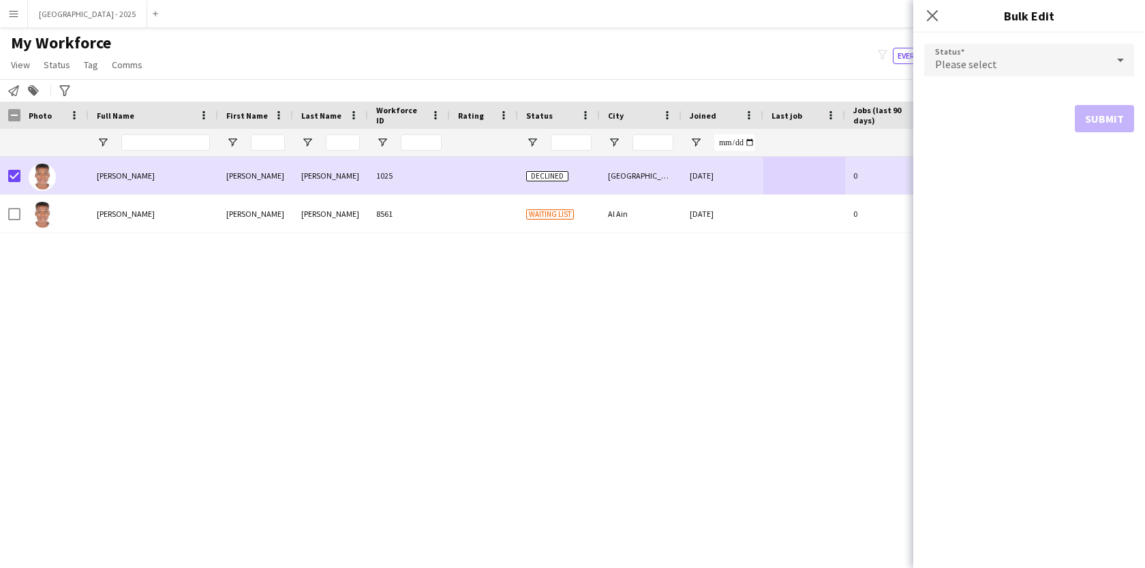
click at [1023, 57] on div "Please select" at bounding box center [1015, 60] width 183 height 33
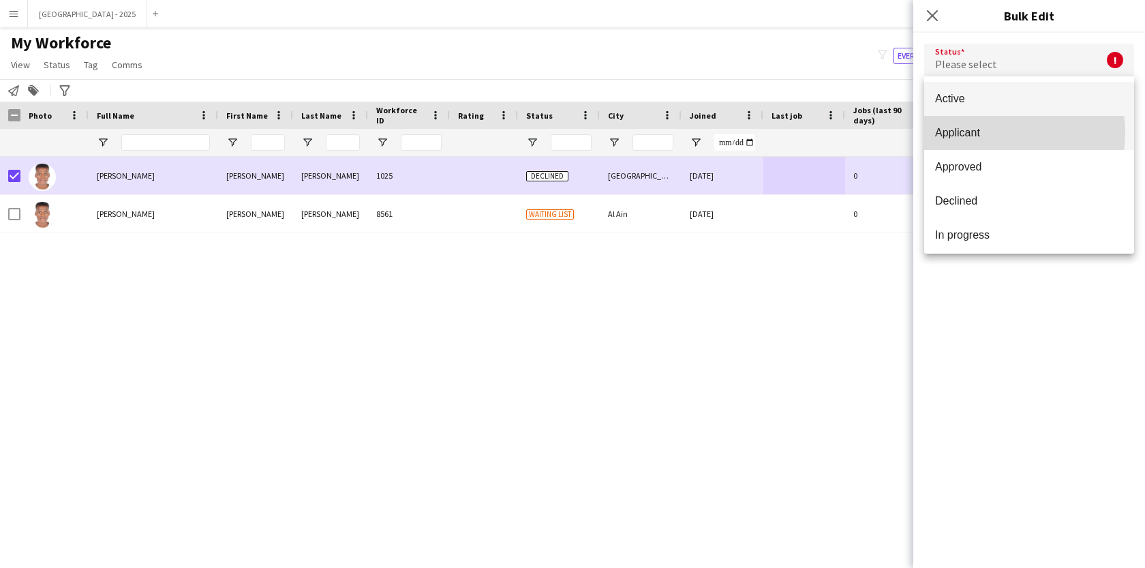
click at [992, 133] on span "Applicant" at bounding box center [1029, 132] width 188 height 13
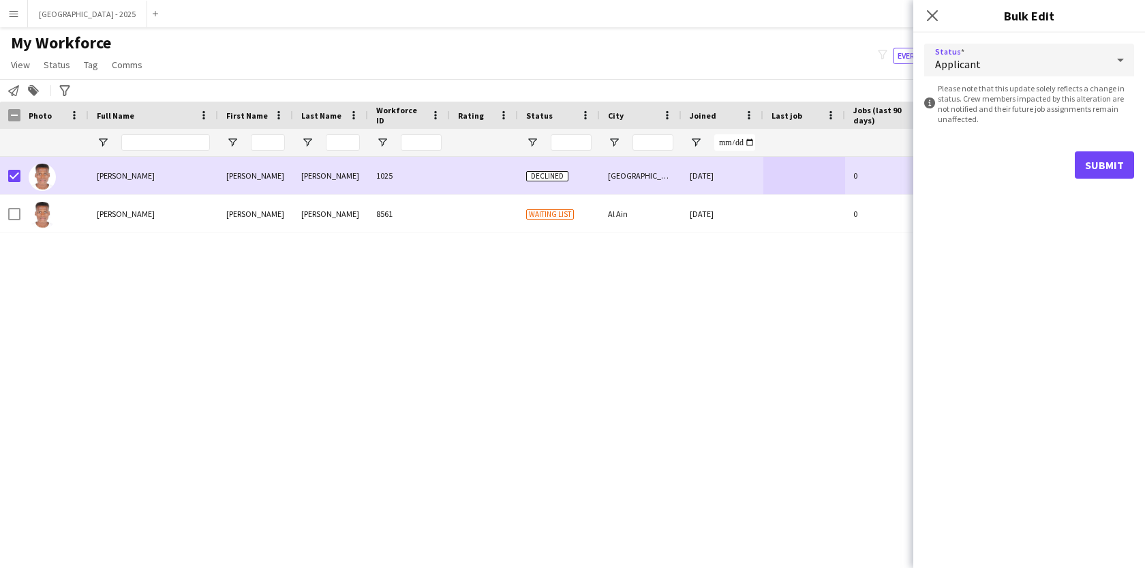
click at [1000, 68] on div "Applicant" at bounding box center [1015, 60] width 183 height 33
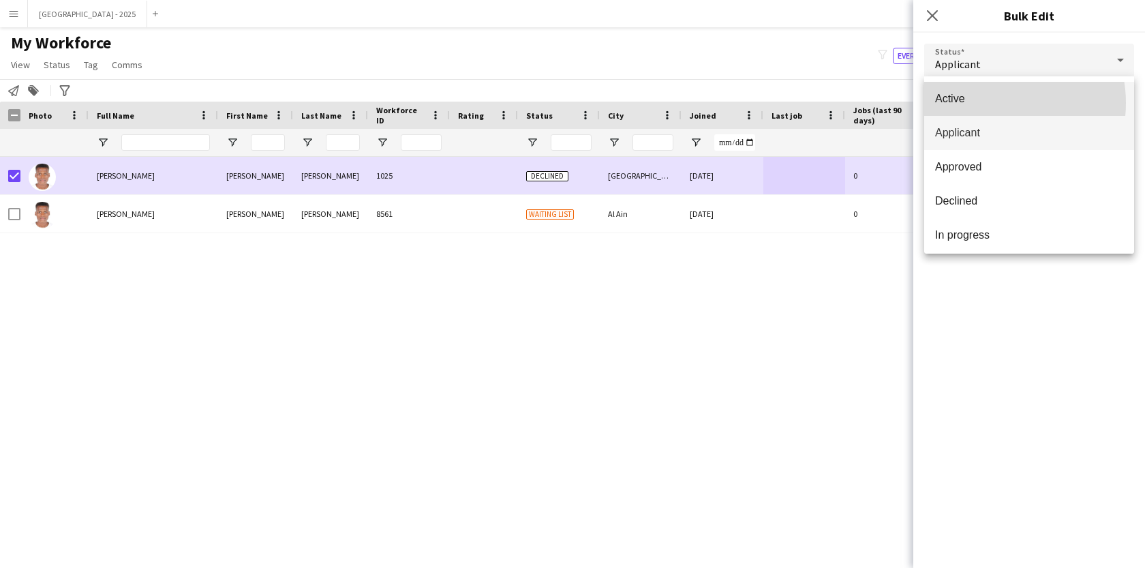
click at [995, 103] on span "Active" at bounding box center [1029, 98] width 188 height 13
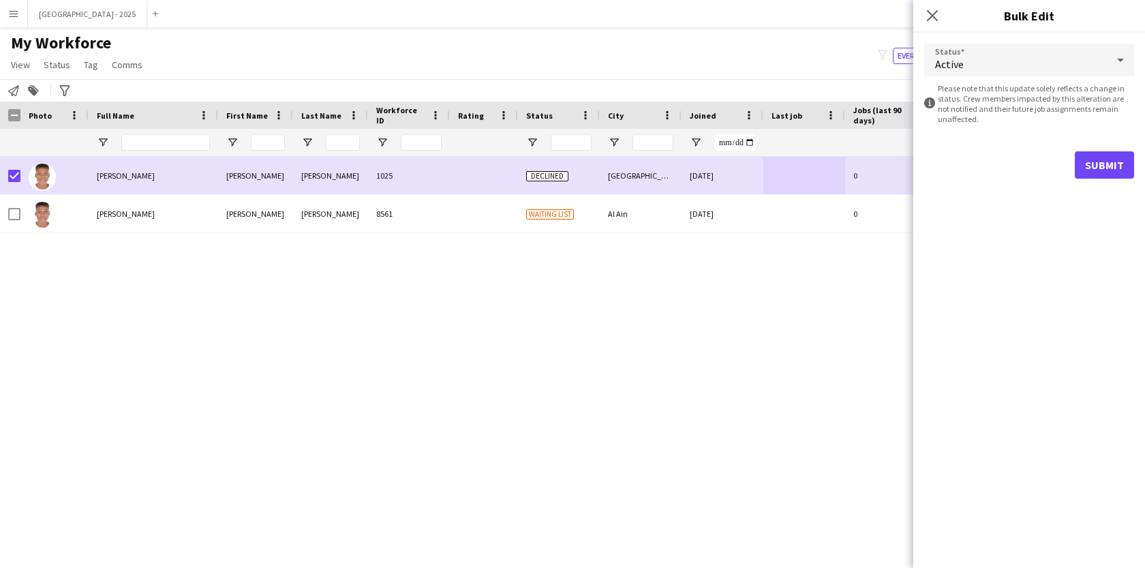
click at [1081, 179] on form "Status Active information-circle Please note that this update solely reflects a…" at bounding box center [1029, 111] width 210 height 157
click at [1083, 170] on button "Submit" at bounding box center [1104, 164] width 59 height 27
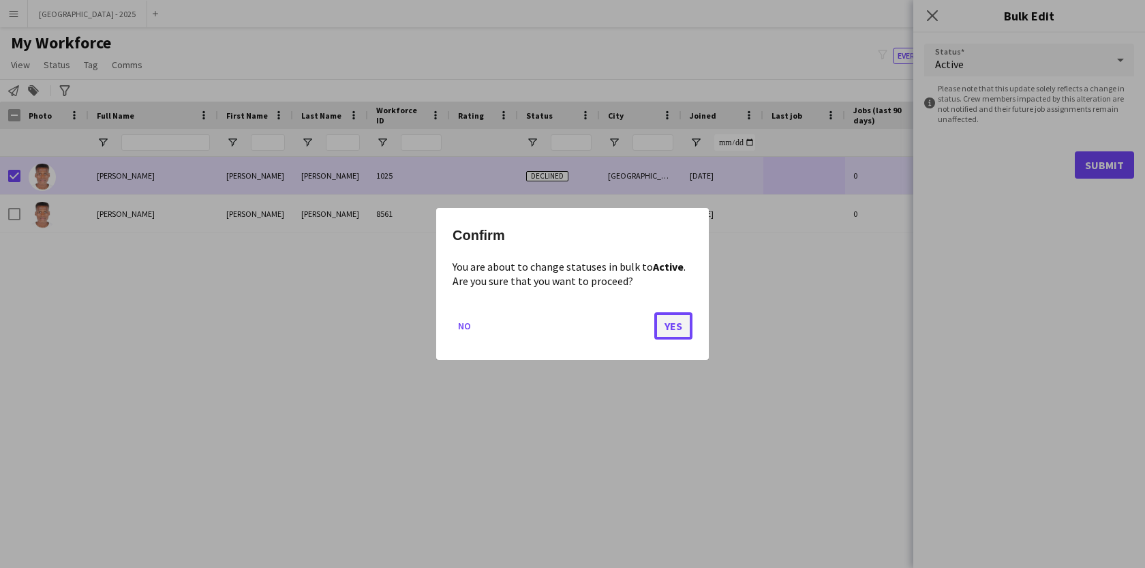
click at [689, 326] on button "Yes" at bounding box center [673, 325] width 38 height 27
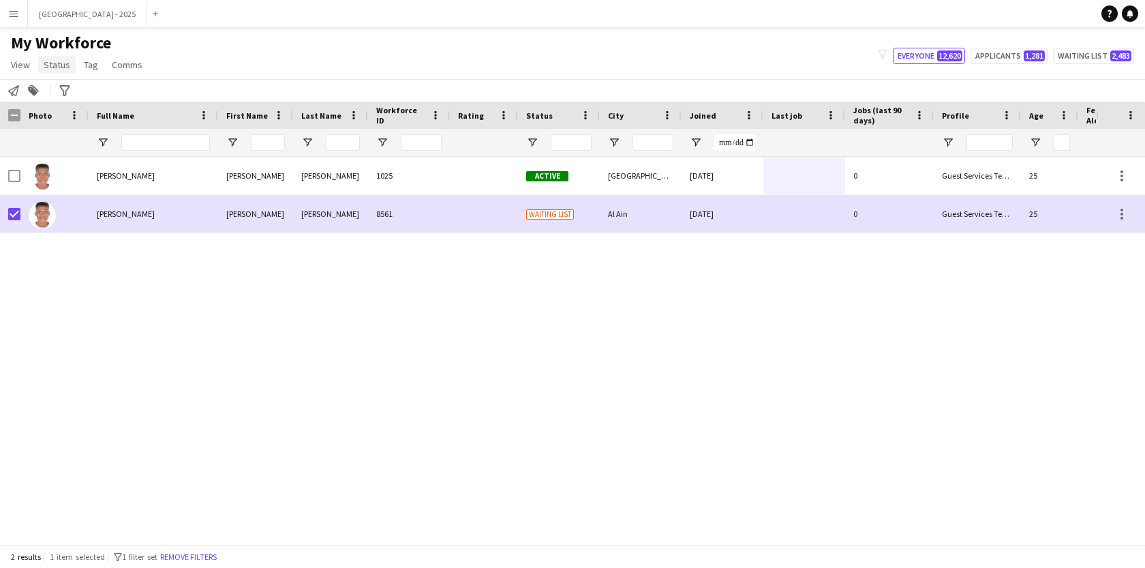
click at [54, 61] on span "Status" at bounding box center [57, 65] width 27 height 12
click at [65, 85] on link "Edit" at bounding box center [86, 94] width 95 height 29
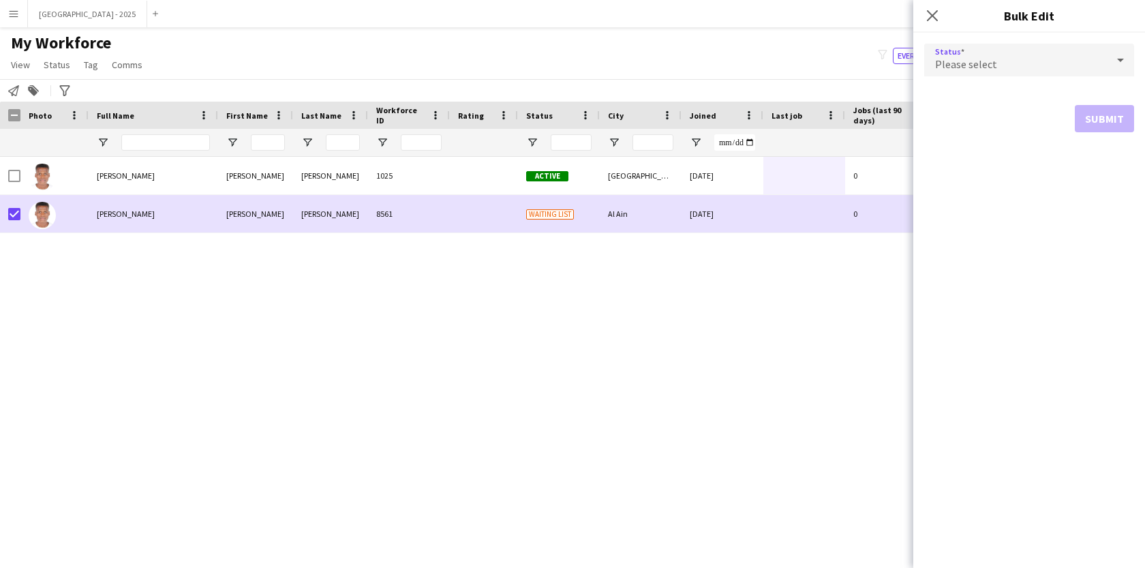
click at [1002, 58] on div "Please select" at bounding box center [1015, 60] width 183 height 33
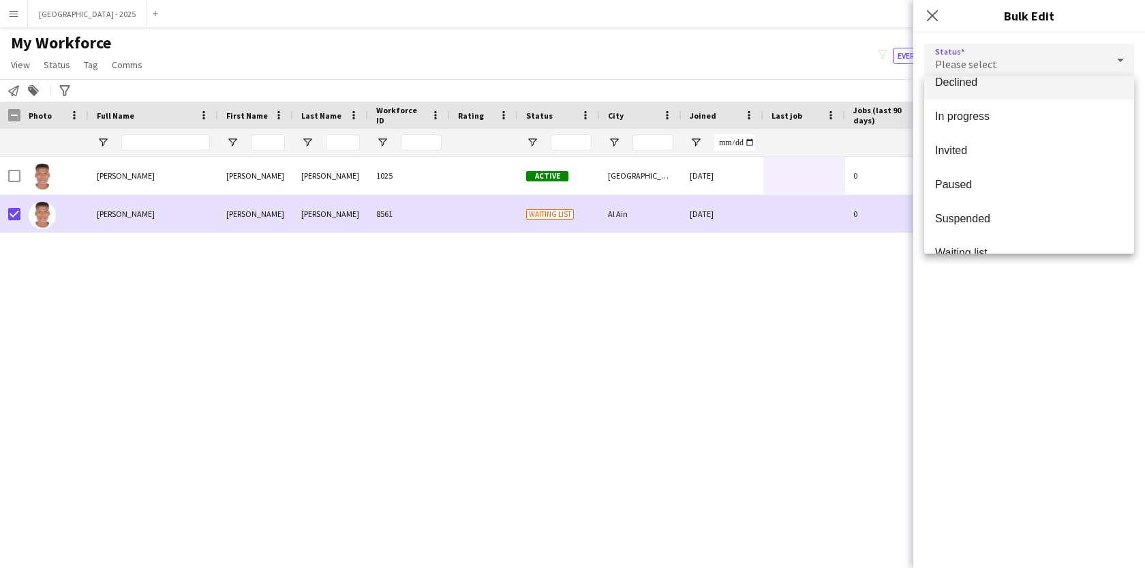
scroll to position [140, 0]
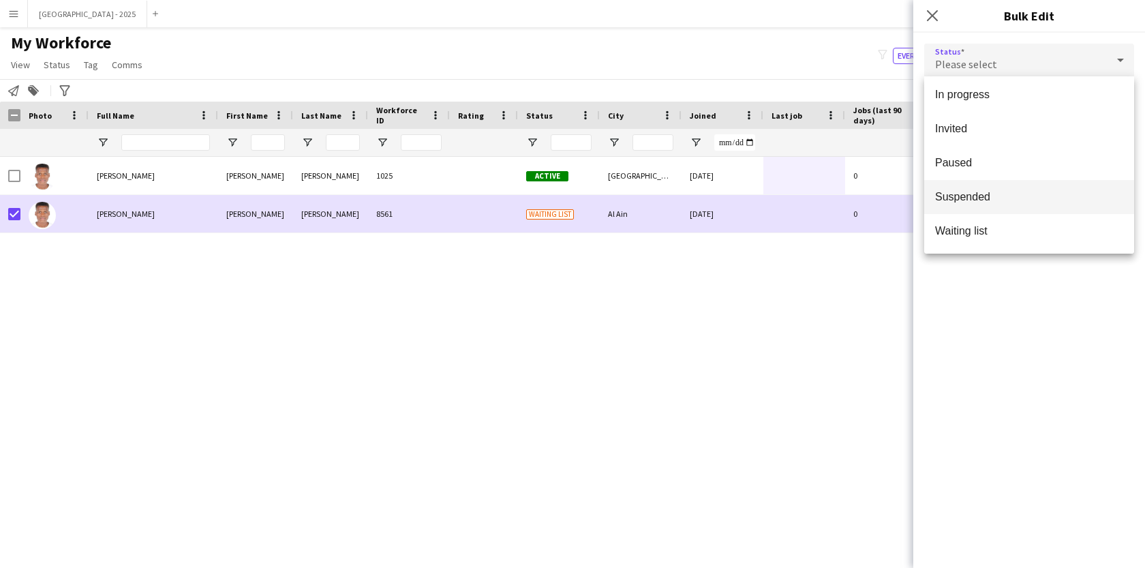
click at [981, 211] on mat-option "Suspended" at bounding box center [1029, 197] width 210 height 34
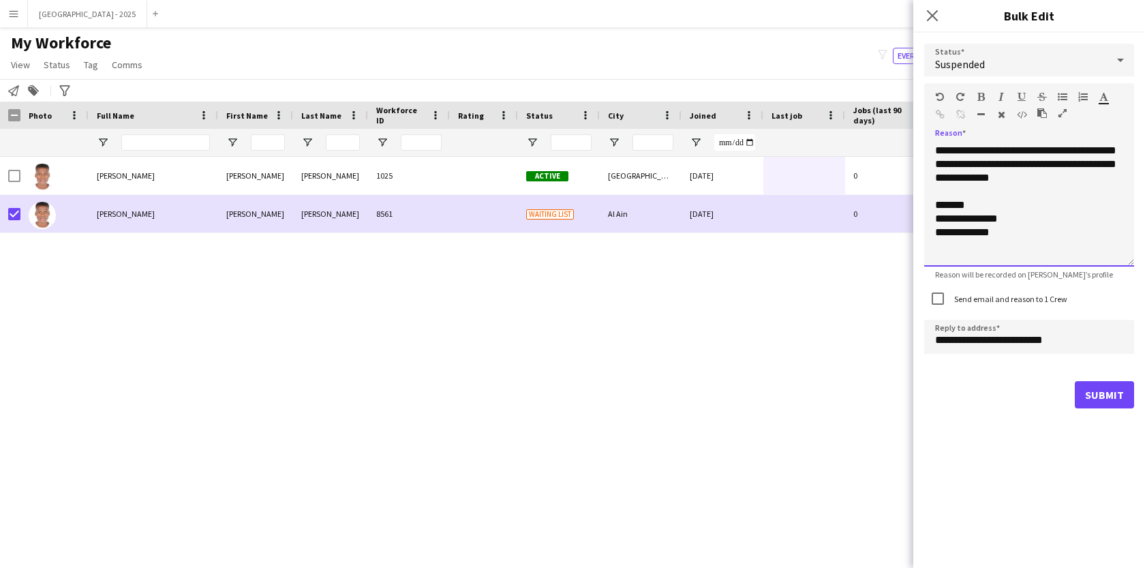
click at [1078, 183] on div "**********" at bounding box center [1029, 205] width 210 height 123
click at [980, 299] on label "Send email and reason to 1 Crew" at bounding box center [1009, 299] width 116 height 10
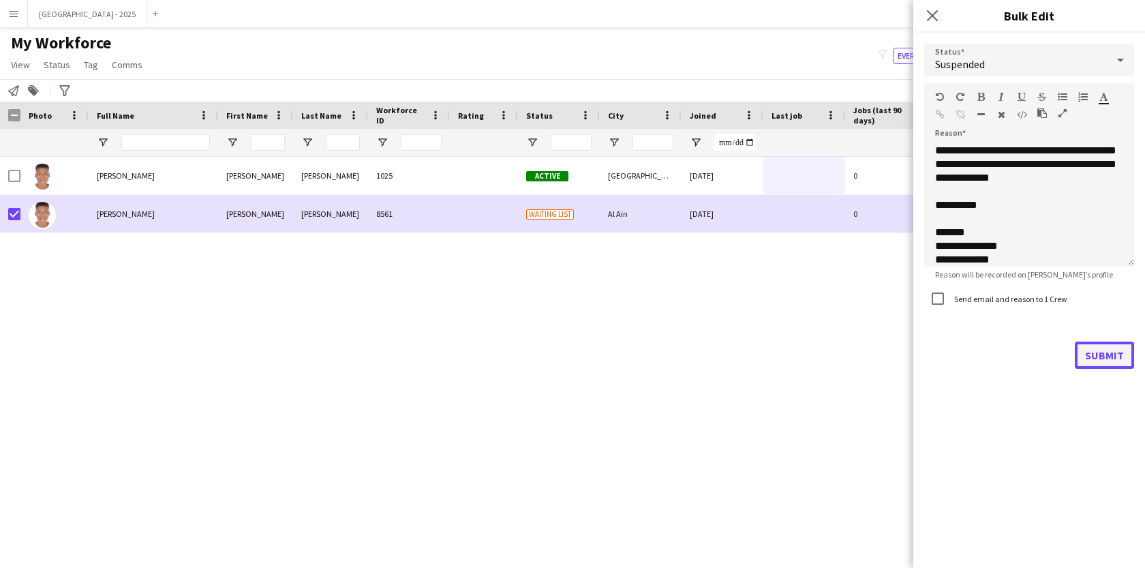
click at [1092, 356] on button "Submit" at bounding box center [1104, 354] width 59 height 27
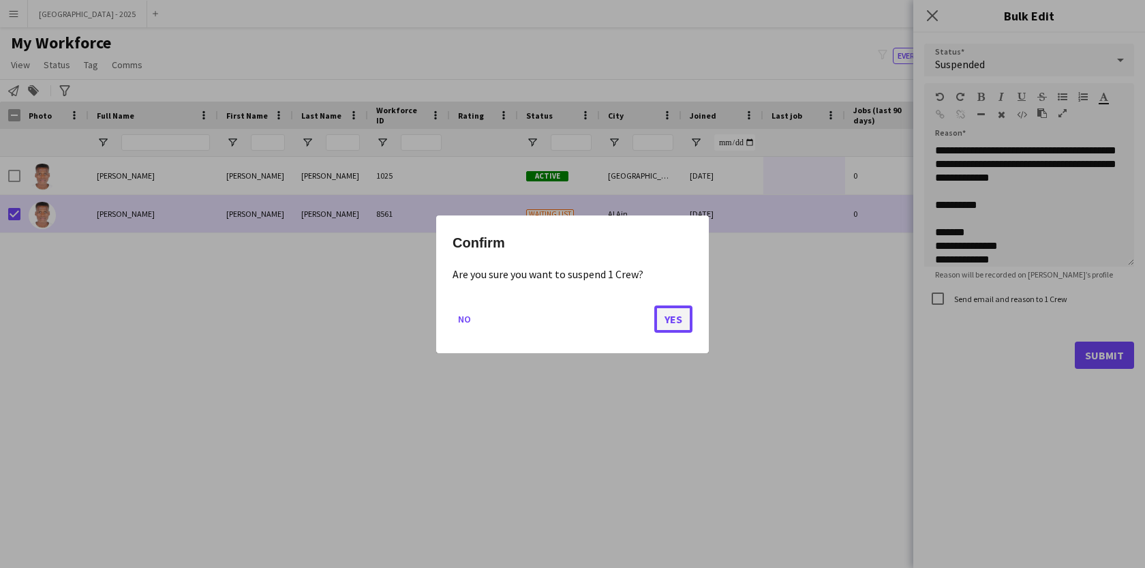
click at [681, 322] on button "Yes" at bounding box center [673, 318] width 38 height 27
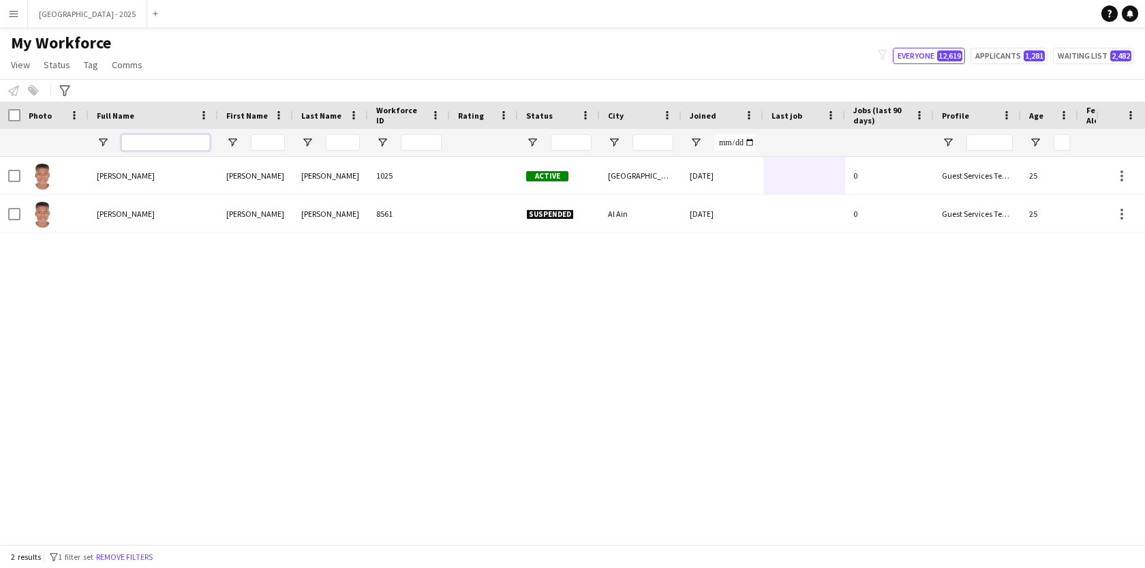
click at [170, 145] on input "Full Name Filter Input" at bounding box center [165, 142] width 89 height 16
click at [153, 555] on button "Remove filters" at bounding box center [124, 556] width 62 height 15
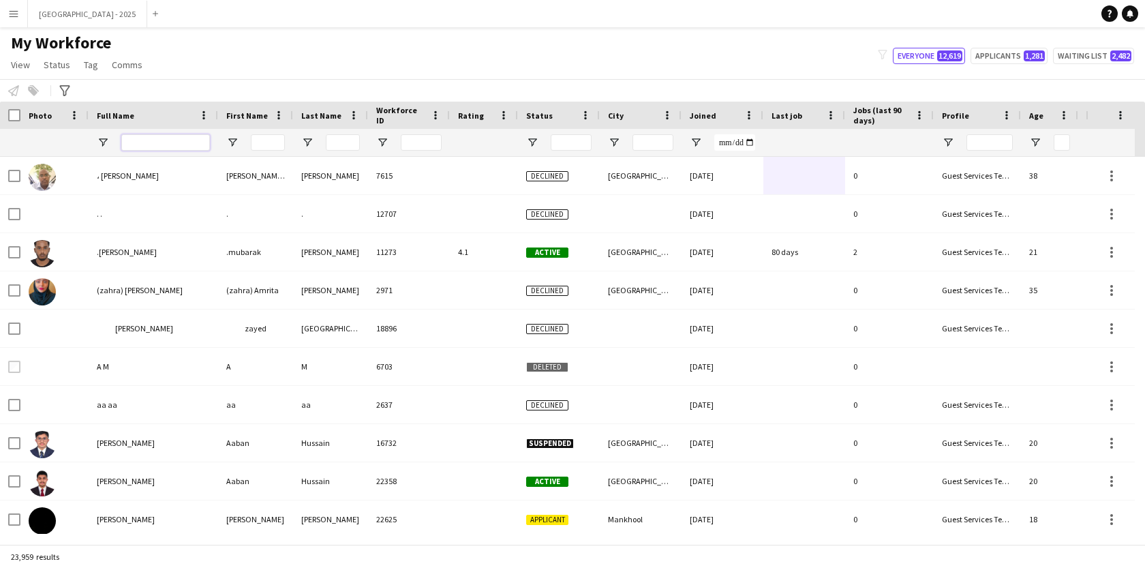
click at [187, 145] on input "Full Name Filter Input" at bounding box center [165, 142] width 89 height 16
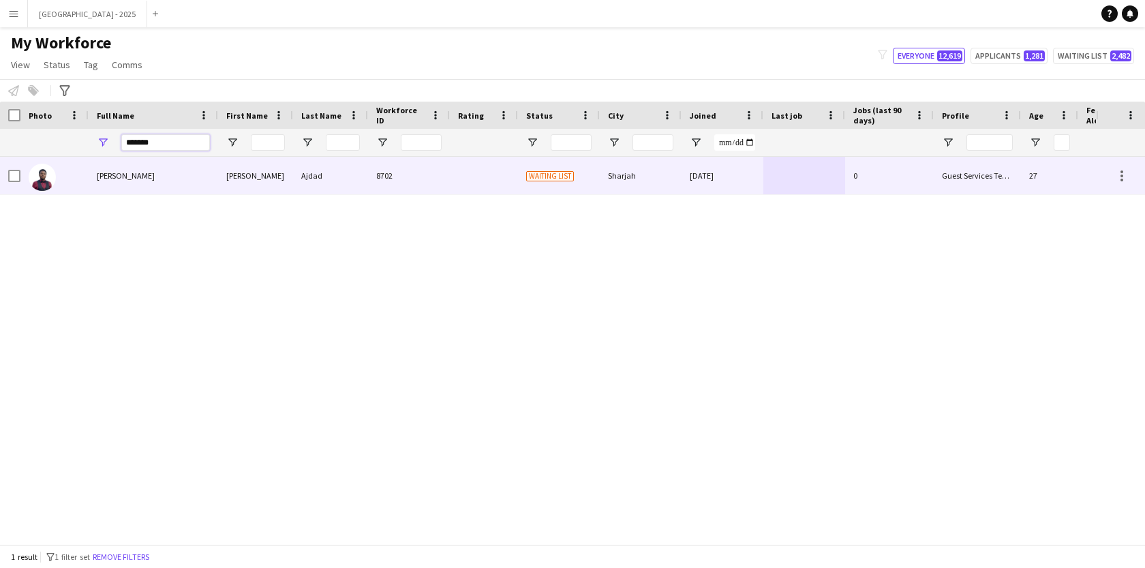
type input "*******"
click at [182, 174] on div "[PERSON_NAME]" at bounding box center [153, 175] width 129 height 37
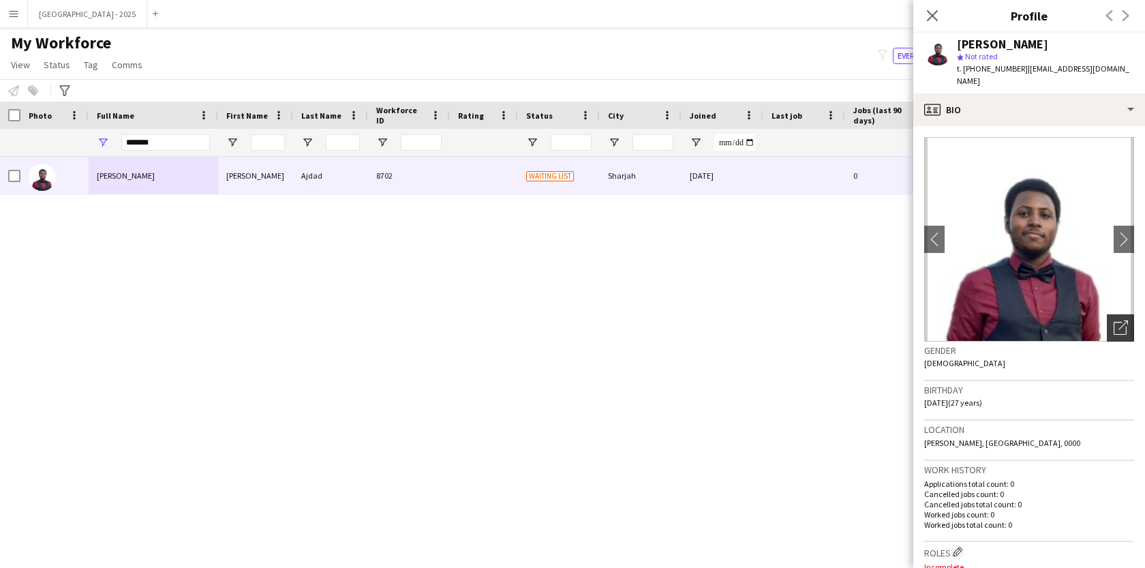
click at [1117, 318] on div "Open photos pop-in" at bounding box center [1120, 327] width 27 height 27
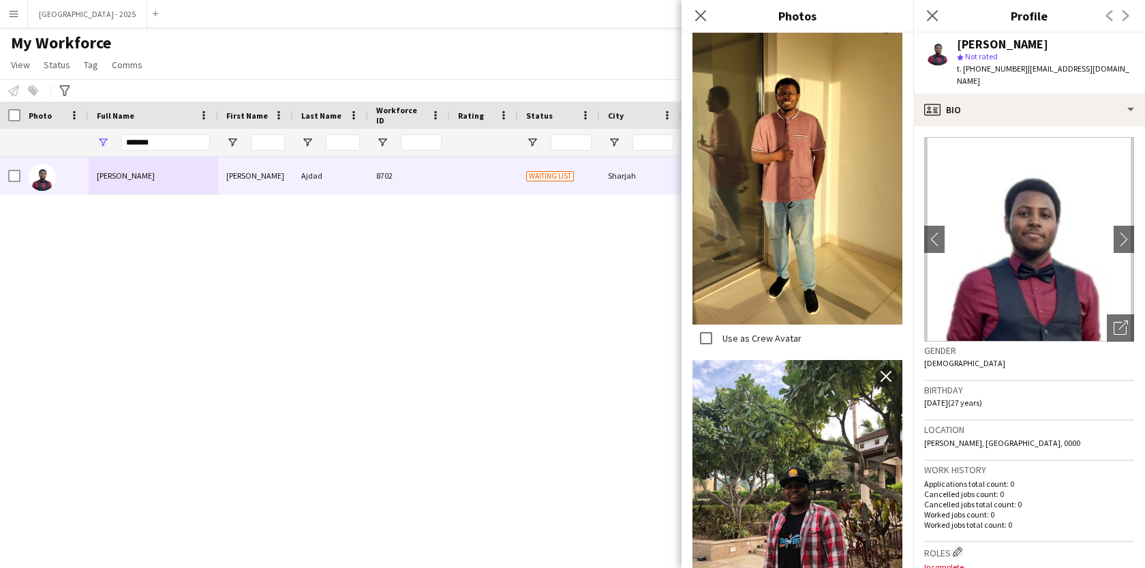
scroll to position [1027, 0]
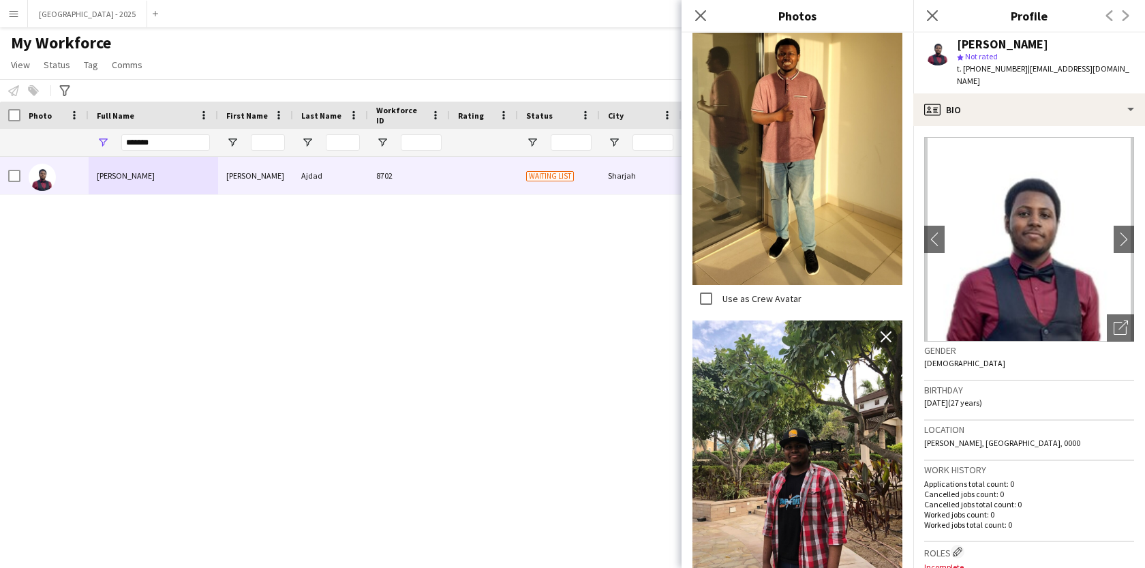
click at [982, 397] on span "[DATE] (27 years)" at bounding box center [953, 402] width 58 height 10
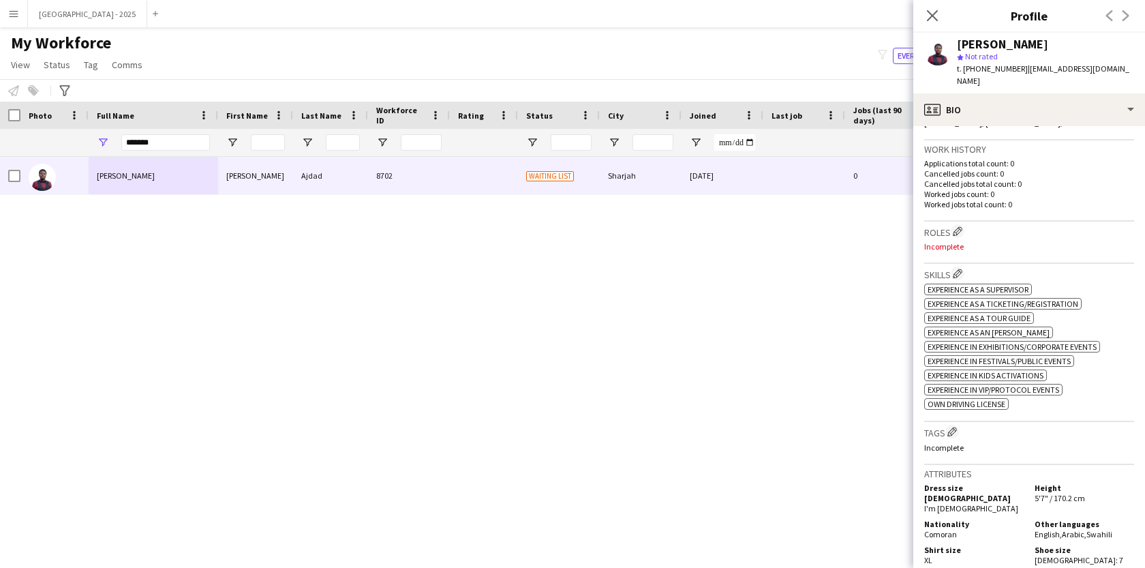
scroll to position [321, 0]
click at [955, 226] on app-icon "Edit crew company roles" at bounding box center [958, 231] width 10 height 10
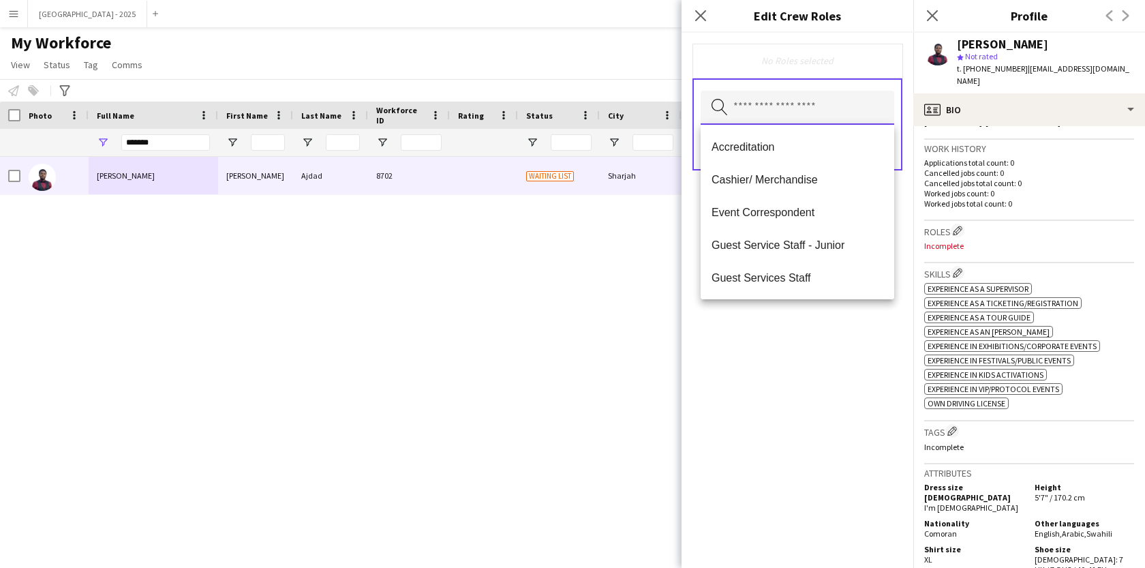
click at [805, 104] on input "text" at bounding box center [798, 108] width 194 height 34
click at [802, 149] on span "Accreditation" at bounding box center [797, 146] width 172 height 13
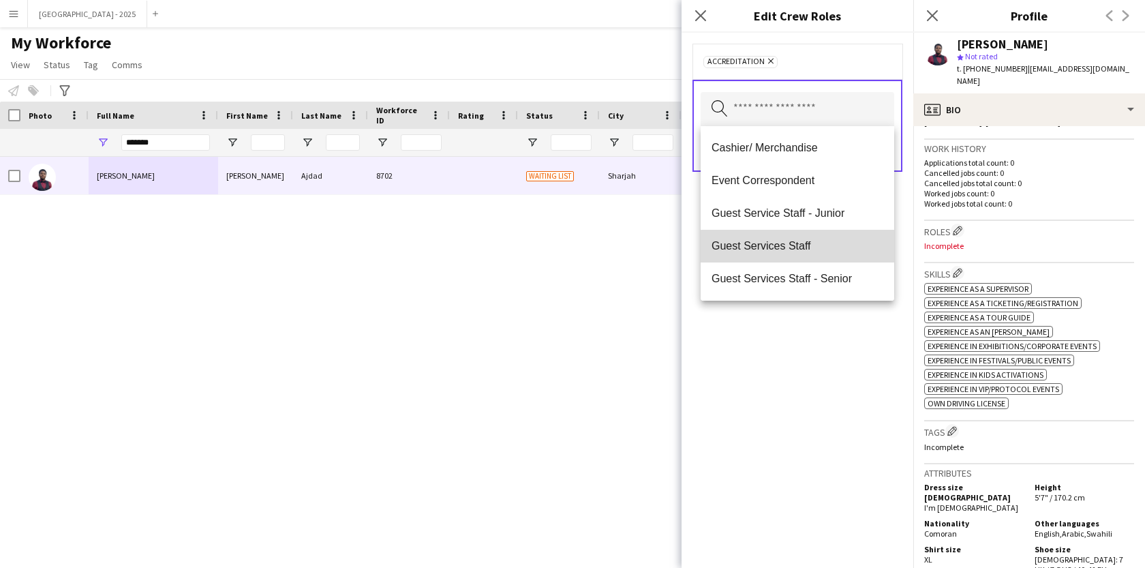
click at [797, 250] on span "Guest Services Staff" at bounding box center [797, 245] width 172 height 13
click at [799, 257] on mat-option "Guest Services Staff - Senior" at bounding box center [798, 246] width 194 height 33
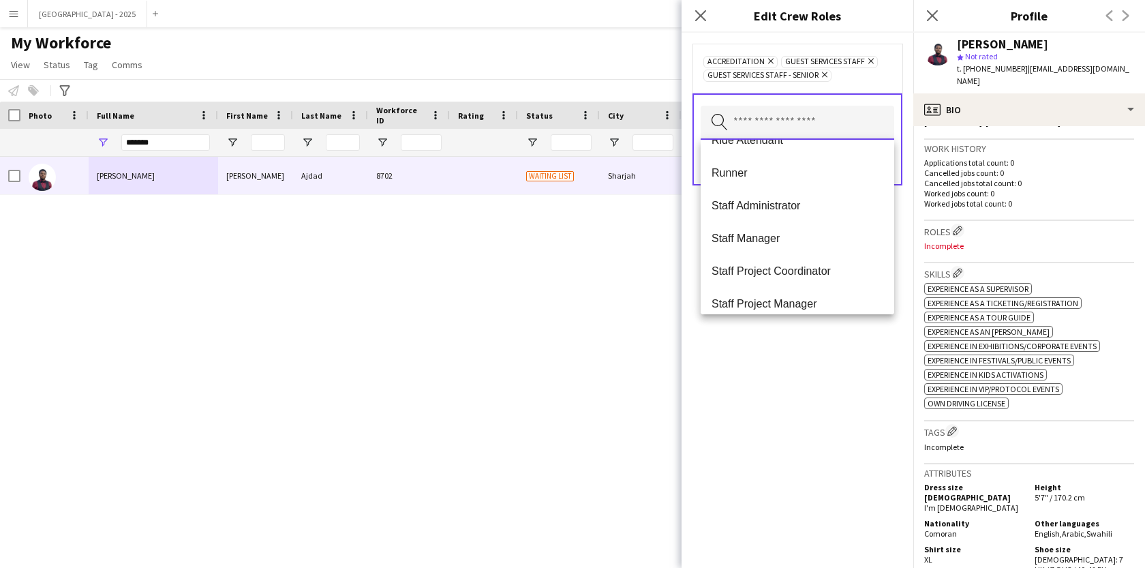
scroll to position [382, 0]
click at [804, 243] on span "Staff Project Coordinator" at bounding box center [797, 237] width 172 height 13
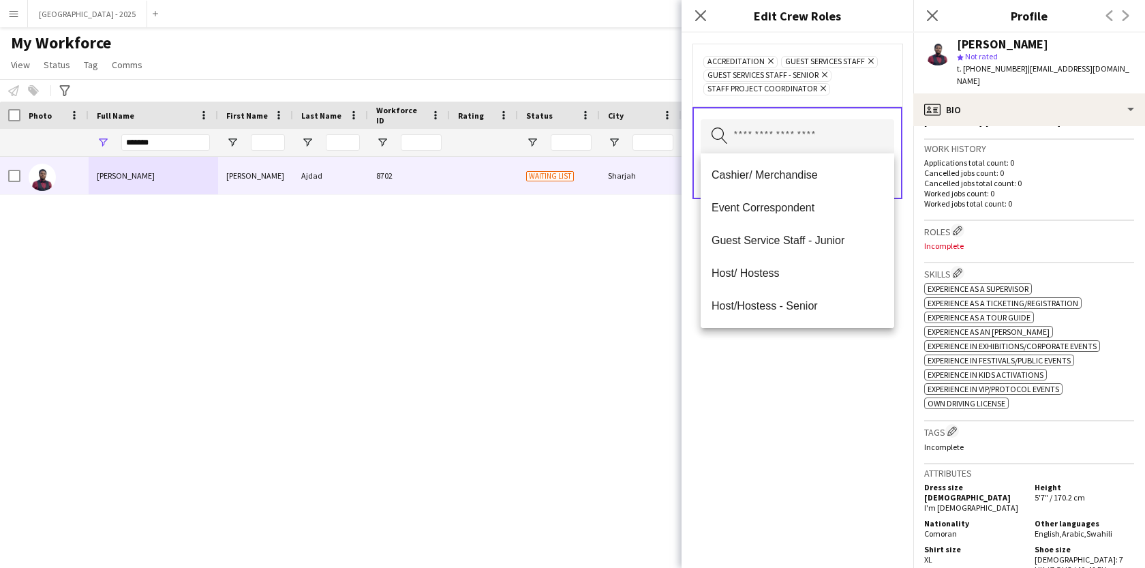
click at [796, 335] on div "Accreditation Remove Guest Services Staff Remove Guest Services Staff - Senior …" at bounding box center [797, 300] width 232 height 535
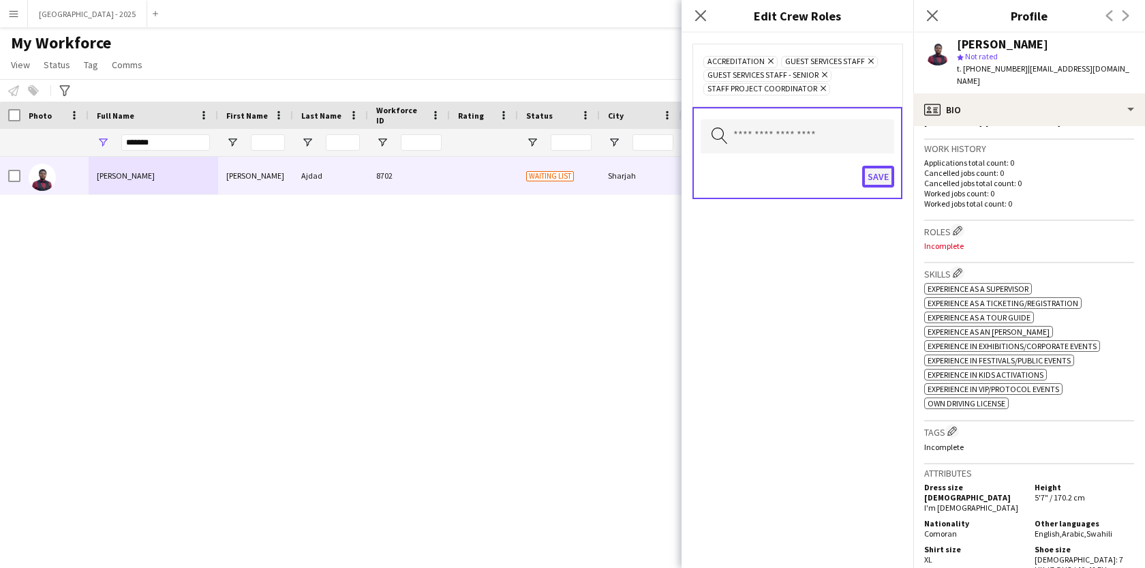
click at [875, 182] on button "Save" at bounding box center [878, 177] width 32 height 22
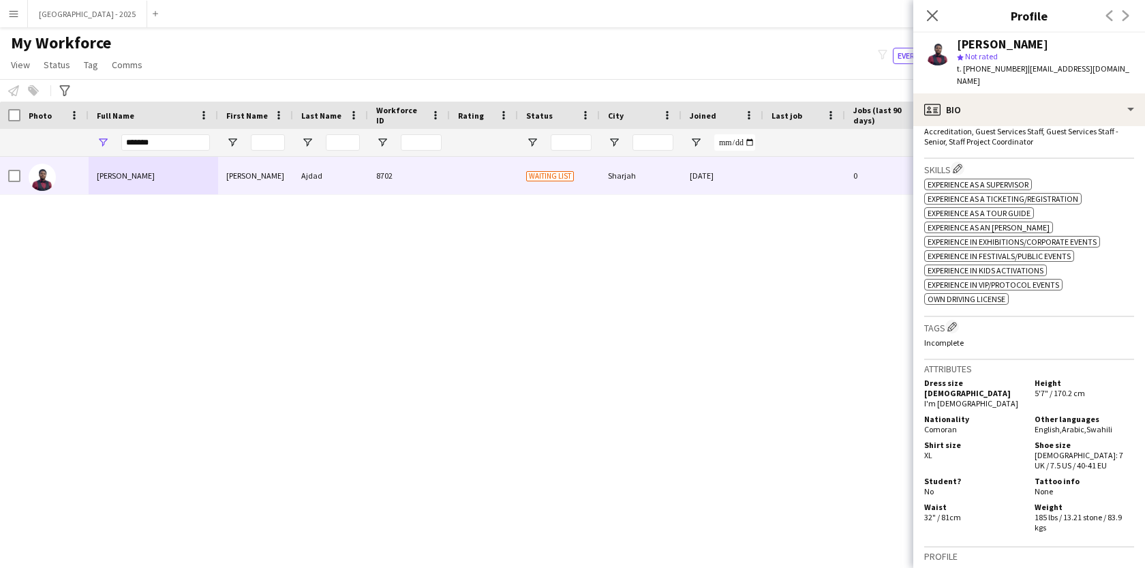
scroll to position [436, 0]
click at [955, 321] on app-icon "Edit crew company tags" at bounding box center [952, 326] width 10 height 10
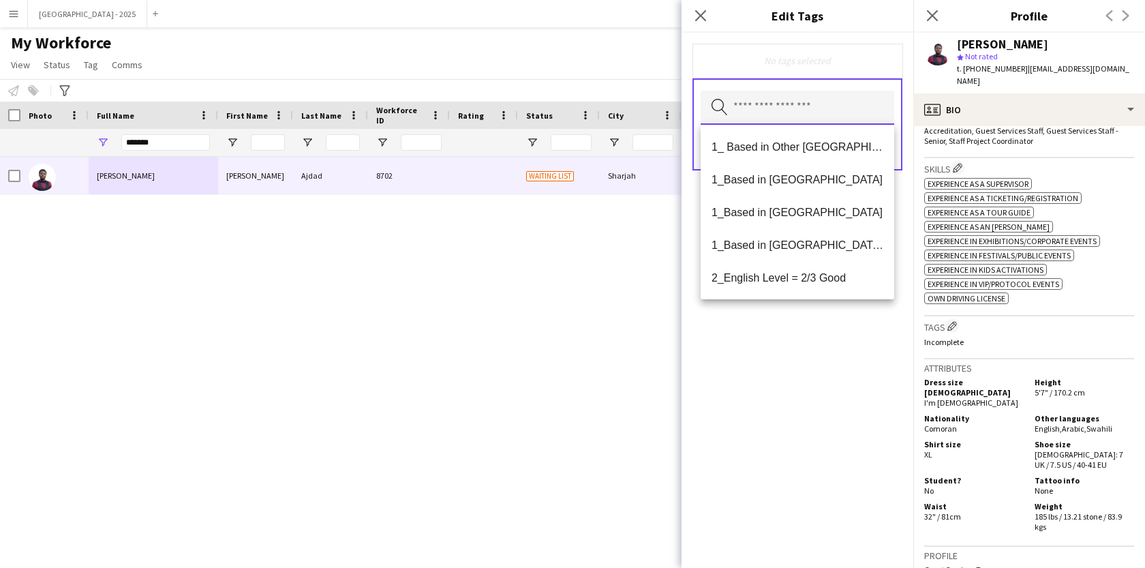
click at [796, 112] on input "text" at bounding box center [798, 108] width 194 height 34
click at [793, 241] on span "1_Based in [GEOGRAPHIC_DATA]/[GEOGRAPHIC_DATA]/Ajman" at bounding box center [797, 245] width 172 height 13
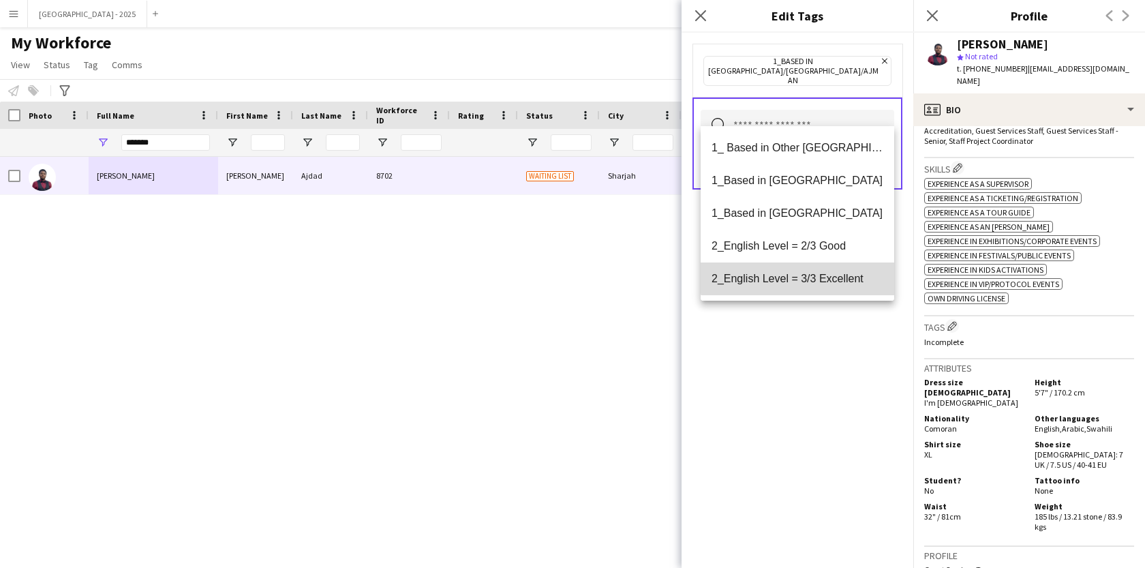
click at [799, 271] on mat-option "2_English Level = 3/3 Excellent" at bounding box center [798, 278] width 194 height 33
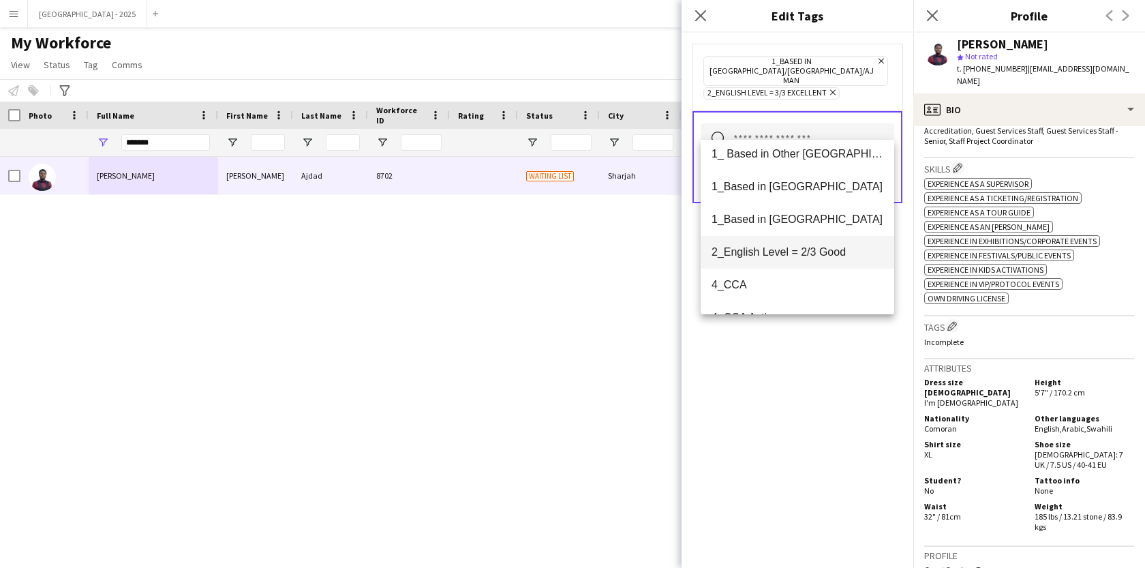
scroll to position [20, 0]
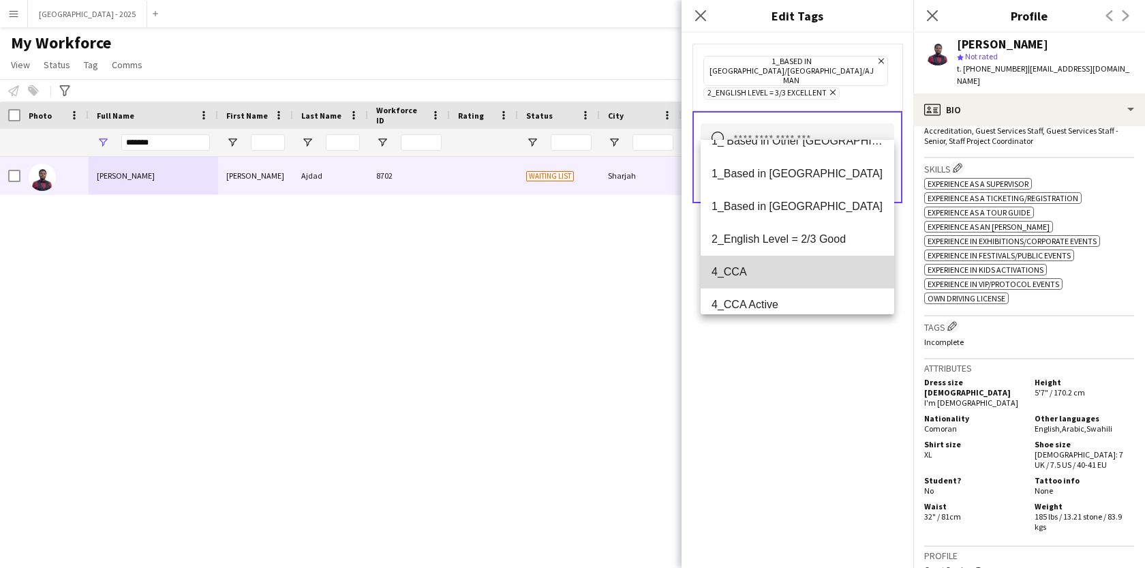
click at [791, 271] on span "4_CCA" at bounding box center [797, 271] width 172 height 13
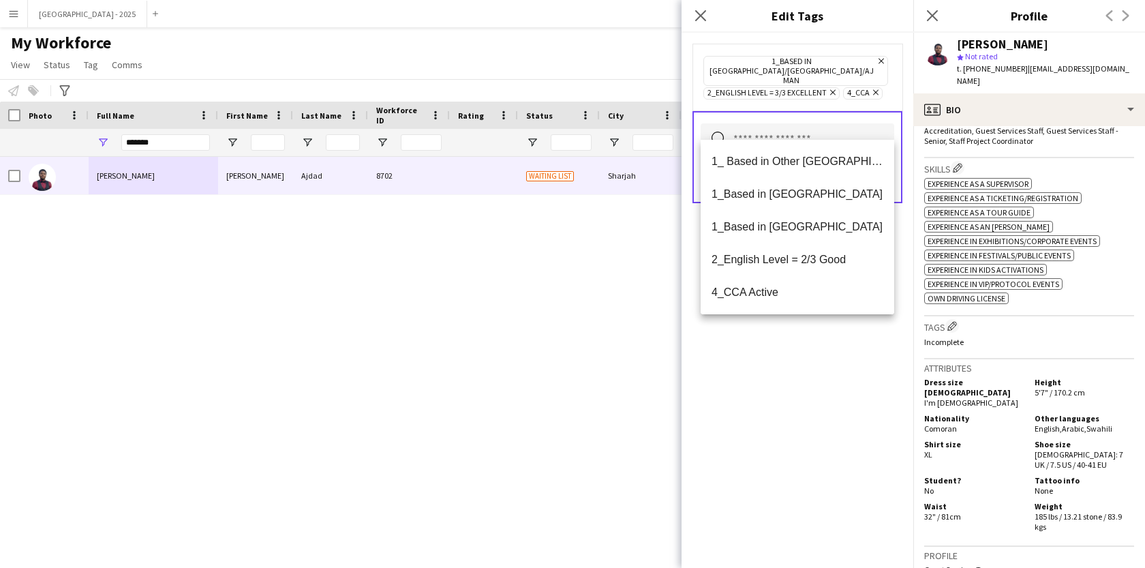
drag, startPoint x: 793, startPoint y: 335, endPoint x: 794, endPoint y: 325, distance: 9.6
click at [793, 335] on div "1_Based in [GEOGRAPHIC_DATA]/[GEOGRAPHIC_DATA]/Ajman Remove 2_English Level = 3…" at bounding box center [797, 300] width 232 height 535
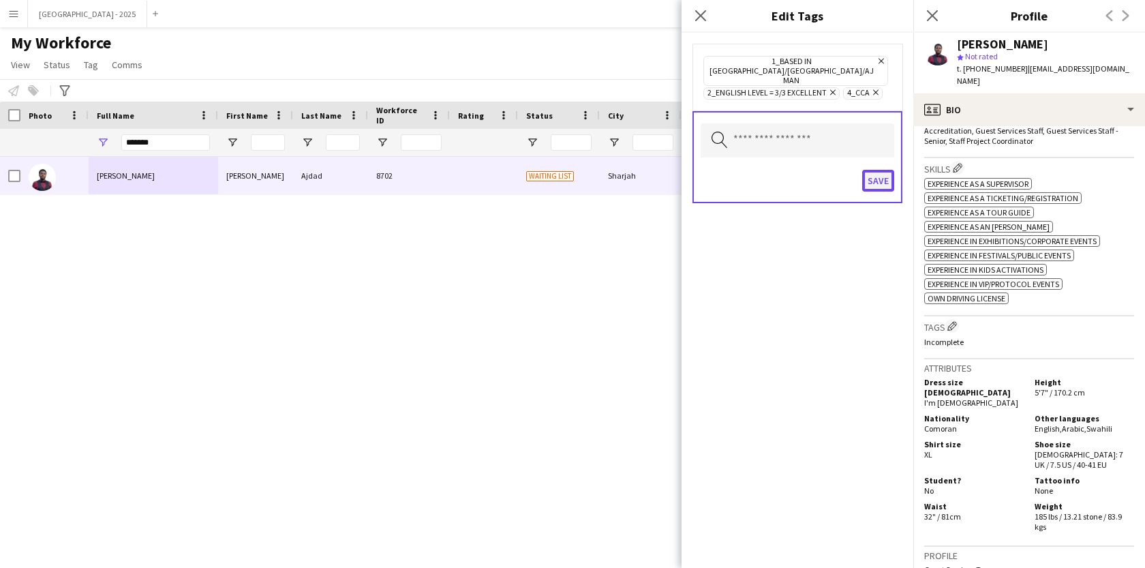
click at [880, 170] on button "Save" at bounding box center [878, 181] width 32 height 22
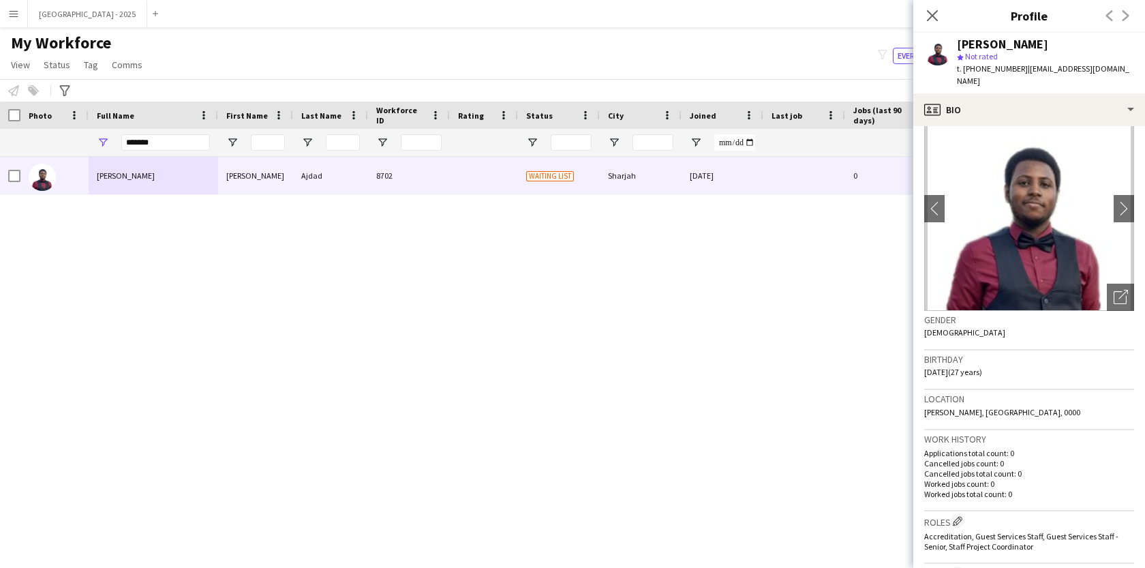
scroll to position [0, 0]
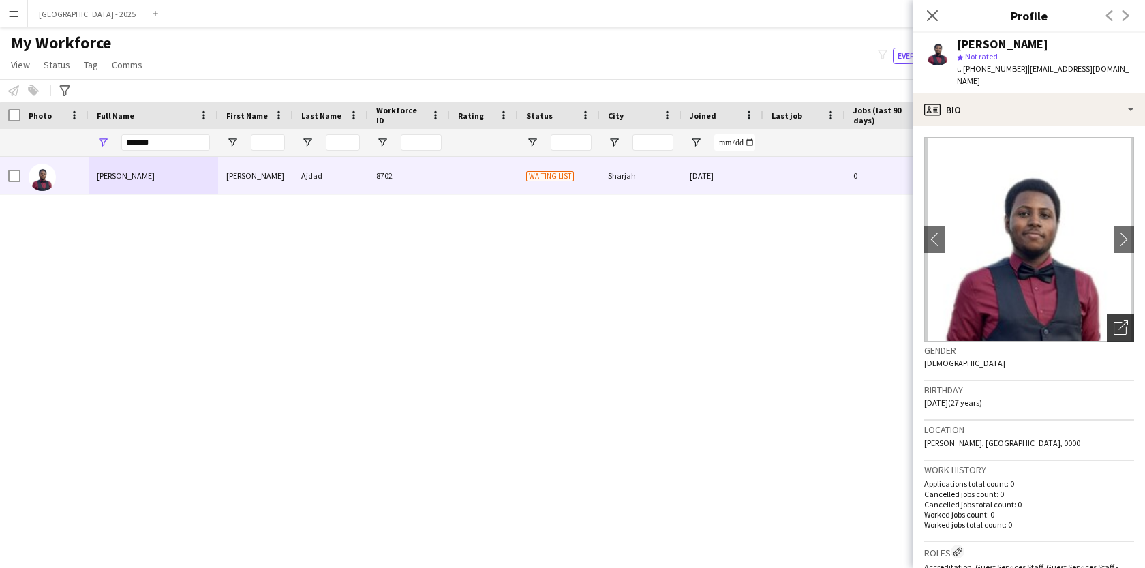
click at [1109, 316] on div "Open photos pop-in" at bounding box center [1120, 327] width 27 height 27
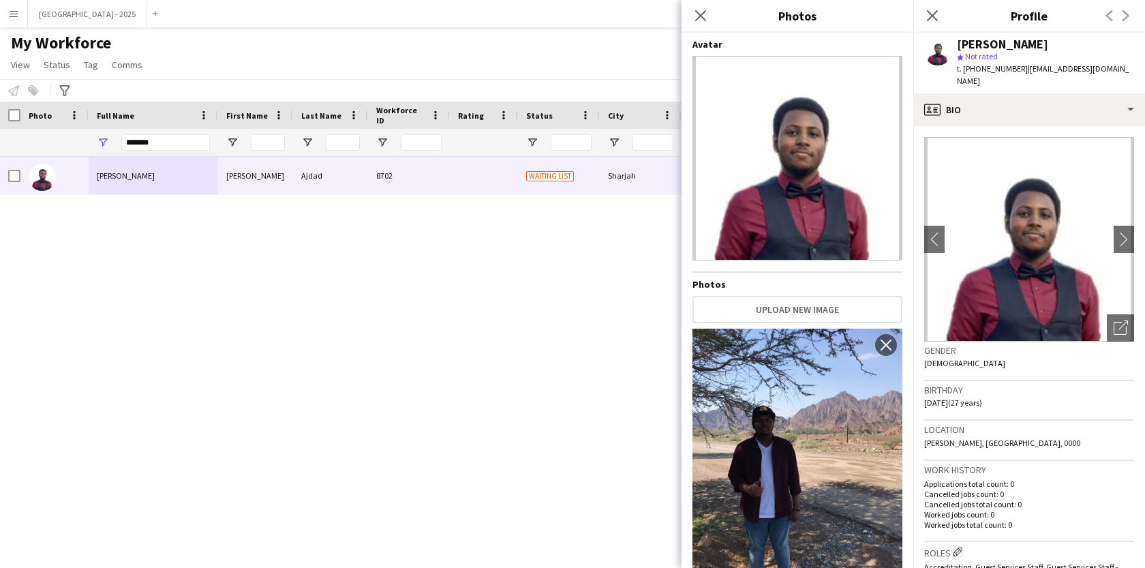
click at [967, 381] on div "Birthday [DEMOGRAPHIC_DATA] (27 years)" at bounding box center [1029, 401] width 210 height 40
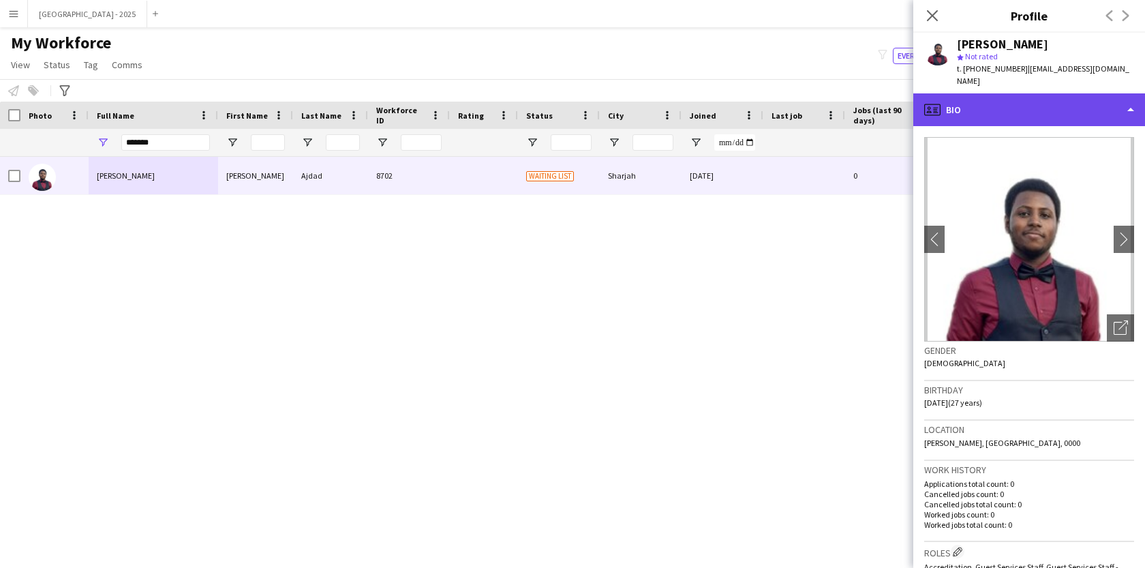
click at [962, 93] on div "profile Bio" at bounding box center [1029, 109] width 232 height 33
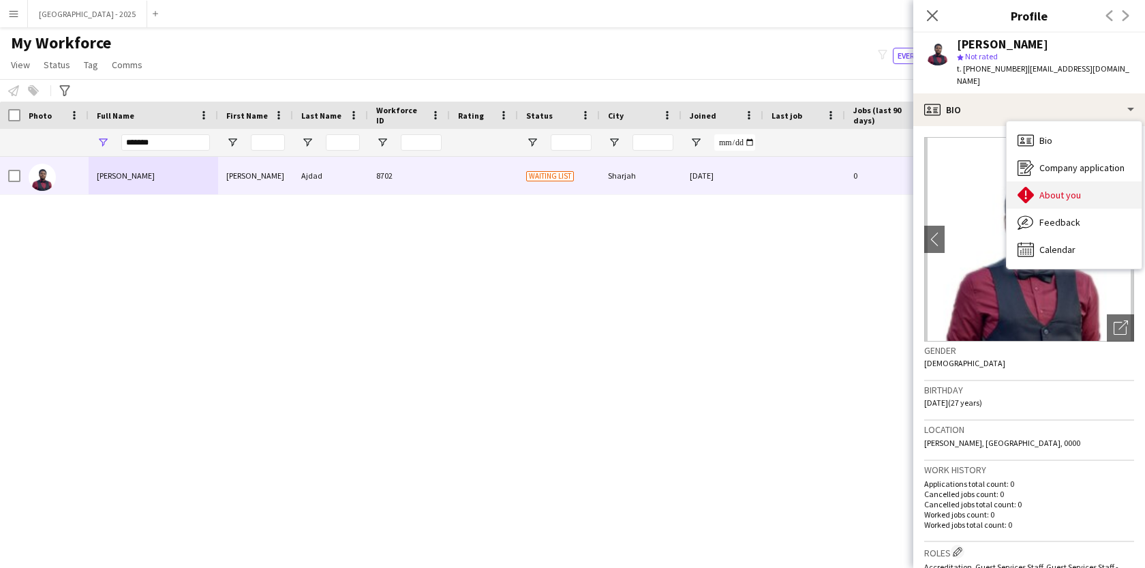
click at [1046, 189] on span "About you" at bounding box center [1060, 195] width 42 height 12
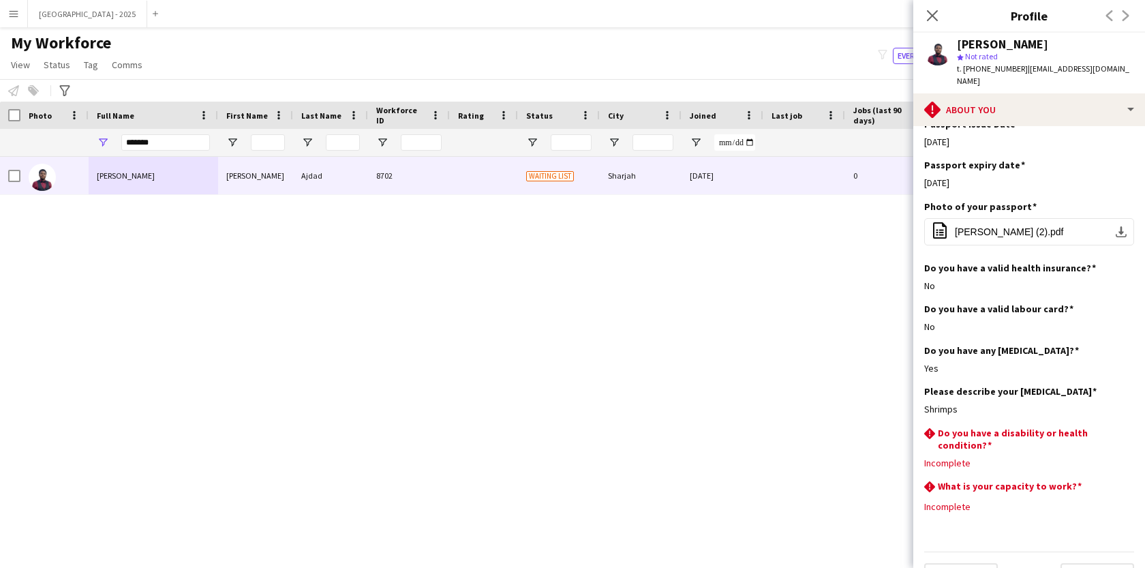
scroll to position [837, 0]
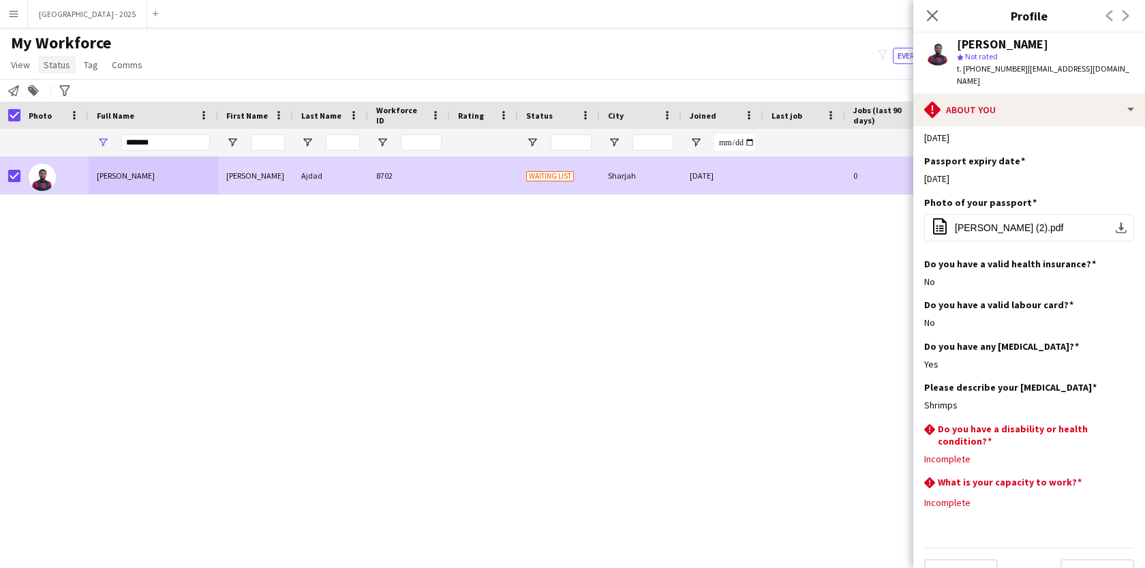
click at [57, 62] on span "Status" at bounding box center [57, 65] width 27 height 12
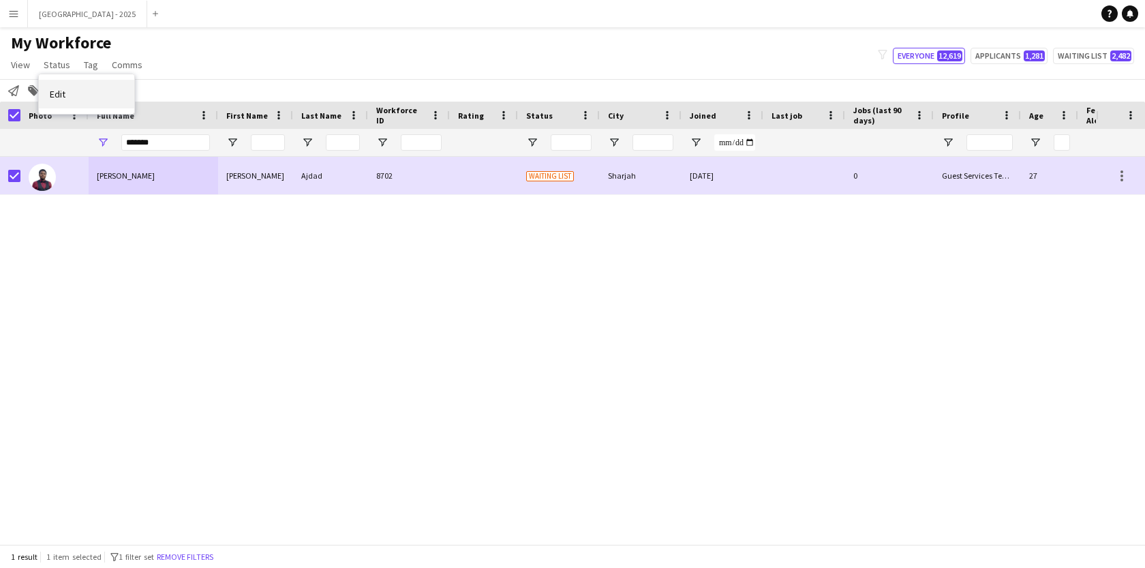
click at [80, 80] on link "Edit" at bounding box center [86, 94] width 95 height 29
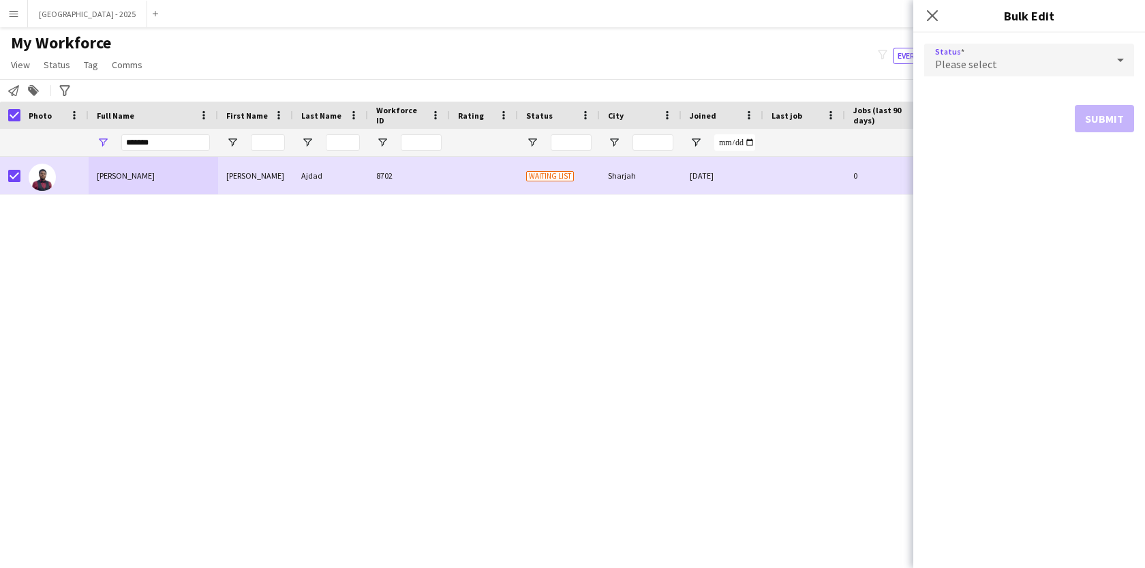
click at [1001, 59] on div "Please select" at bounding box center [1015, 60] width 183 height 33
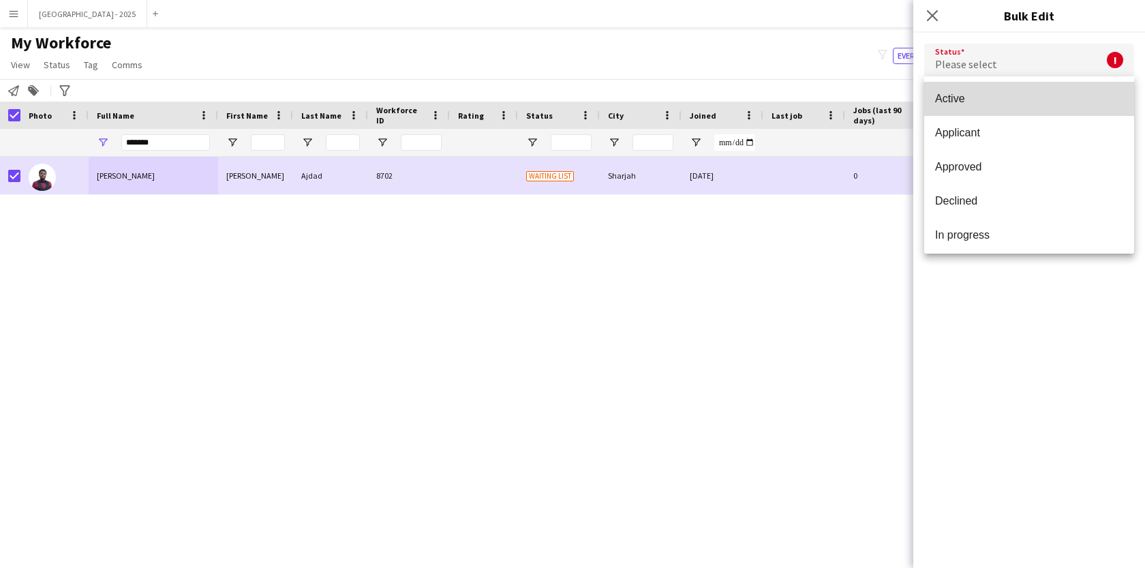
drag, startPoint x: 1001, startPoint y: 93, endPoint x: 1081, endPoint y: 133, distance: 89.6
click at [1001, 93] on span "Active" at bounding box center [1029, 98] width 188 height 13
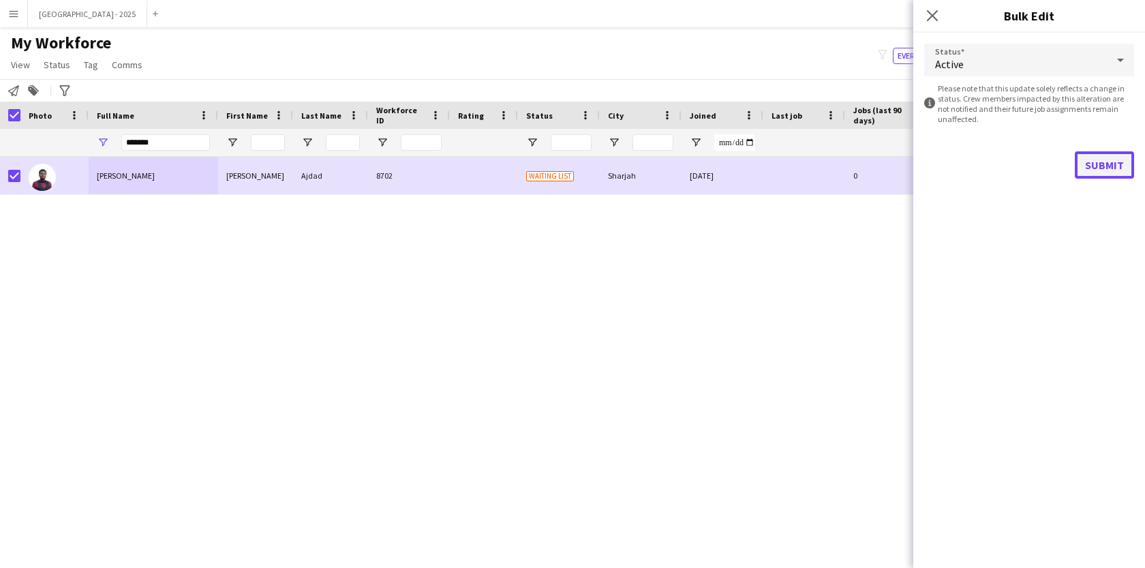
click at [1119, 164] on button "Submit" at bounding box center [1104, 164] width 59 height 27
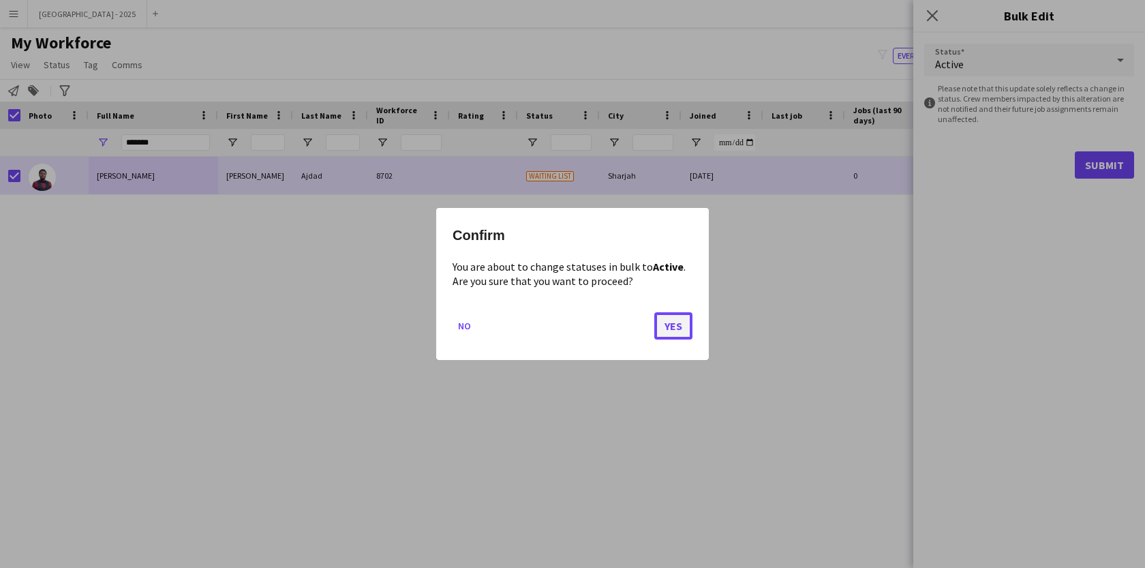
click at [676, 328] on button "Yes" at bounding box center [673, 325] width 38 height 27
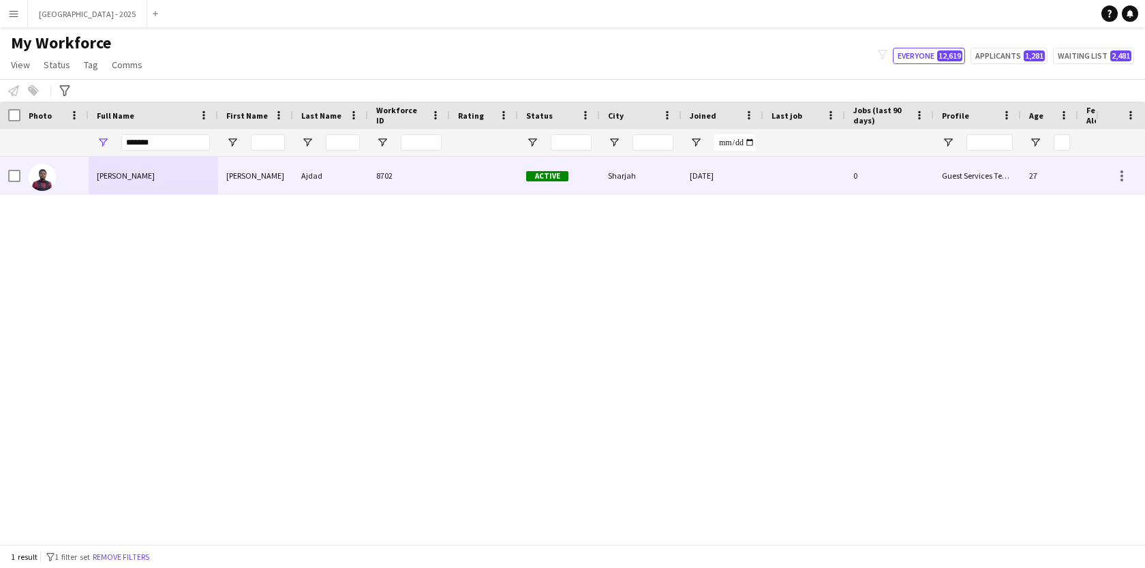
click at [72, 172] on div at bounding box center [54, 175] width 68 height 37
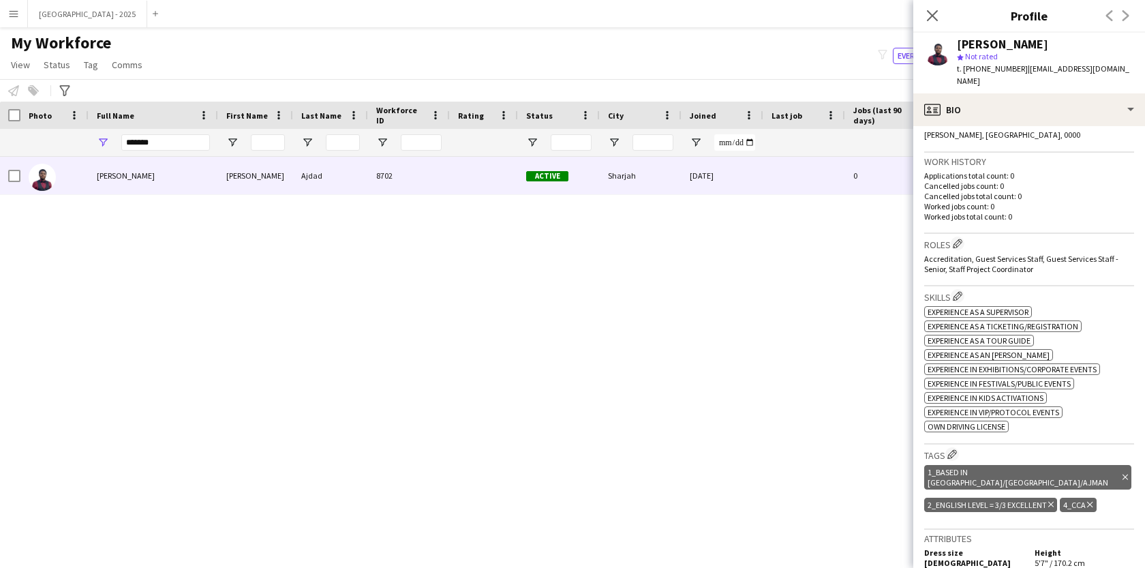
scroll to position [309, 0]
click at [957, 236] on button "Edit crew company roles" at bounding box center [958, 243] width 14 height 14
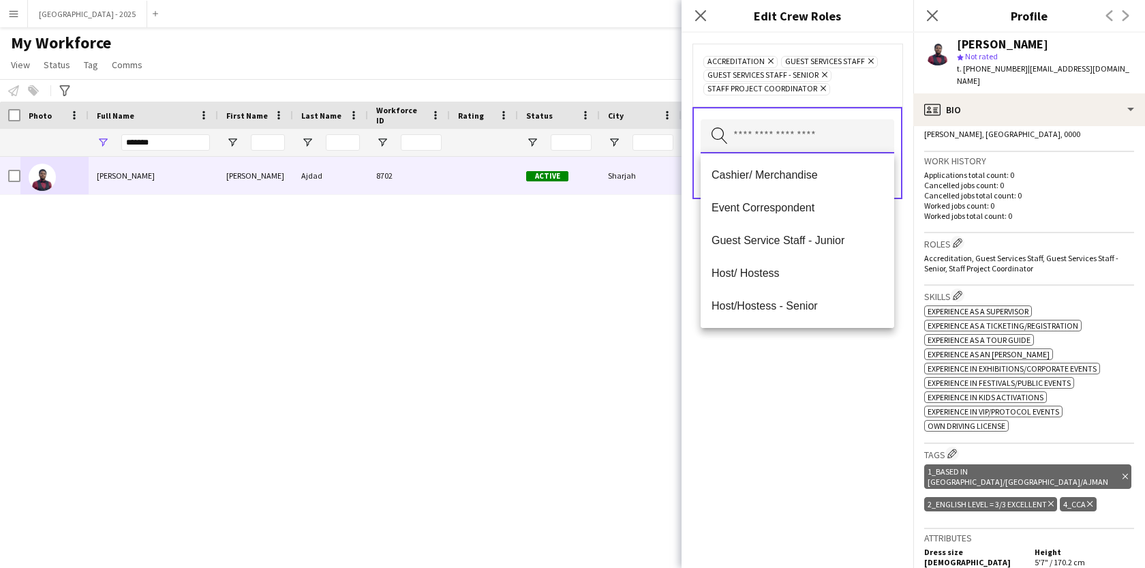
click at [811, 129] on input "text" at bounding box center [798, 136] width 194 height 34
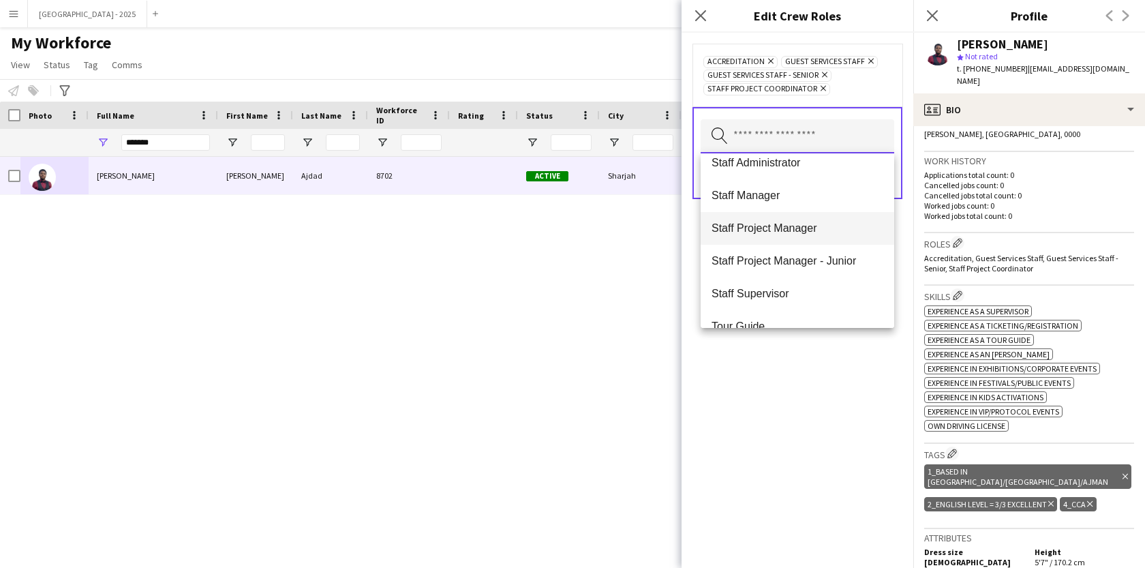
scroll to position [425, 0]
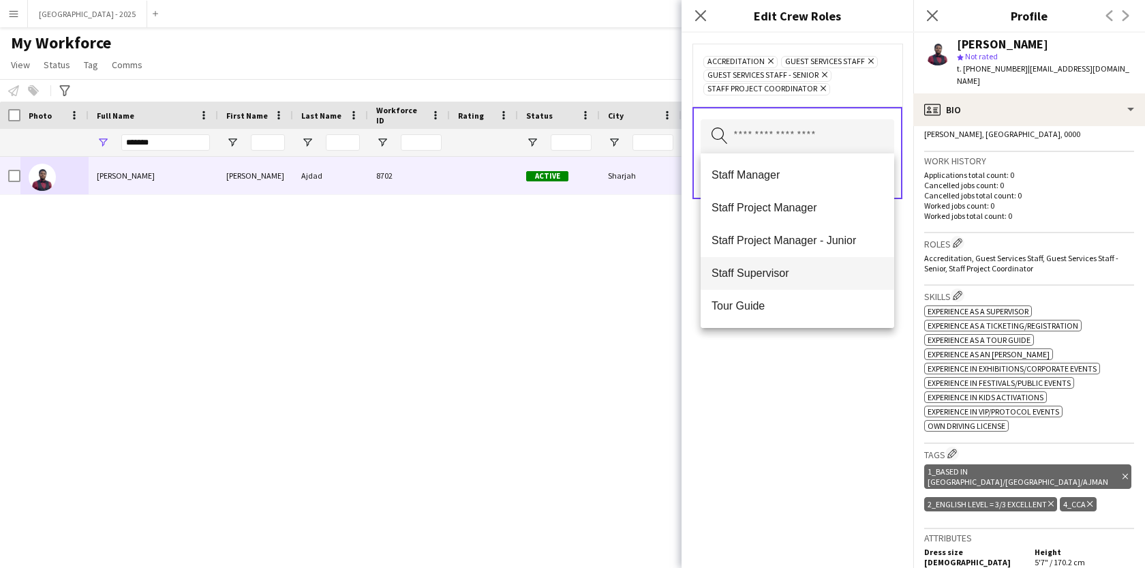
click at [793, 281] on mat-option "Staff Supervisor" at bounding box center [798, 273] width 194 height 33
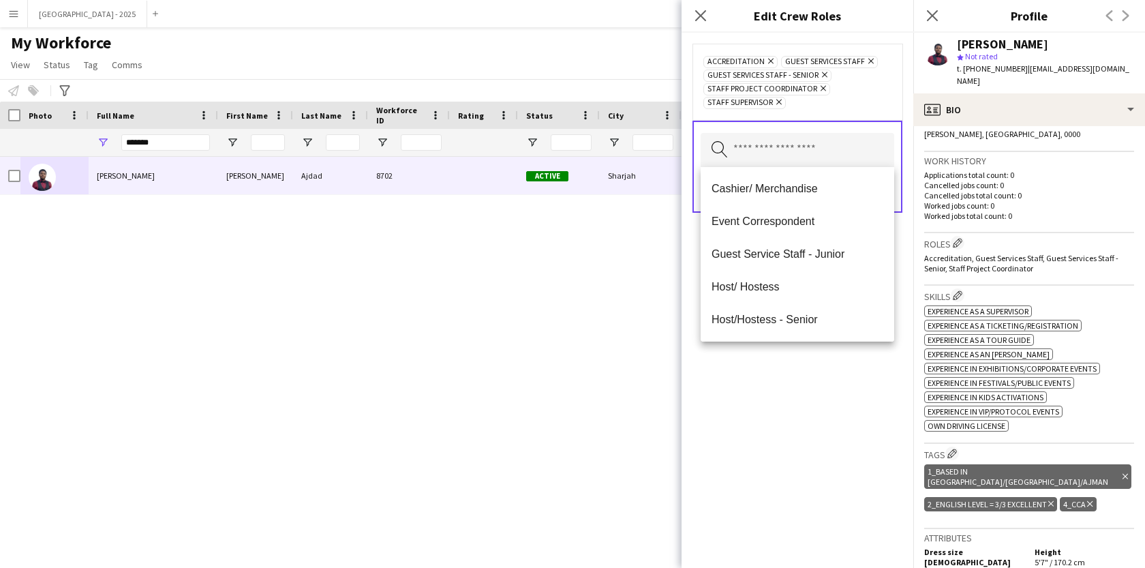
click at [788, 368] on div "Accreditation Remove Guest Services Staff Remove Guest Services Staff - Senior …" at bounding box center [797, 300] width 232 height 535
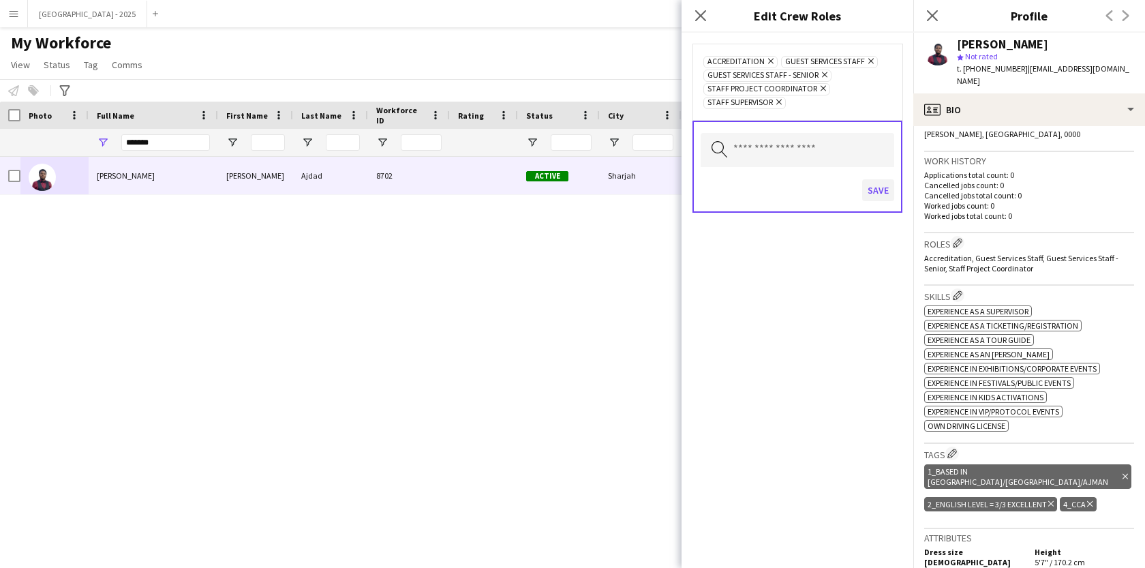
drag, startPoint x: 880, startPoint y: 174, endPoint x: 880, endPoint y: 181, distance: 7.5
click at [880, 178] on div "Save" at bounding box center [798, 191] width 194 height 39
click at [880, 187] on button "Save" at bounding box center [878, 190] width 32 height 22
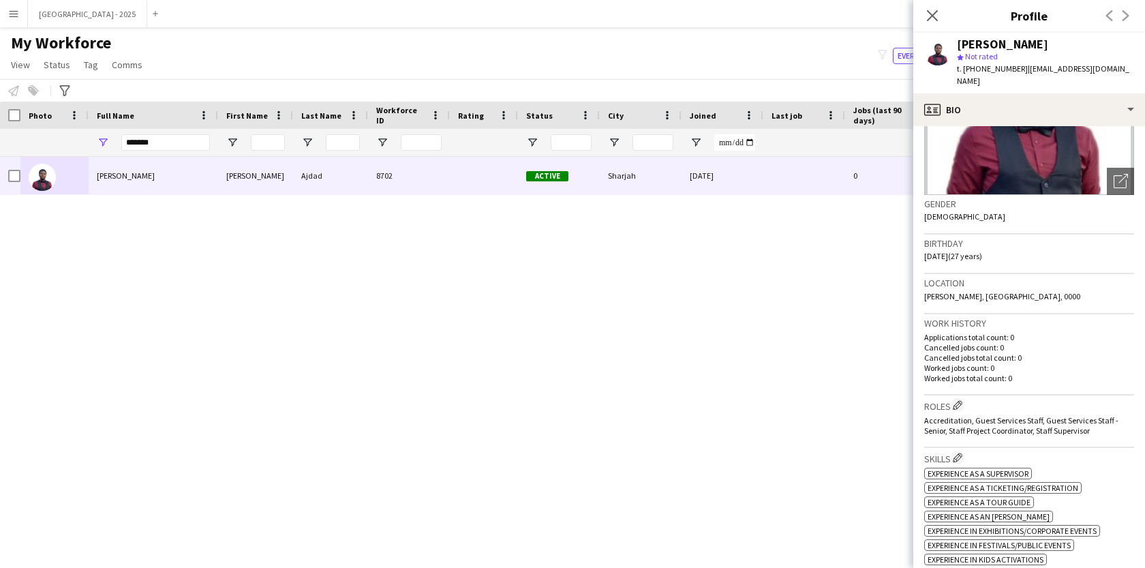
scroll to position [0, 0]
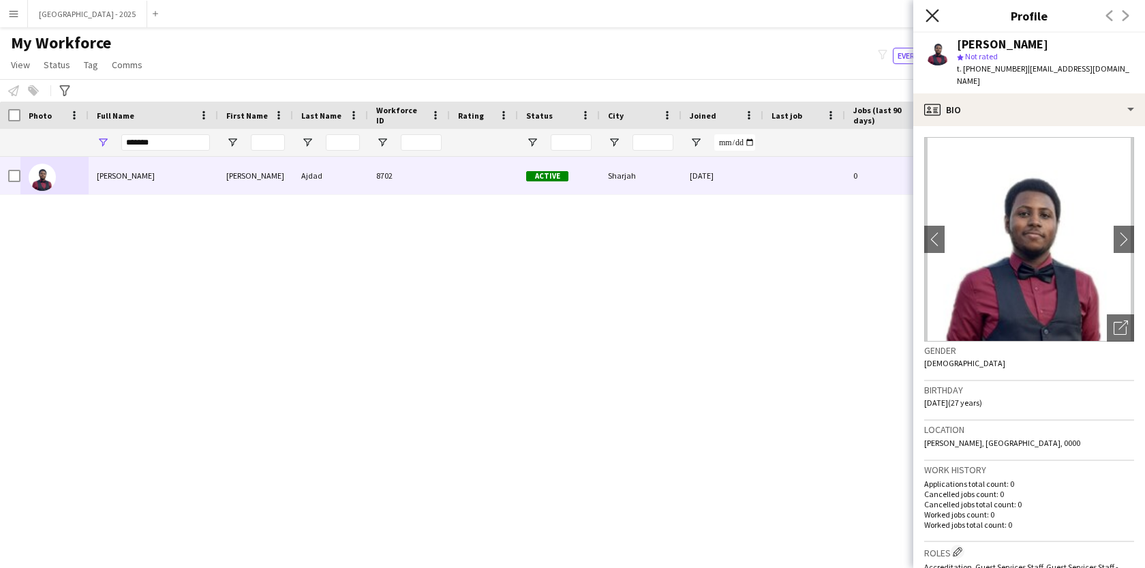
click at [932, 14] on icon at bounding box center [931, 15] width 13 height 13
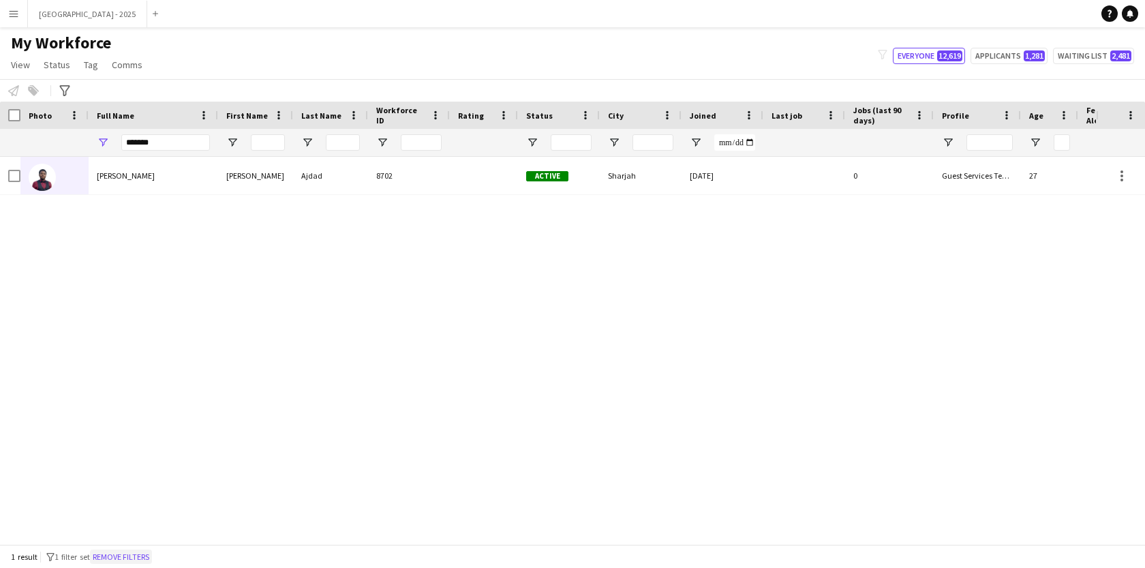
click at [149, 555] on button "Remove filters" at bounding box center [121, 556] width 62 height 15
